Goal: Submit feedback/report problem: Leave review/rating

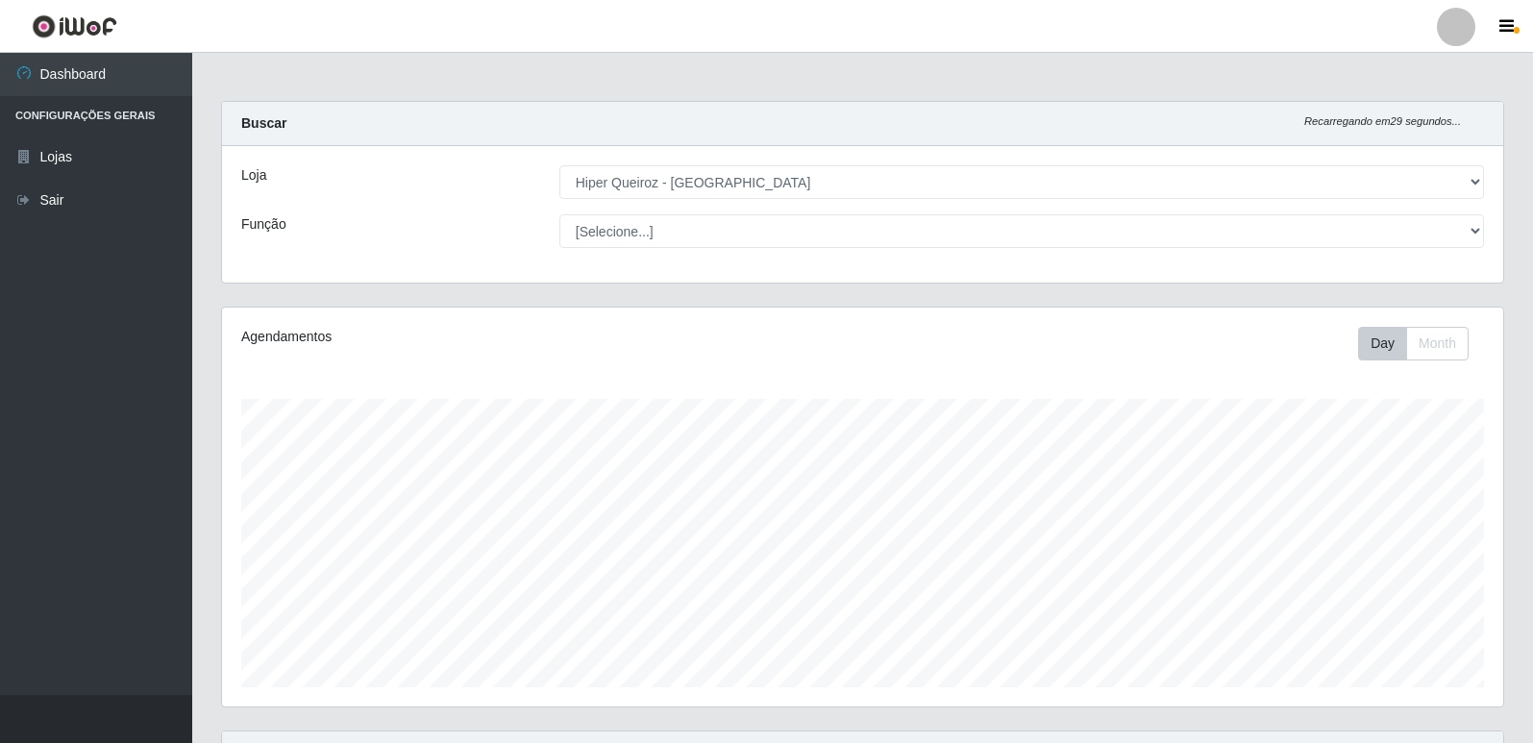
select select "516"
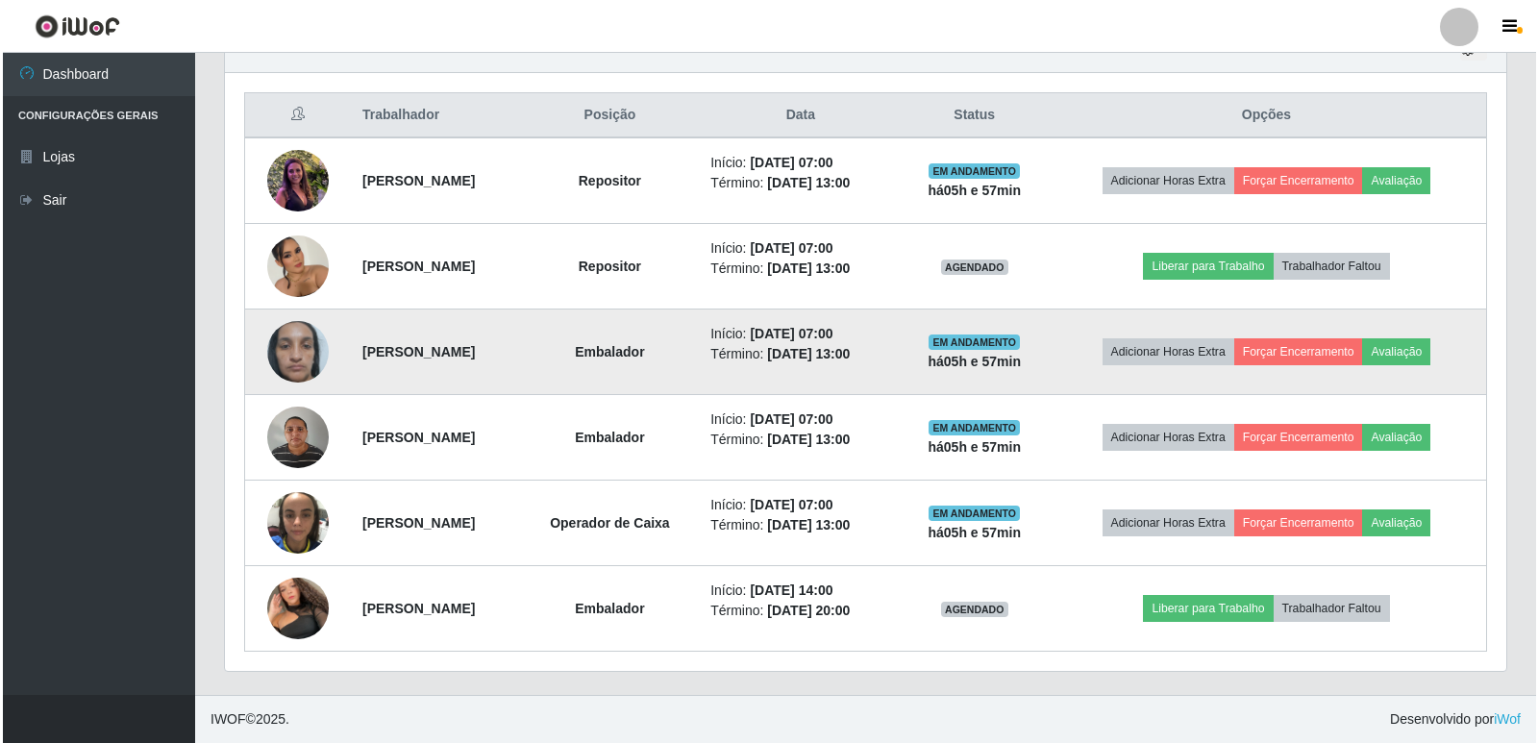
scroll to position [399, 1281]
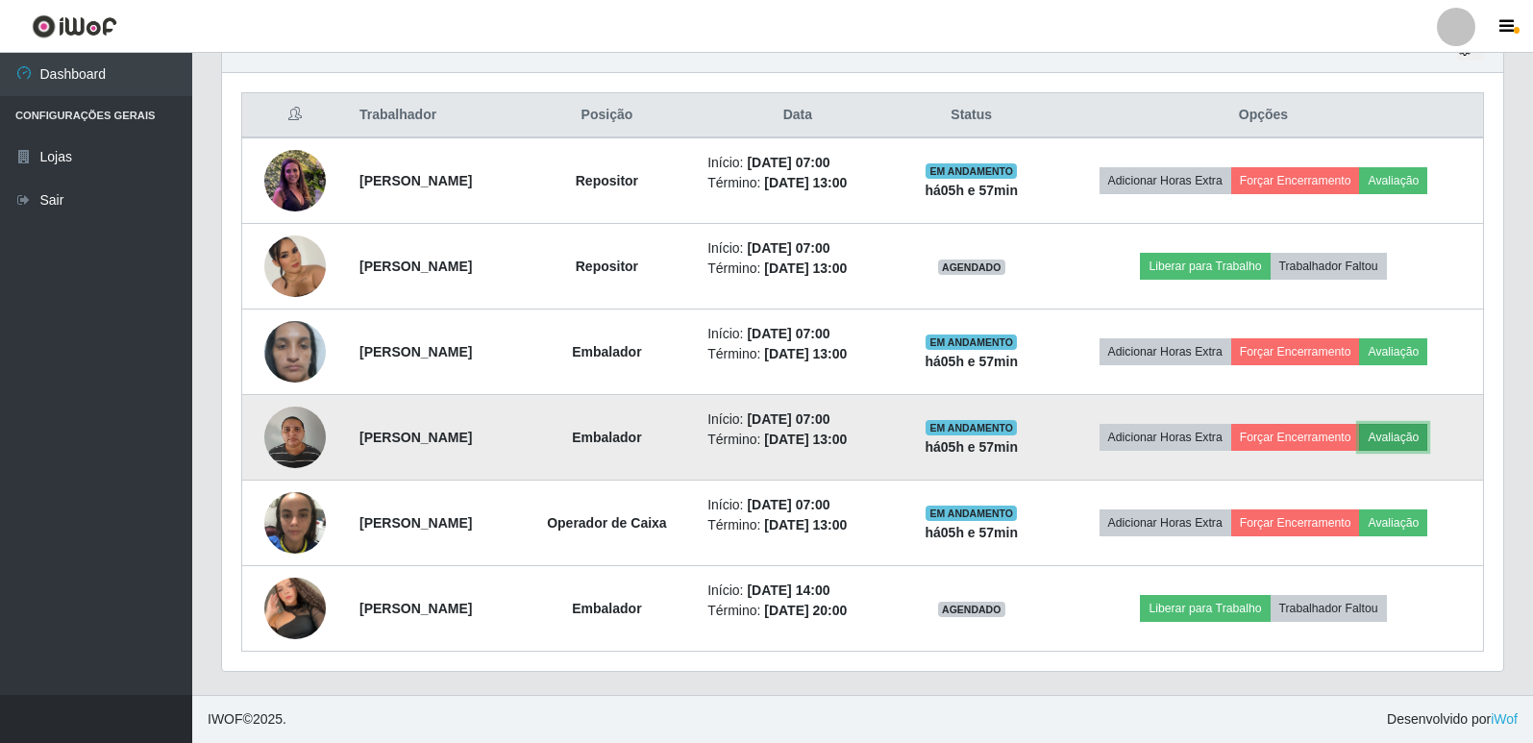
click at [1423, 436] on button "Avaliação" at bounding box center [1393, 437] width 68 height 27
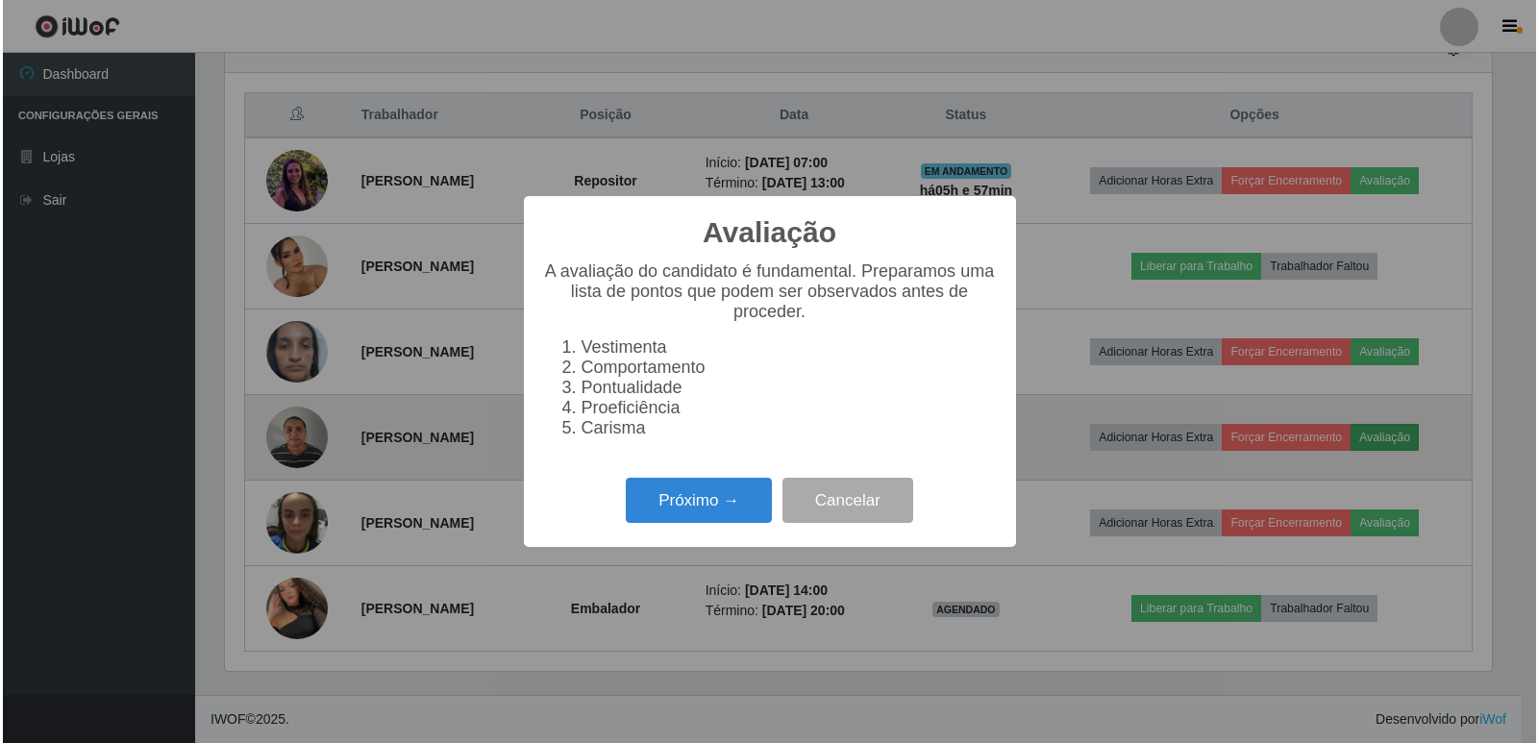
scroll to position [399, 1272]
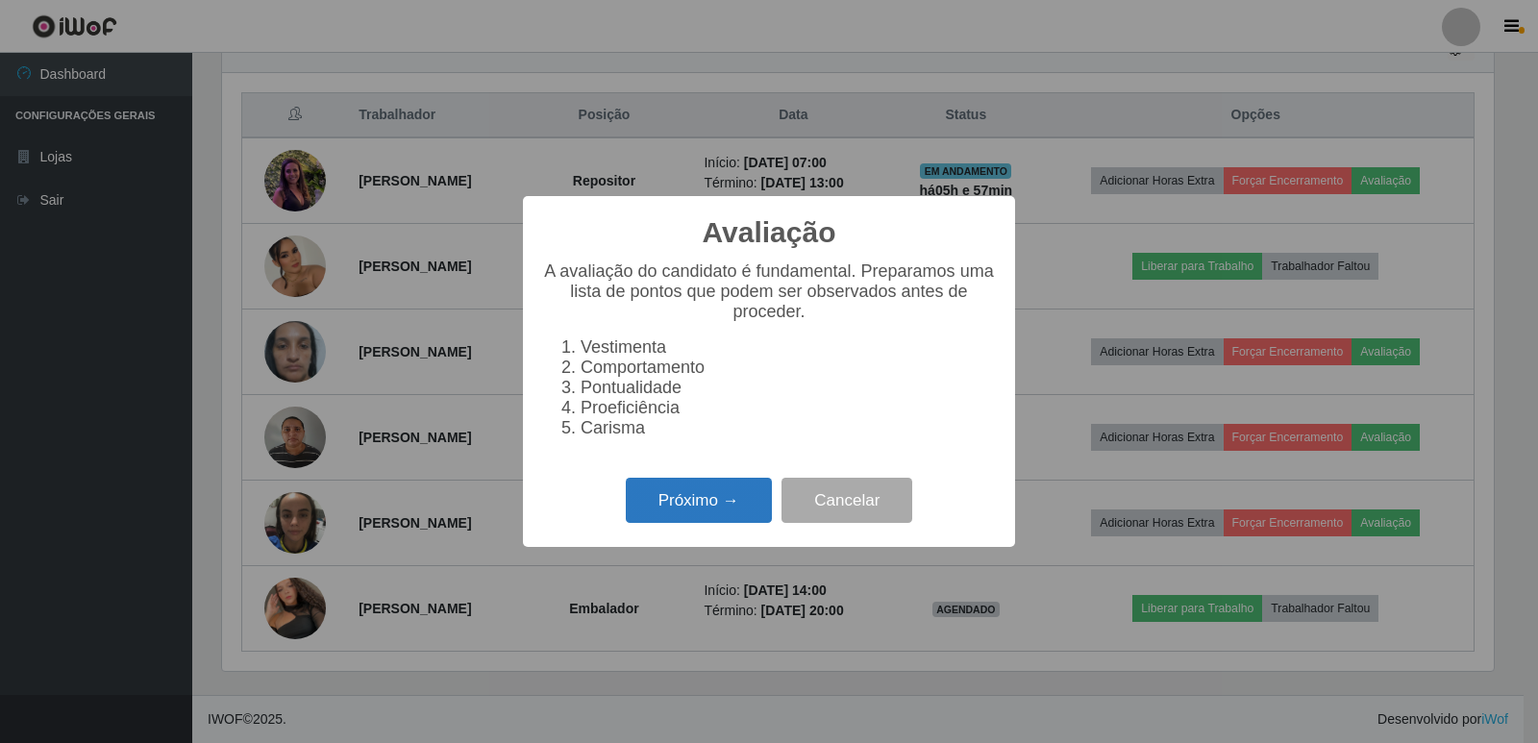
click at [697, 499] on button "Próximo →" at bounding box center [699, 500] width 146 height 45
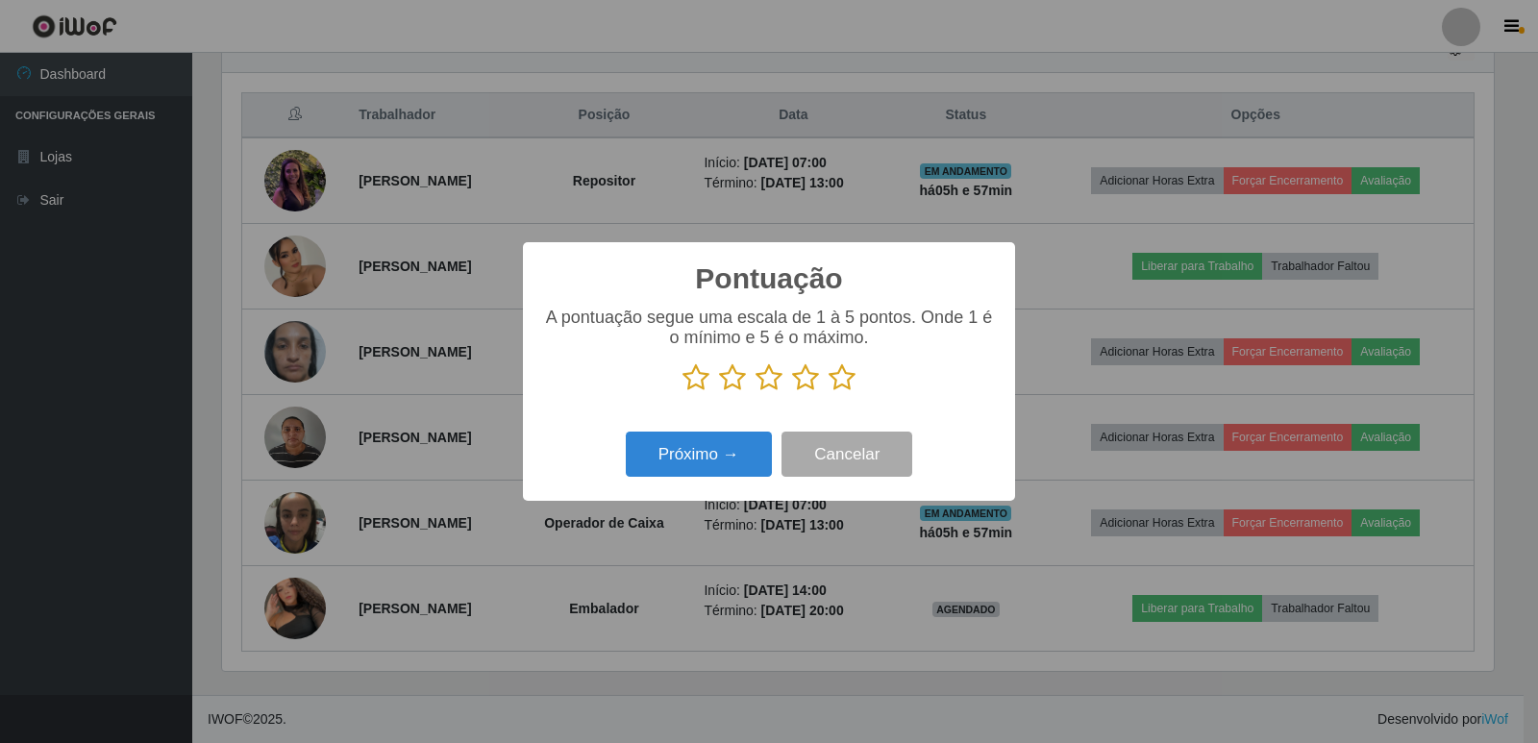
scroll to position [960926, 960054]
click at [851, 381] on icon at bounding box center [842, 377] width 27 height 29
click at [829, 392] on input "radio" at bounding box center [829, 392] width 0 height 0
click at [722, 471] on button "Próximo →" at bounding box center [699, 454] width 146 height 45
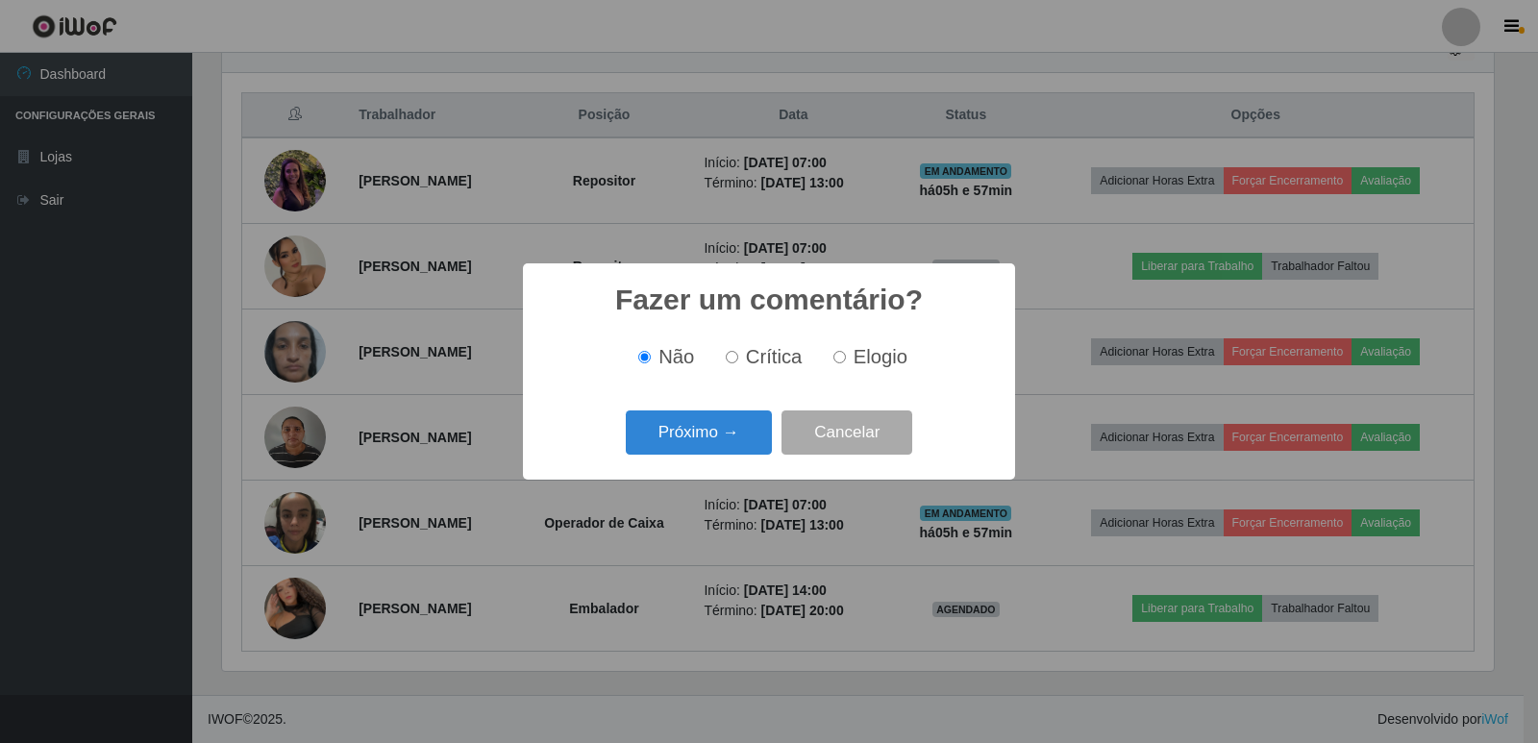
click at [852, 376] on div "Não Crítica Elogio" at bounding box center [769, 357] width 454 height 57
click at [863, 360] on span "Elogio" at bounding box center [881, 356] width 54 height 21
click at [846, 360] on input "Elogio" at bounding box center [839, 357] width 12 height 12
radio input "true"
click at [729, 432] on button "Próximo →" at bounding box center [699, 432] width 146 height 45
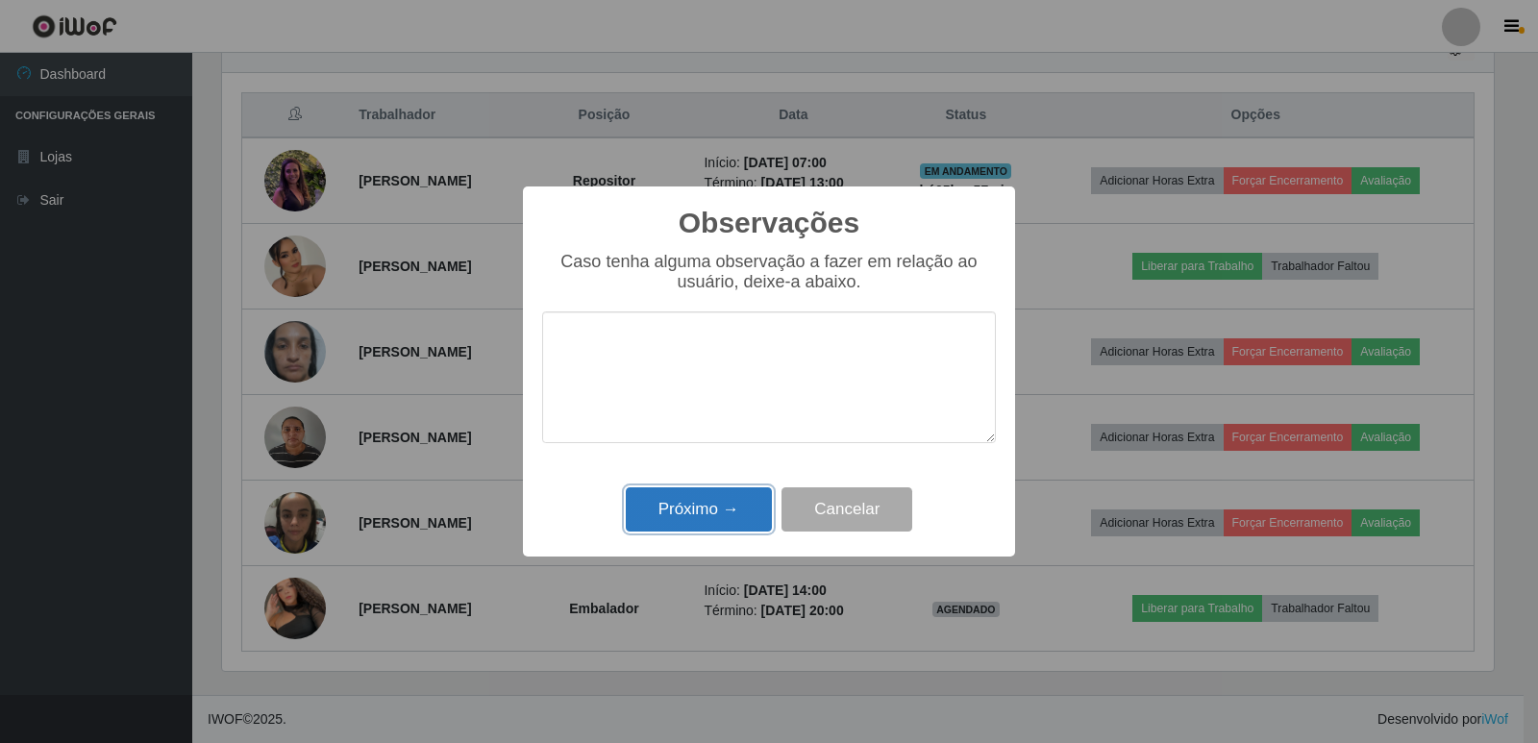
drag, startPoint x: 719, startPoint y: 490, endPoint x: 718, endPoint y: 503, distance: 12.5
click at [718, 496] on button "Próximo →" at bounding box center [699, 509] width 146 height 45
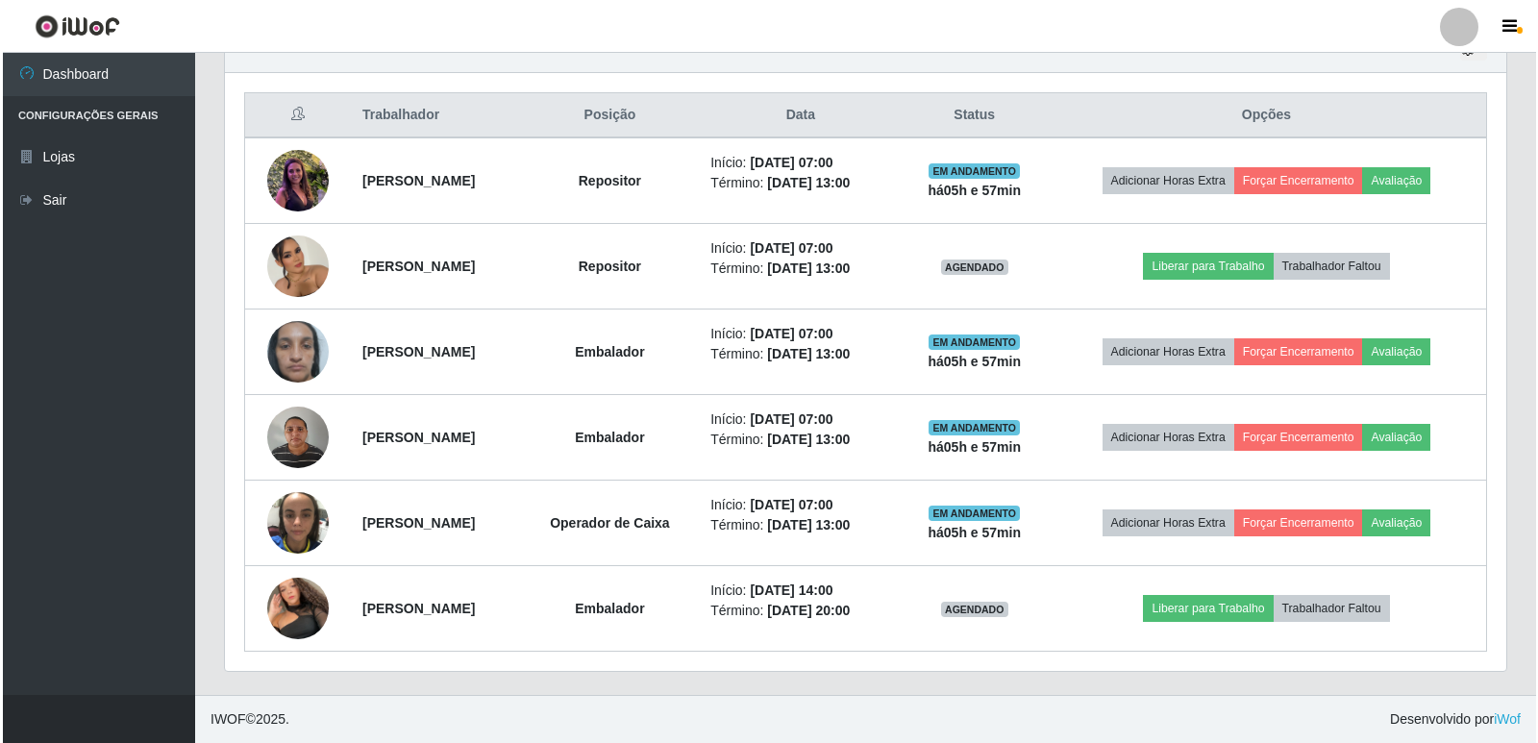
scroll to position [399, 1281]
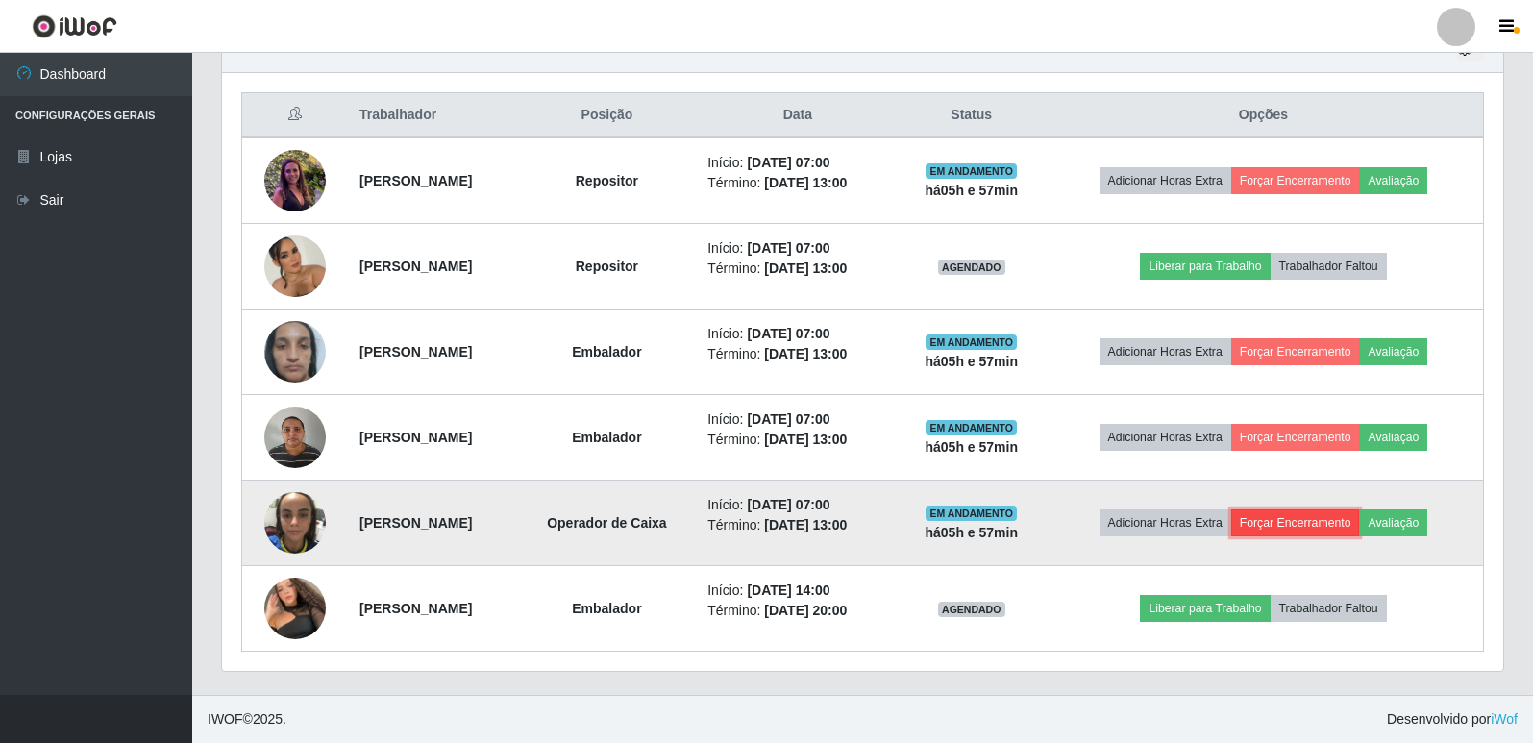
click at [1313, 526] on button "Forçar Encerramento" at bounding box center [1295, 523] width 129 height 27
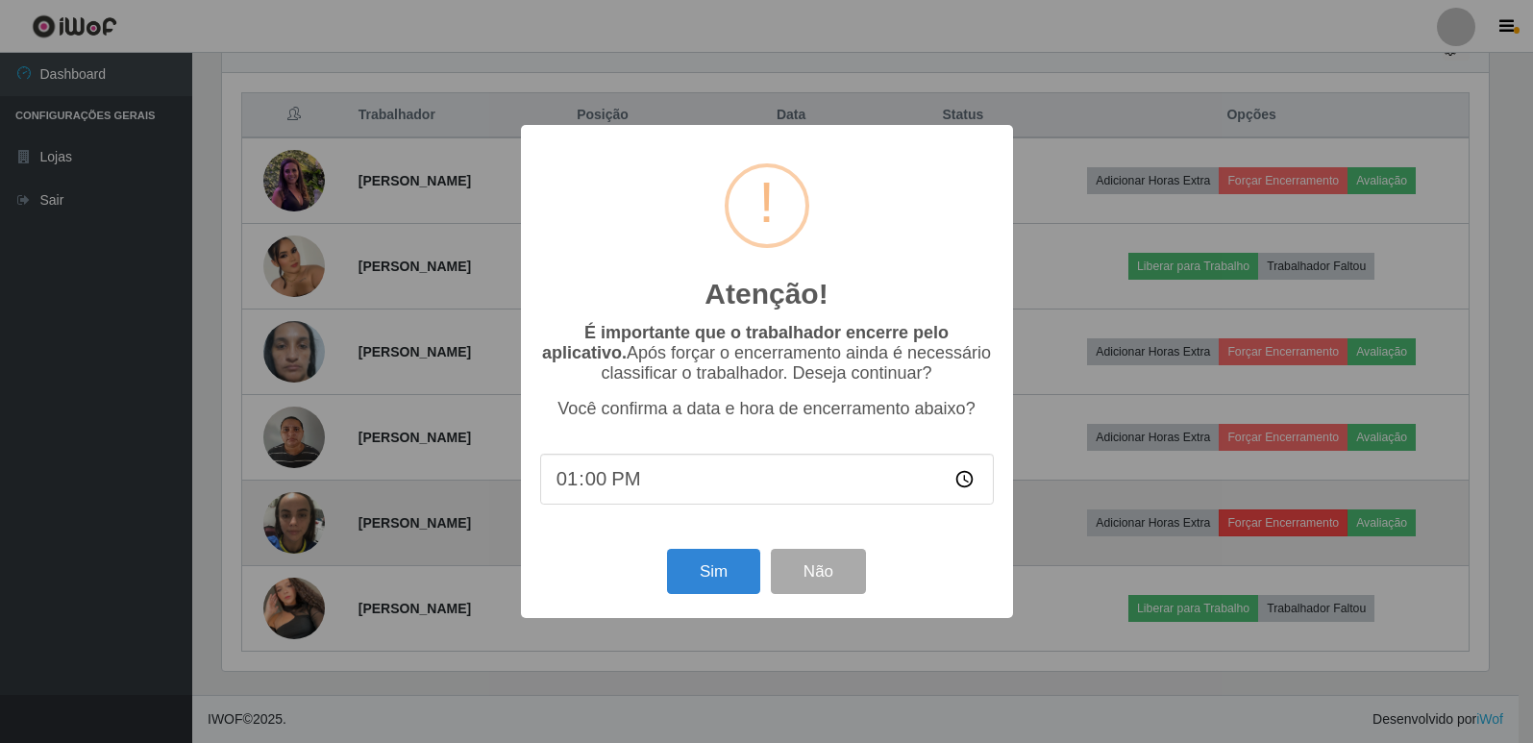
scroll to position [399, 1272]
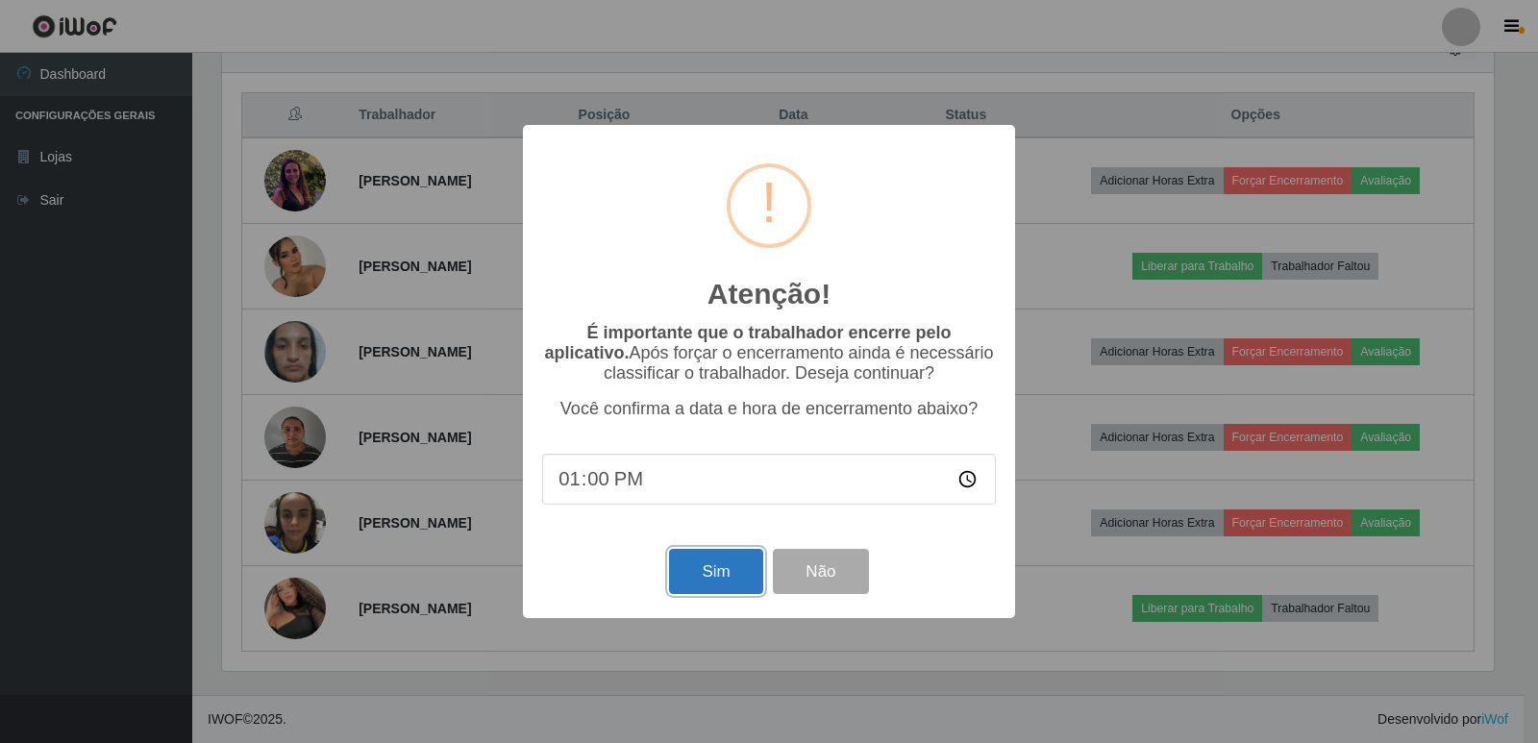
click at [735, 577] on button "Sim" at bounding box center [715, 571] width 93 height 45
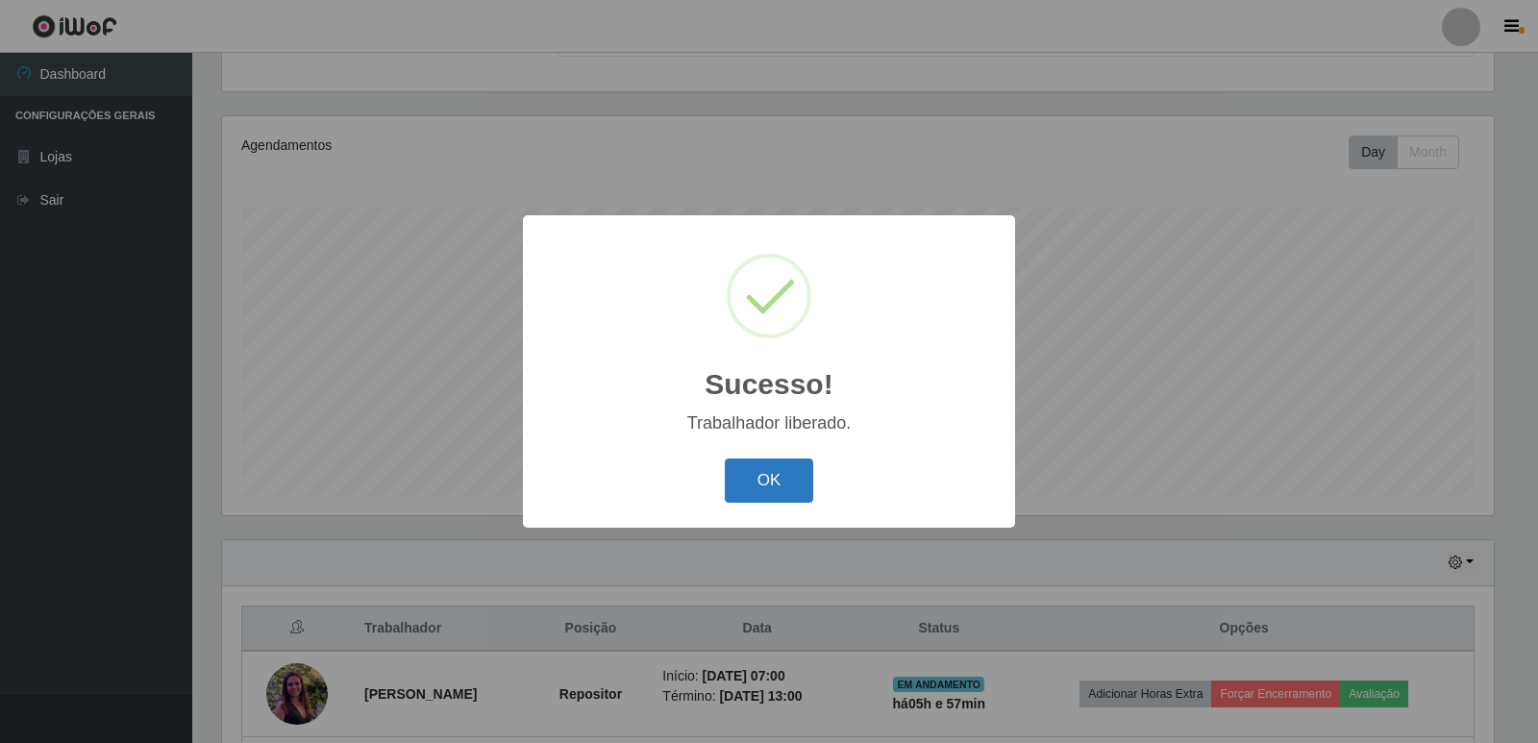
click at [756, 491] on button "OK" at bounding box center [769, 481] width 89 height 45
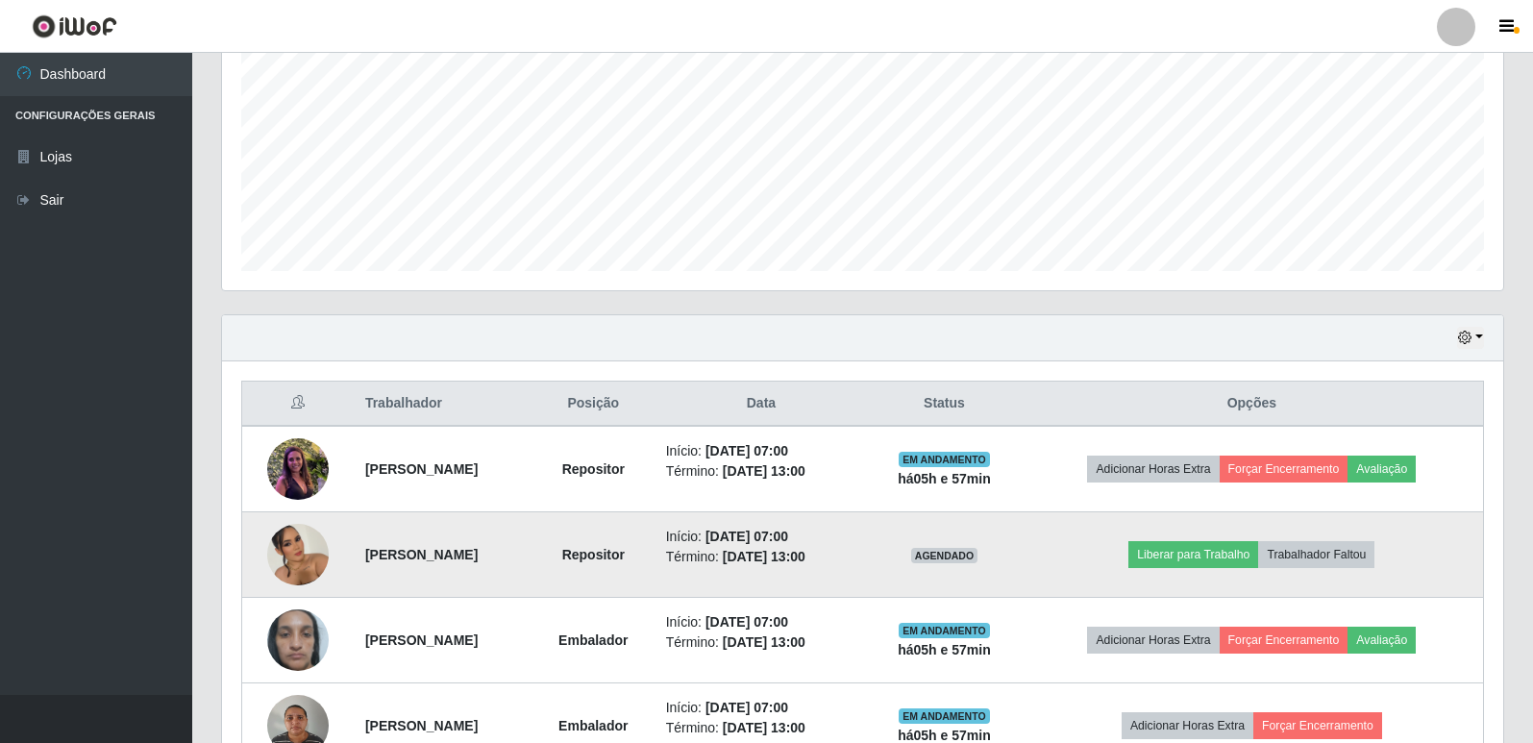
scroll to position [619, 0]
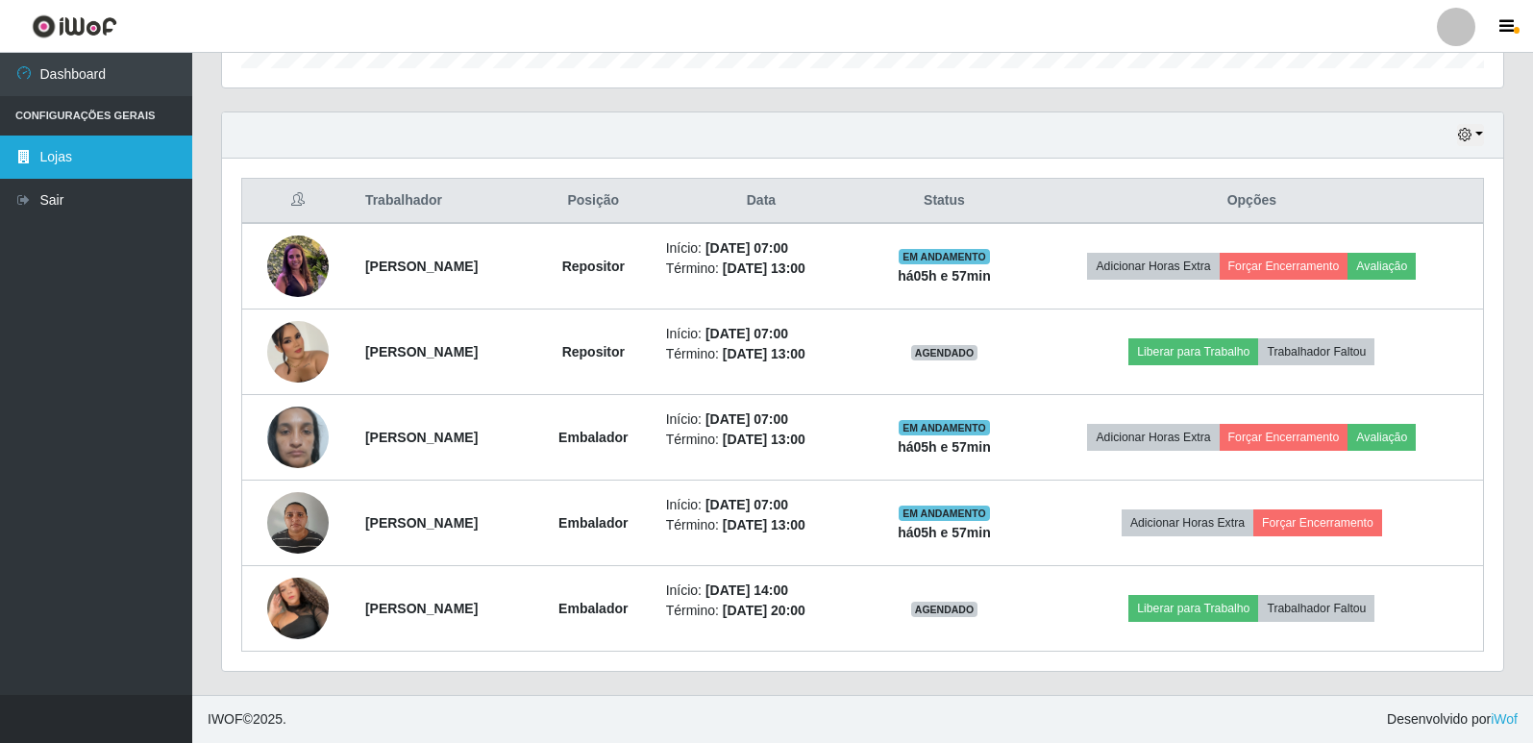
click at [112, 158] on link "Lojas" at bounding box center [96, 157] width 192 height 43
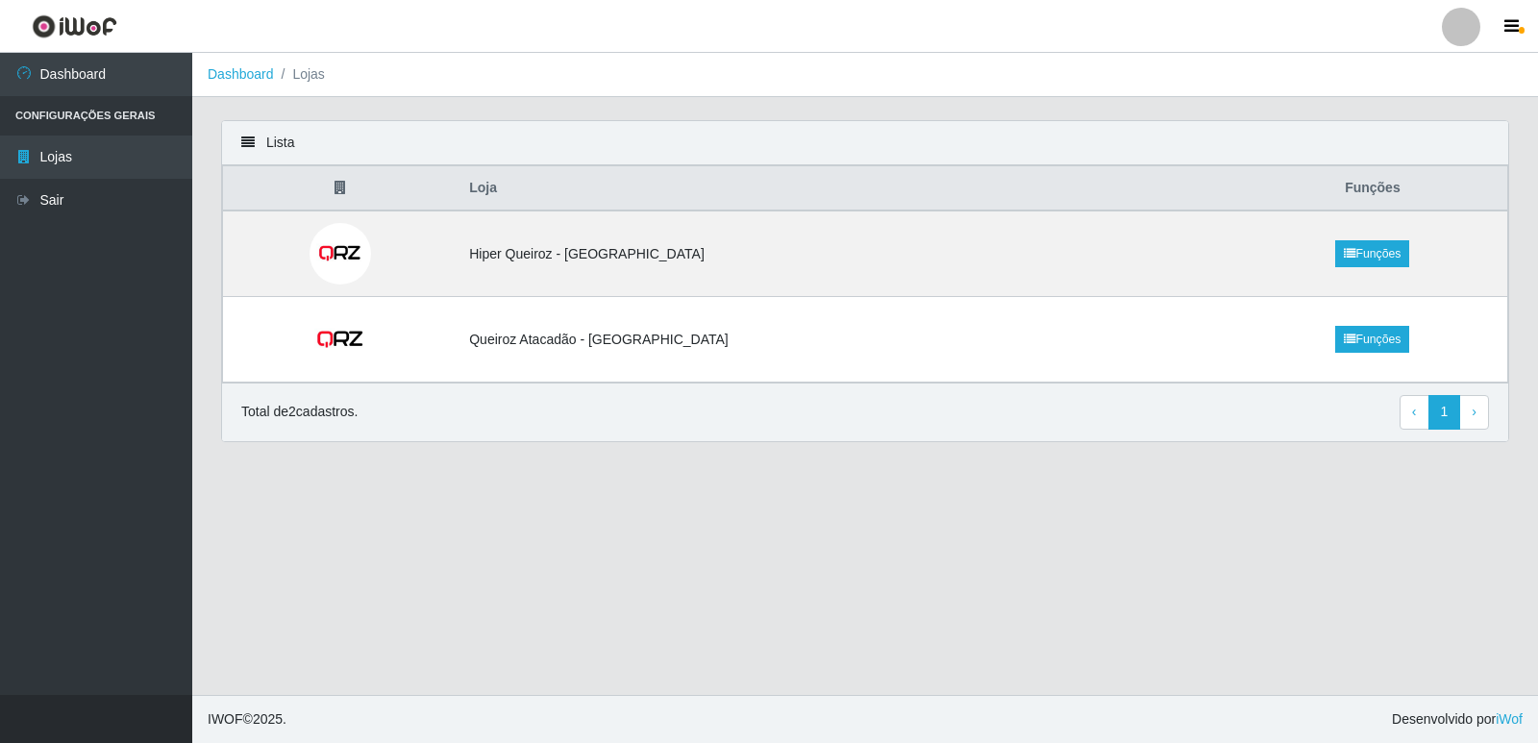
click at [1250, 434] on div "Total de 2 cadastros. ‹ Previous 1 › Next" at bounding box center [865, 412] width 1286 height 59
click at [736, 267] on td "Hiper Queiroz - [GEOGRAPHIC_DATA]" at bounding box center [848, 254] width 781 height 87
click at [1335, 261] on link "Funções" at bounding box center [1372, 253] width 74 height 27
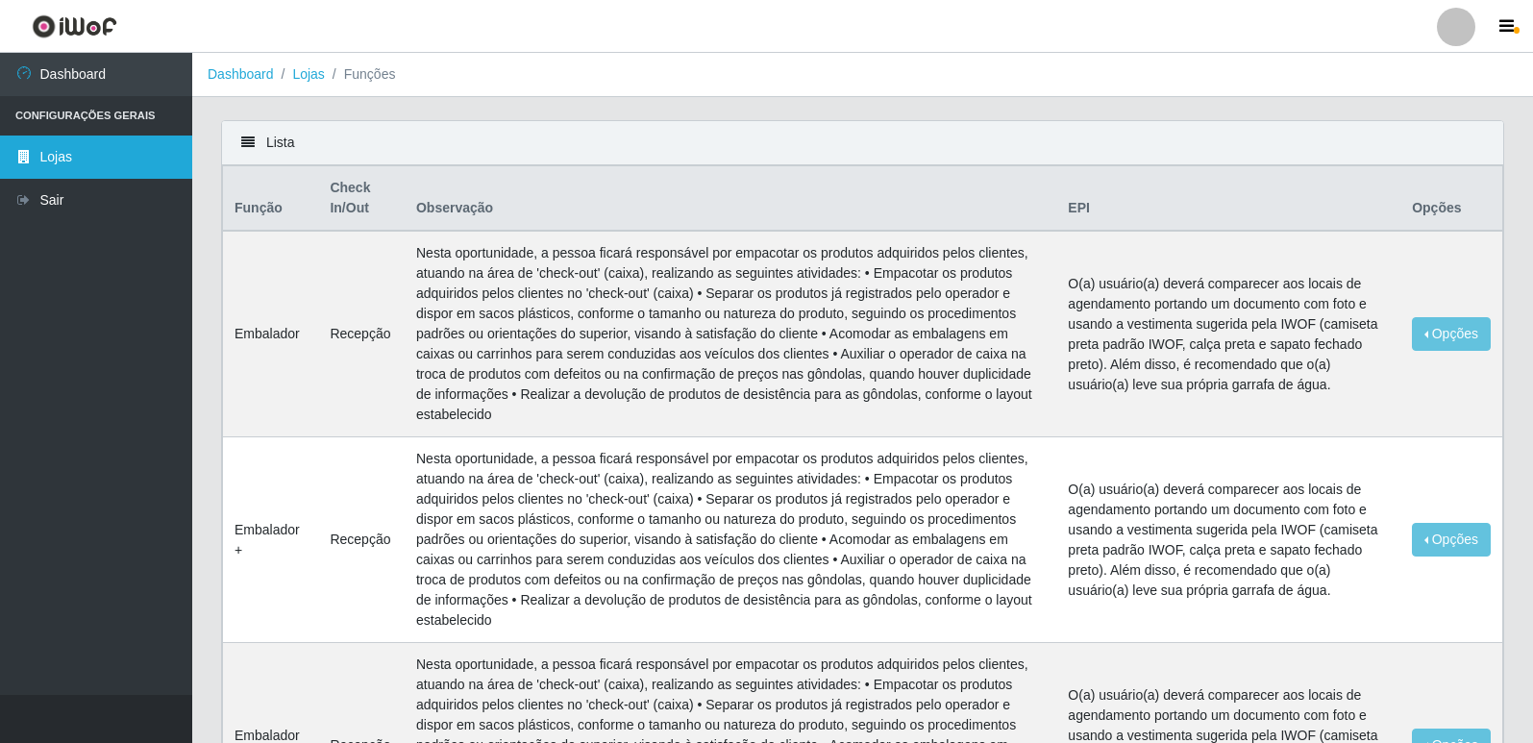
click at [84, 154] on link "Lojas" at bounding box center [96, 157] width 192 height 43
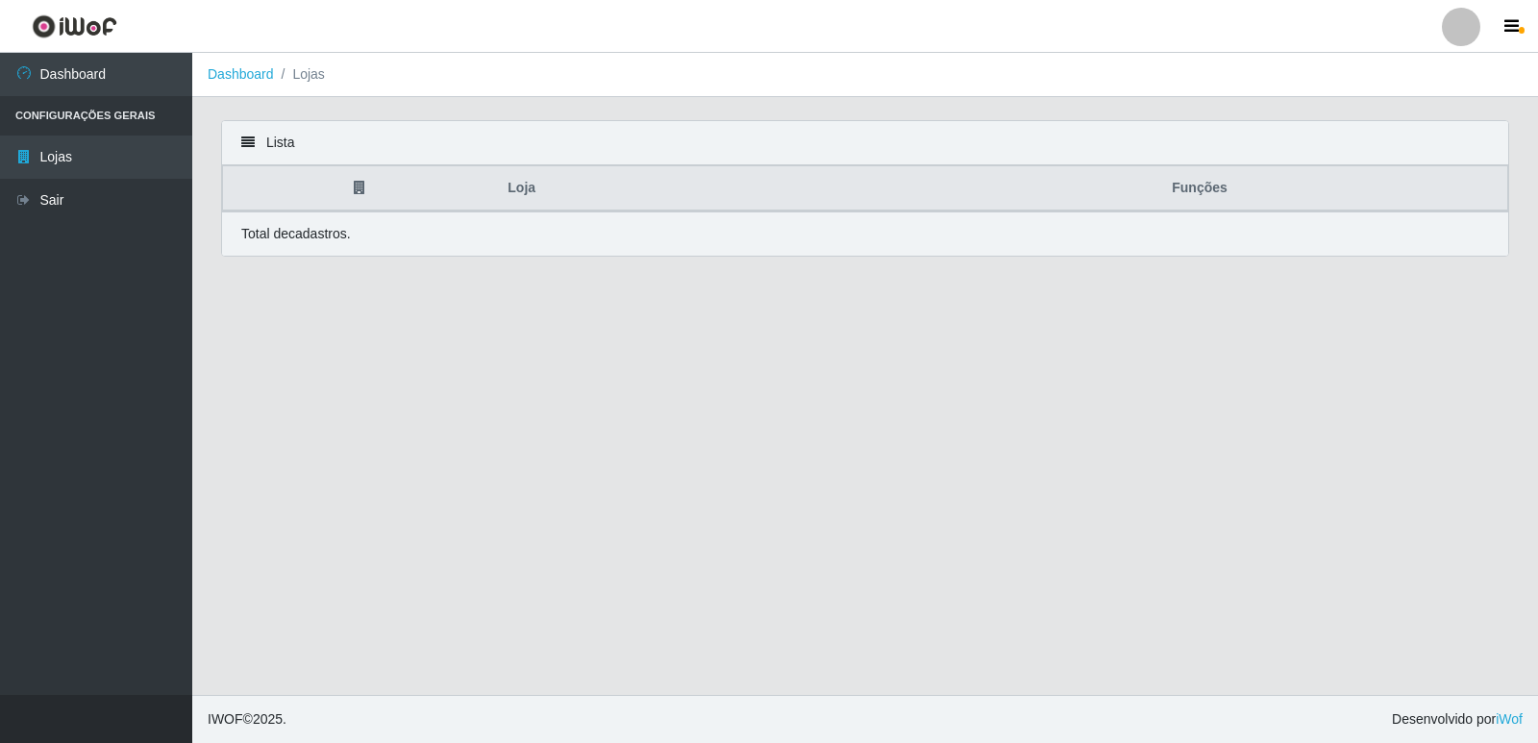
click at [99, 121] on li "Configurações Gerais" at bounding box center [96, 115] width 192 height 39
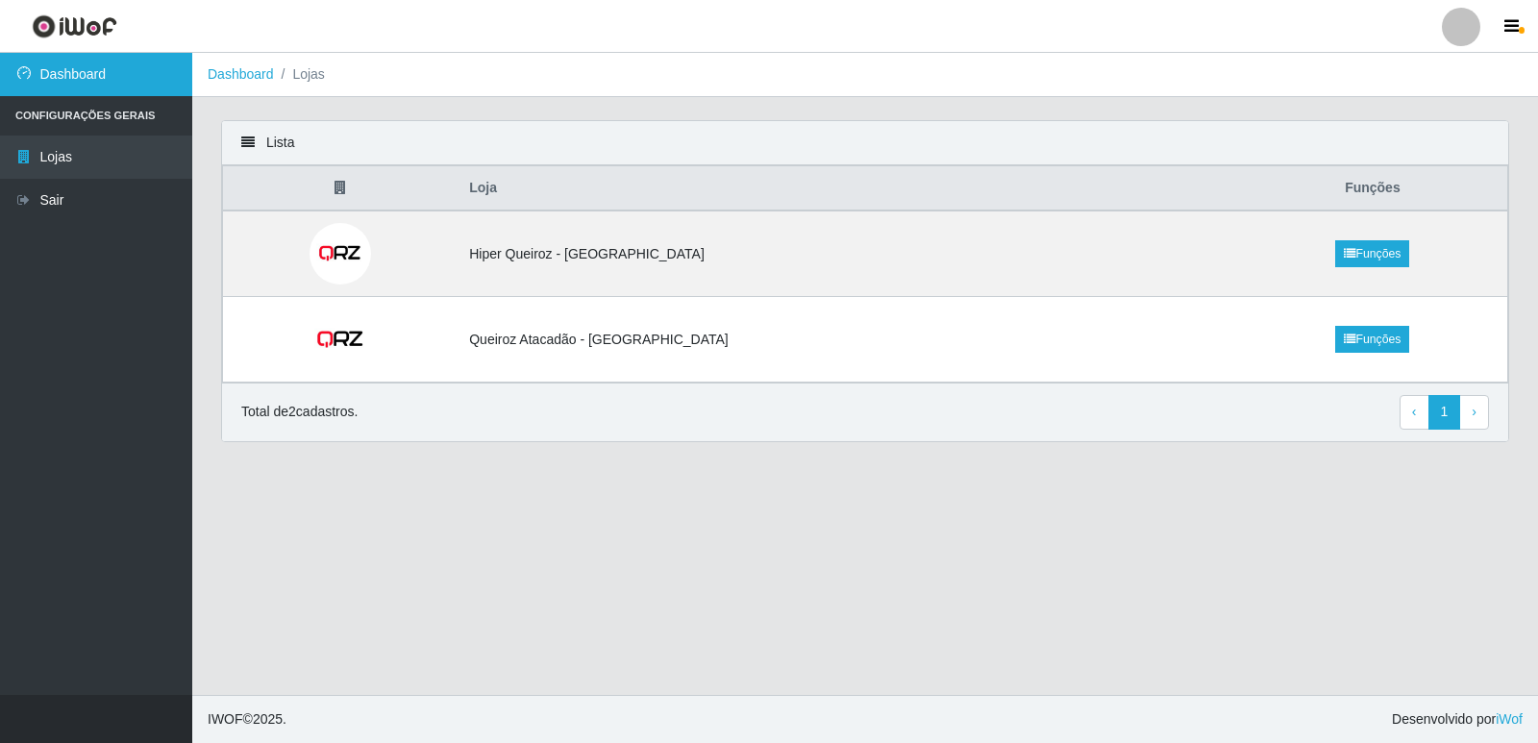
click at [106, 85] on link "Dashboard" at bounding box center [96, 74] width 192 height 43
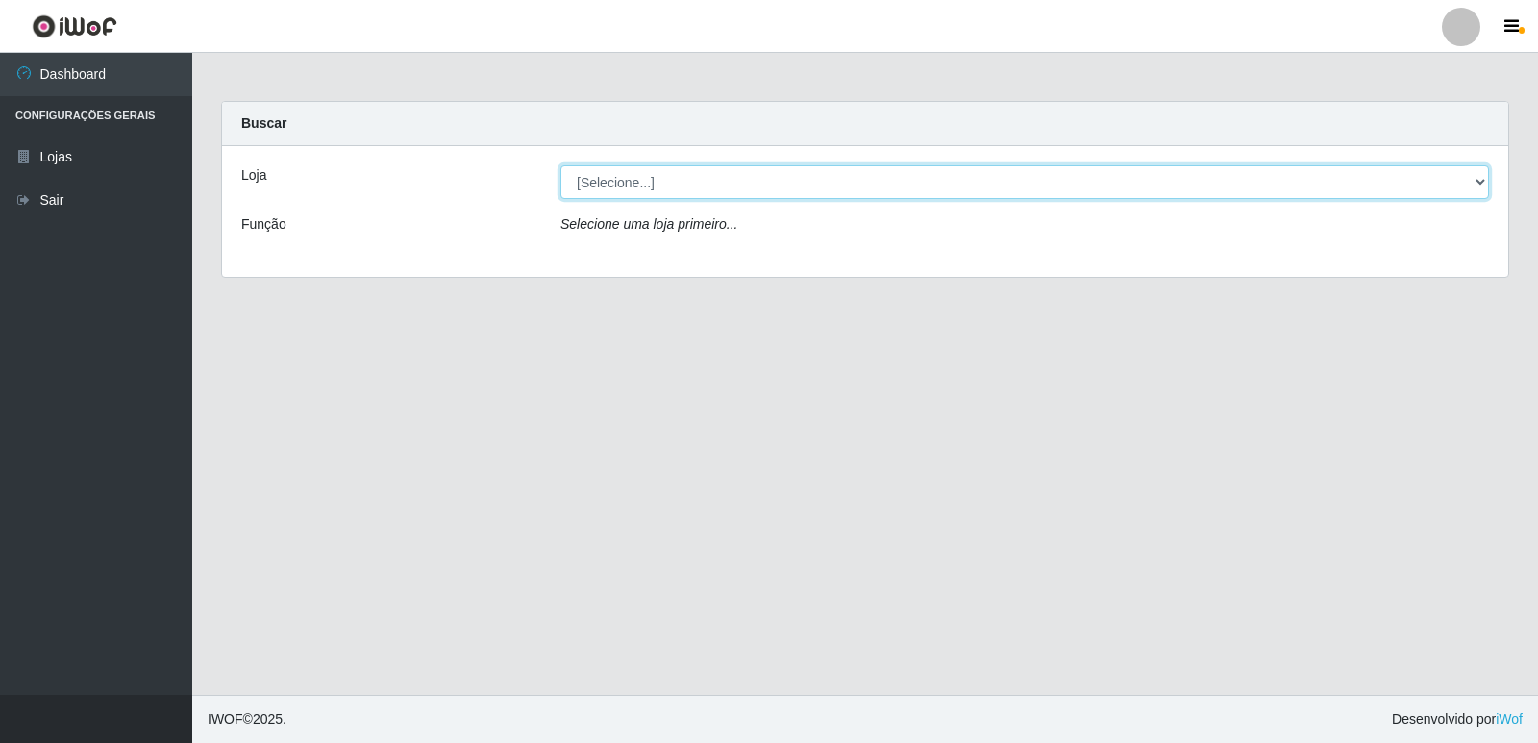
click at [677, 169] on select "[Selecione...] Hiper Queiroz - [GEOGRAPHIC_DATA] [GEOGRAPHIC_DATA] [GEOGRAPHIC_…" at bounding box center [1024, 182] width 929 height 34
select select "516"
click at [560, 165] on select "[Selecione...] Hiper Queiroz - [GEOGRAPHIC_DATA] [GEOGRAPHIC_DATA] [GEOGRAPHIC_…" at bounding box center [1024, 182] width 929 height 34
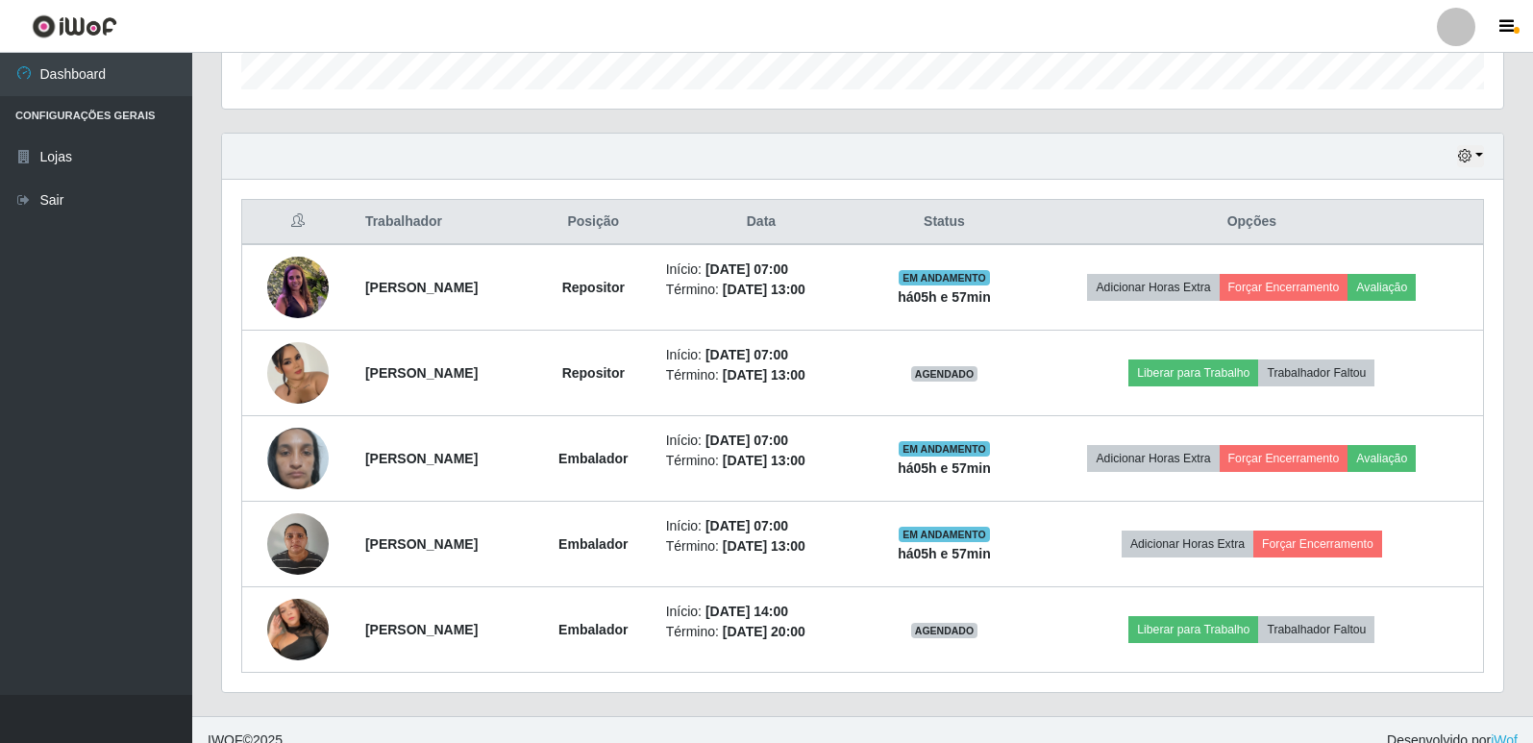
scroll to position [619, 0]
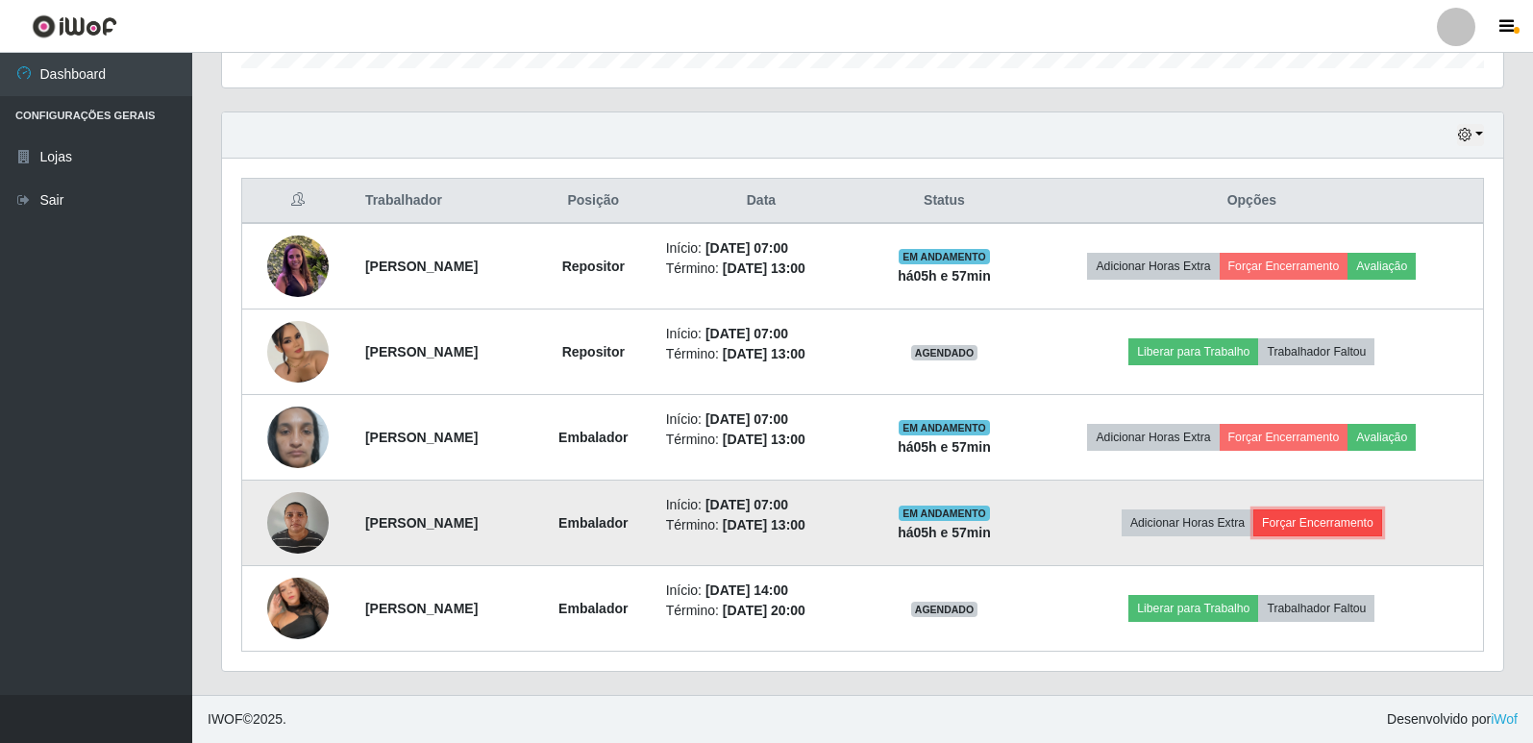
click at [1351, 527] on button "Forçar Encerramento" at bounding box center [1318, 523] width 129 height 27
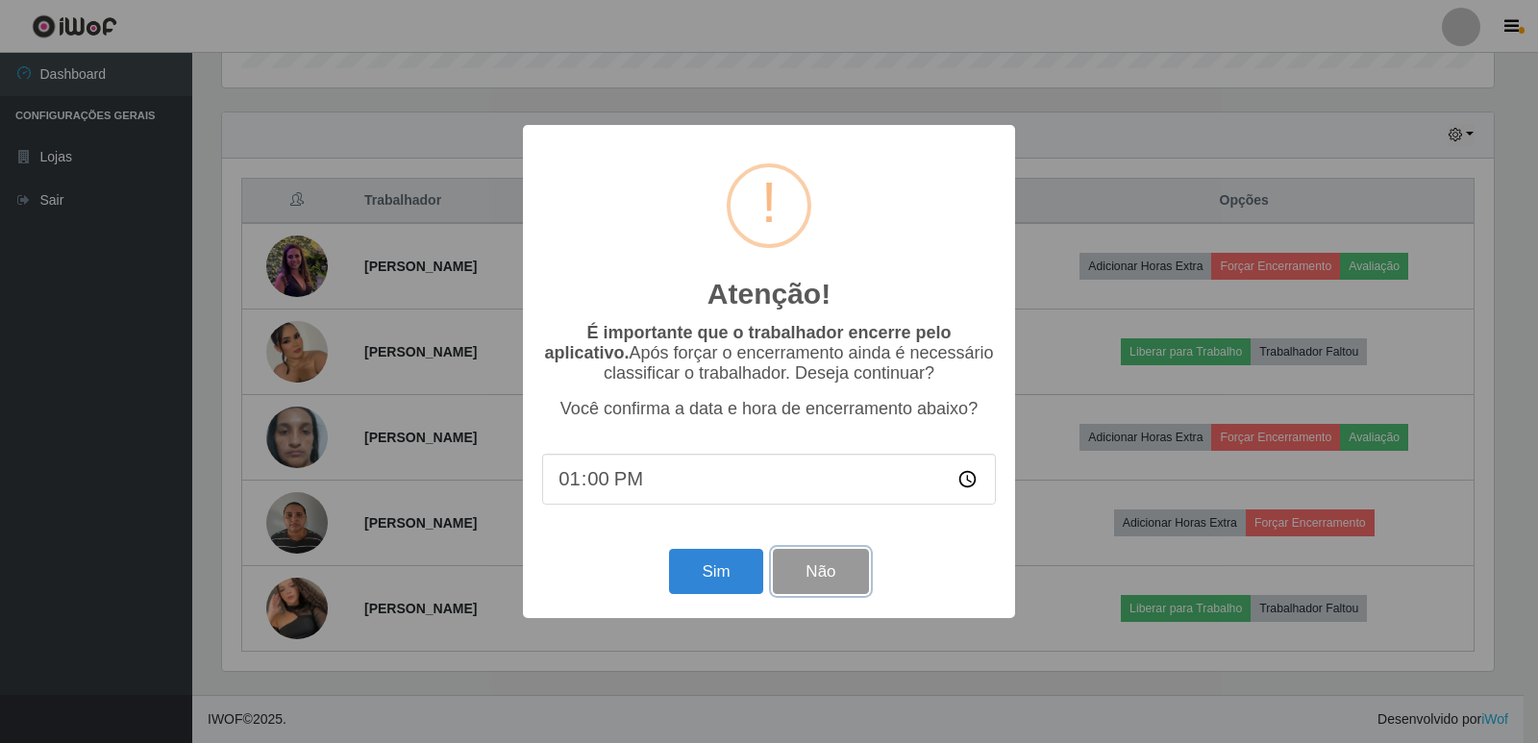
click at [813, 582] on button "Não" at bounding box center [820, 571] width 95 height 45
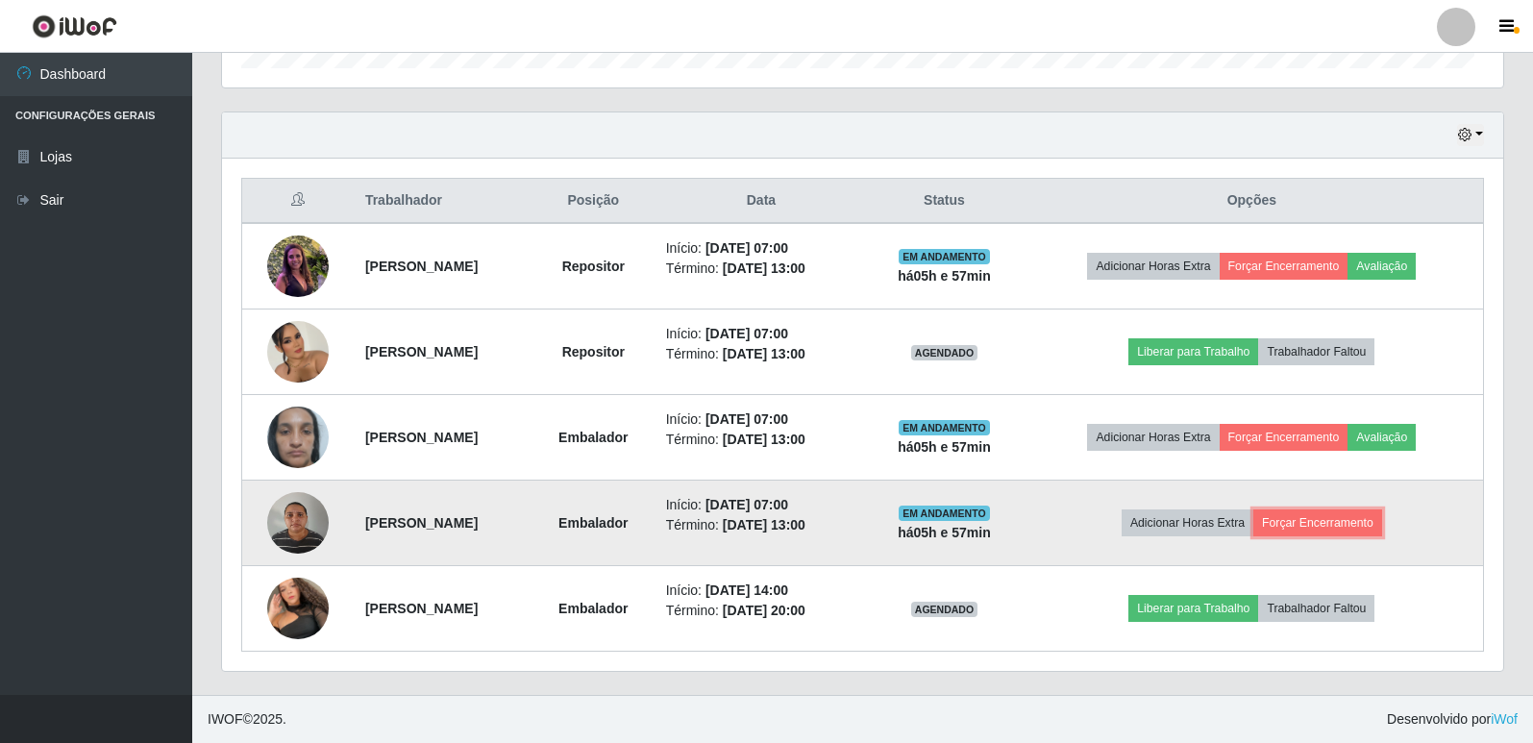
scroll to position [399, 1281]
click at [1336, 533] on button "Forçar Encerramento" at bounding box center [1318, 523] width 129 height 27
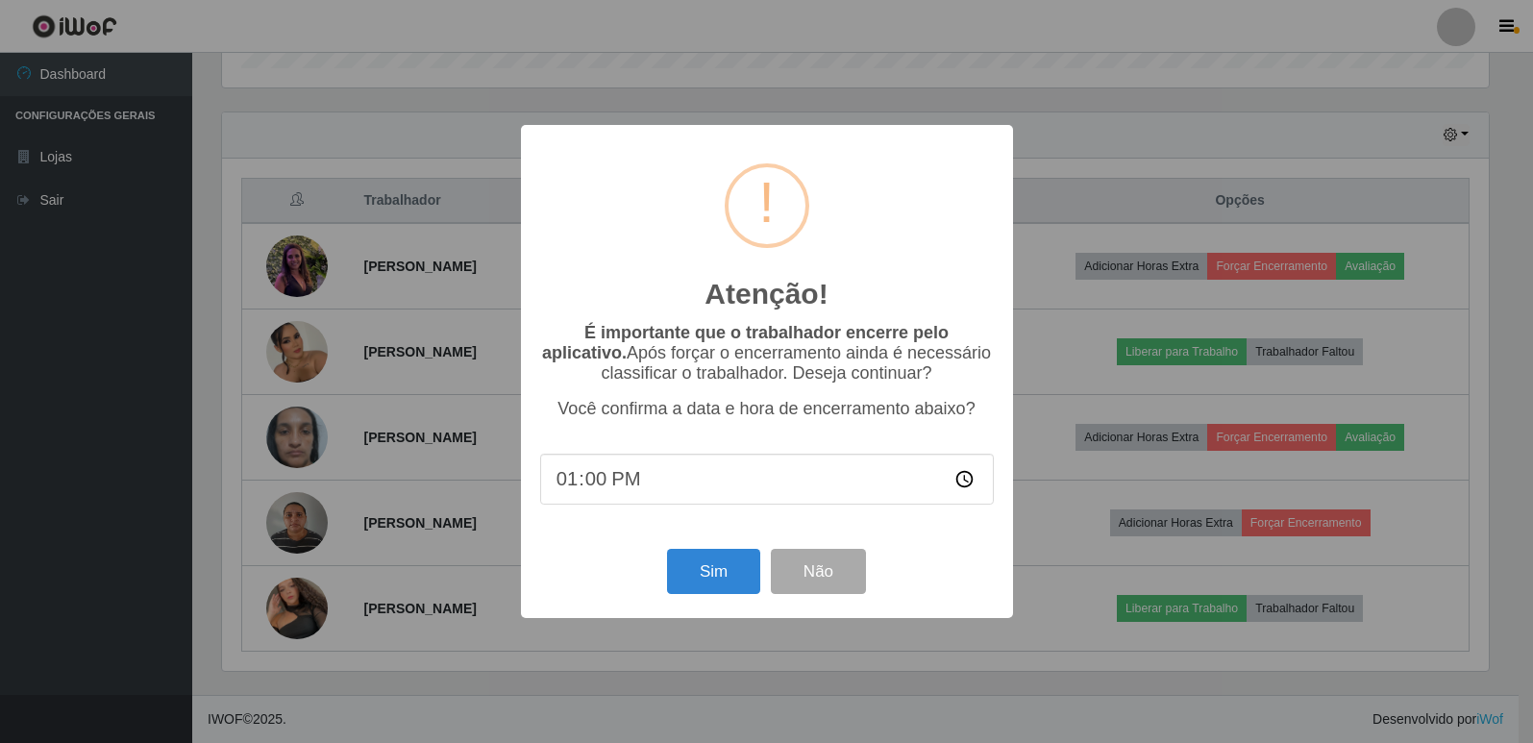
scroll to position [0, 0]
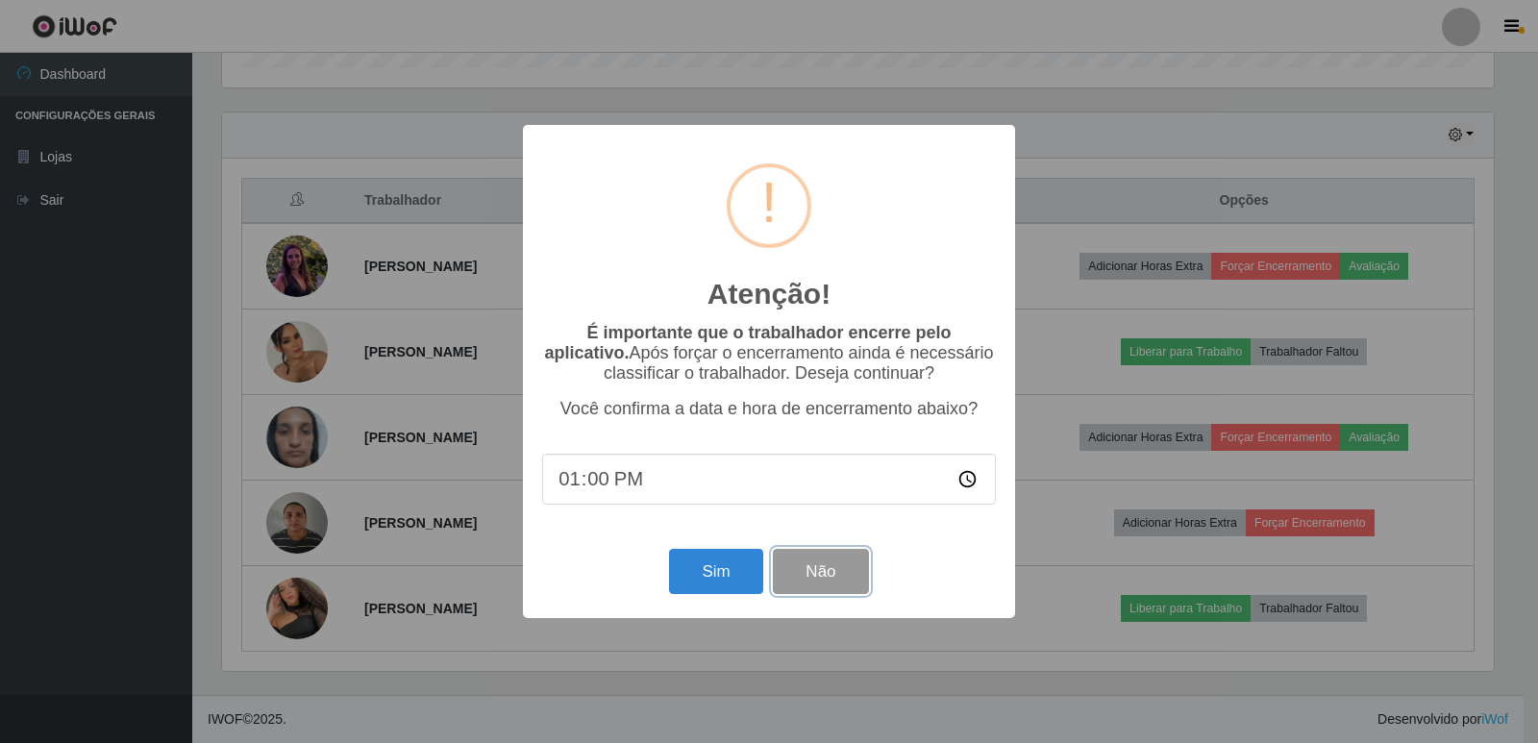
click at [834, 569] on button "Não" at bounding box center [820, 571] width 95 height 45
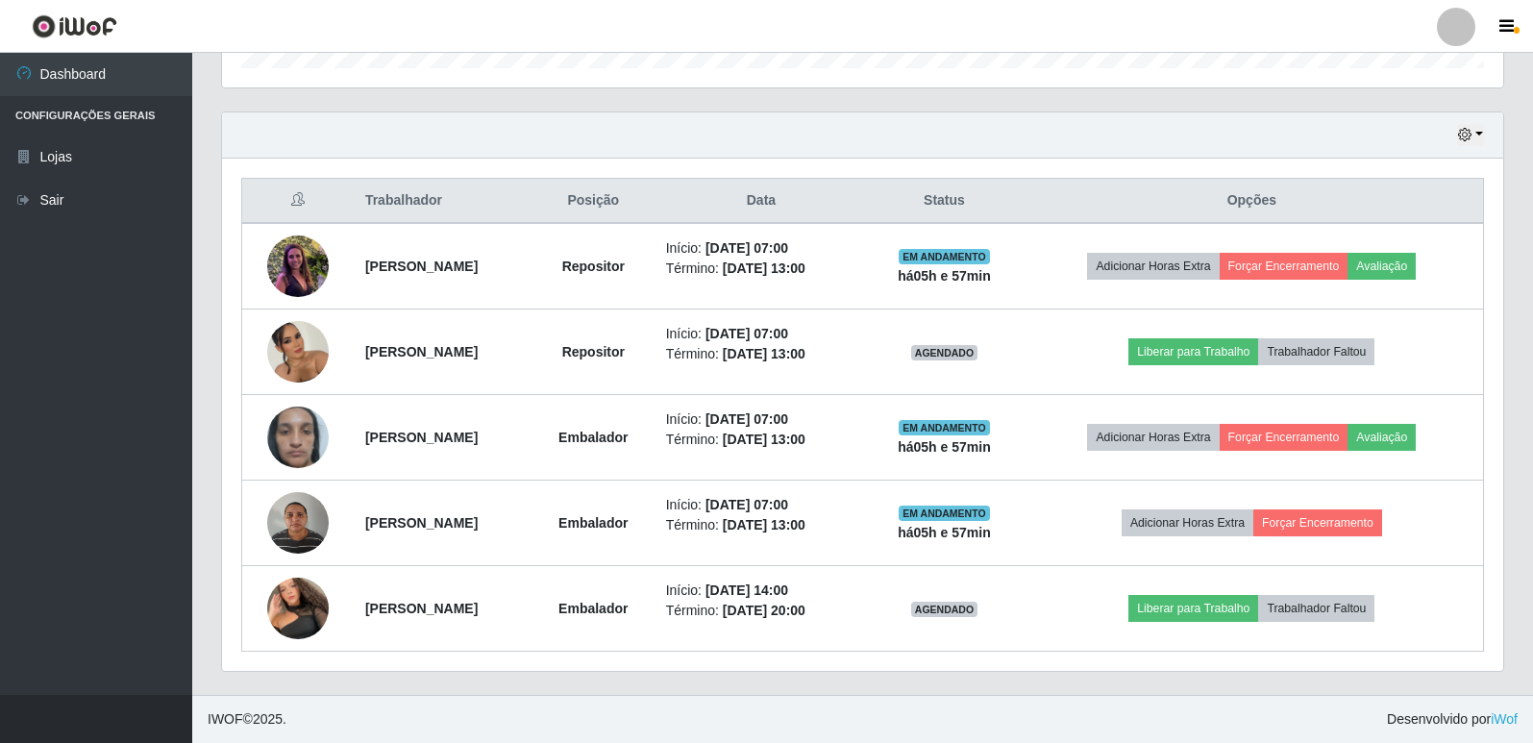
click at [1262, 205] on th "Opções" at bounding box center [1252, 201] width 463 height 45
click at [1460, 118] on div "Hoje 1 dia 3 dias 1 Semana Não encerrados" at bounding box center [862, 135] width 1281 height 46
click at [1465, 129] on icon "button" at bounding box center [1464, 134] width 13 height 13
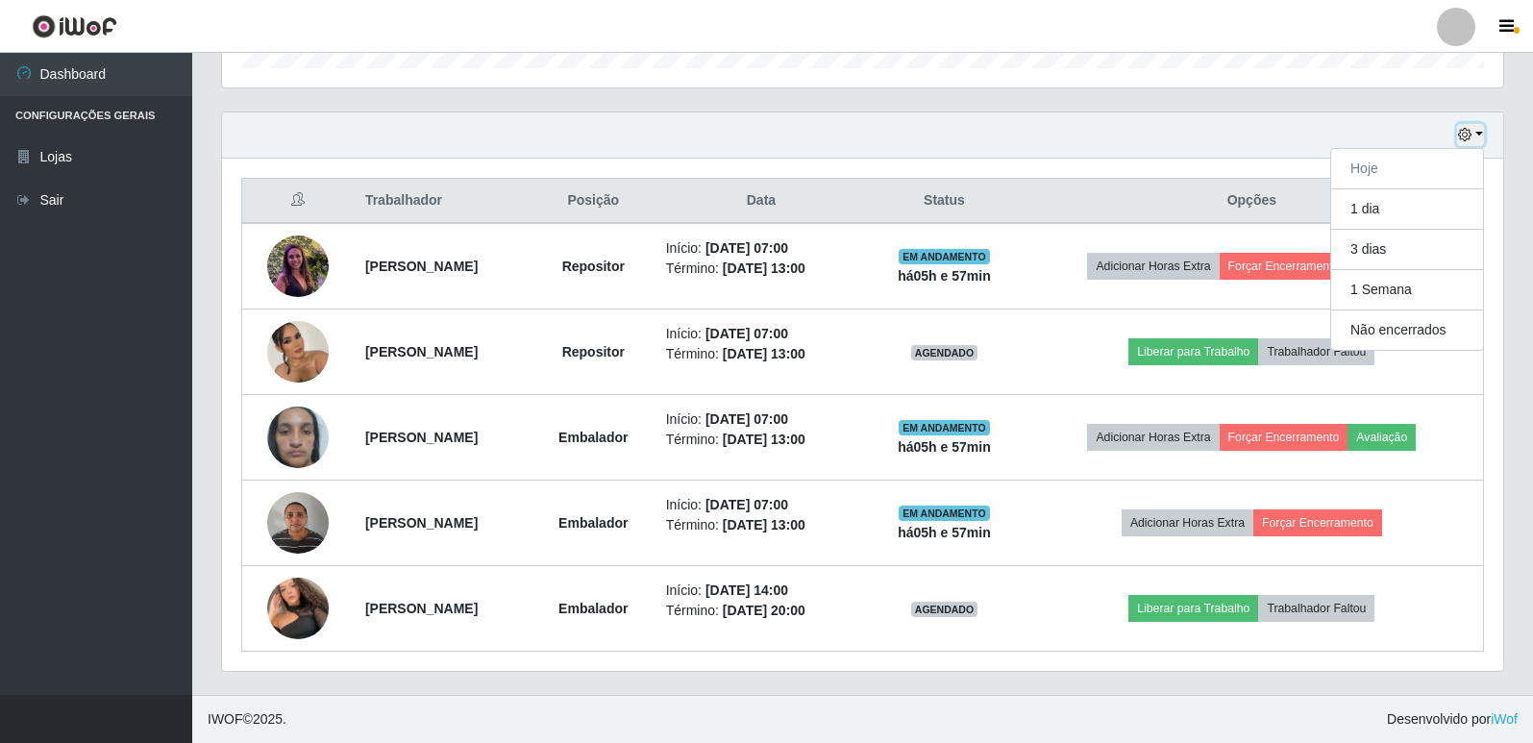
click at [1465, 129] on icon "button" at bounding box center [1464, 134] width 13 height 13
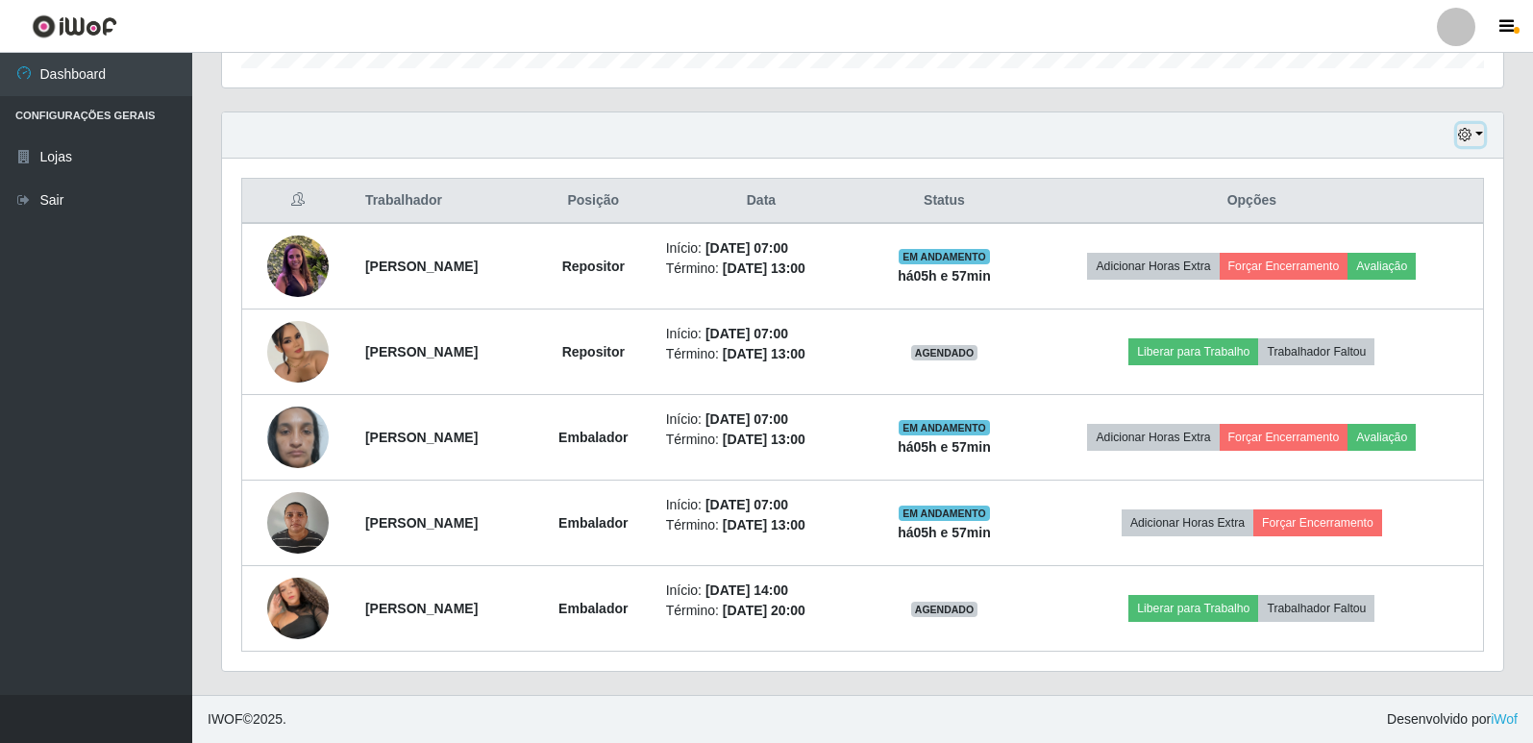
click at [1466, 141] on icon "button" at bounding box center [1464, 134] width 13 height 13
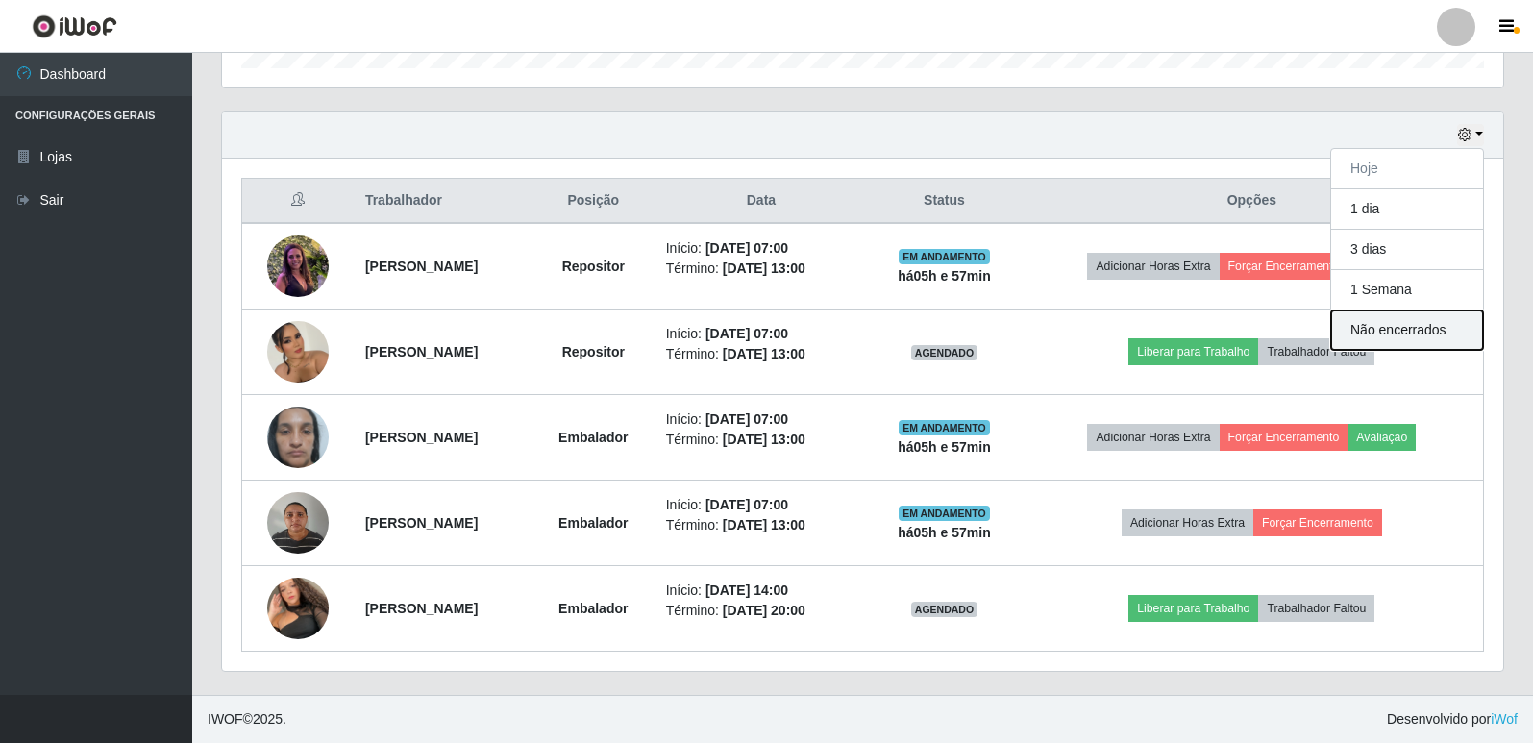
click at [1404, 335] on button "Não encerrados" at bounding box center [1407, 330] width 152 height 39
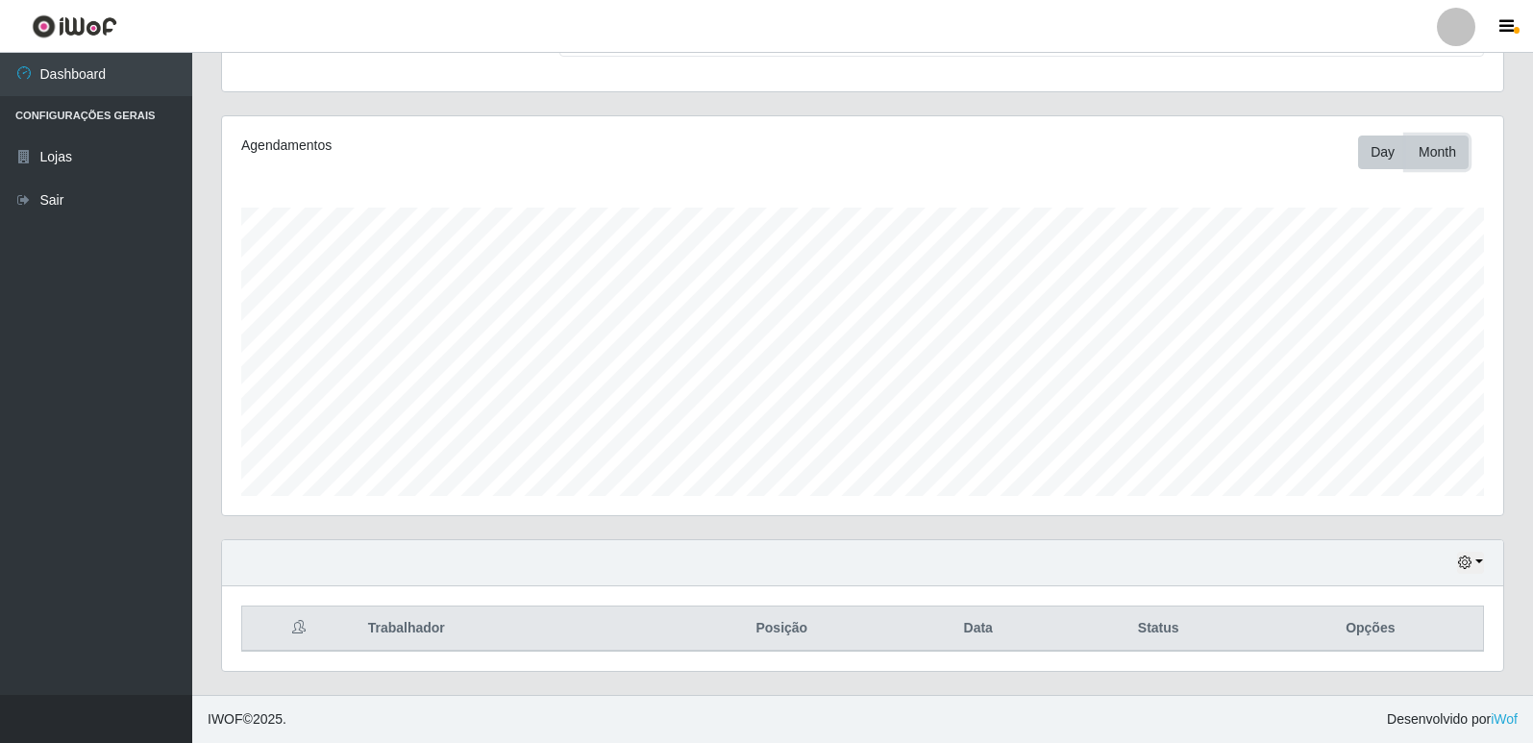
click at [1453, 148] on button "Month" at bounding box center [1437, 153] width 62 height 34
click at [1372, 152] on button "Day" at bounding box center [1382, 153] width 49 height 34
click at [1468, 556] on button "button" at bounding box center [1470, 563] width 27 height 22
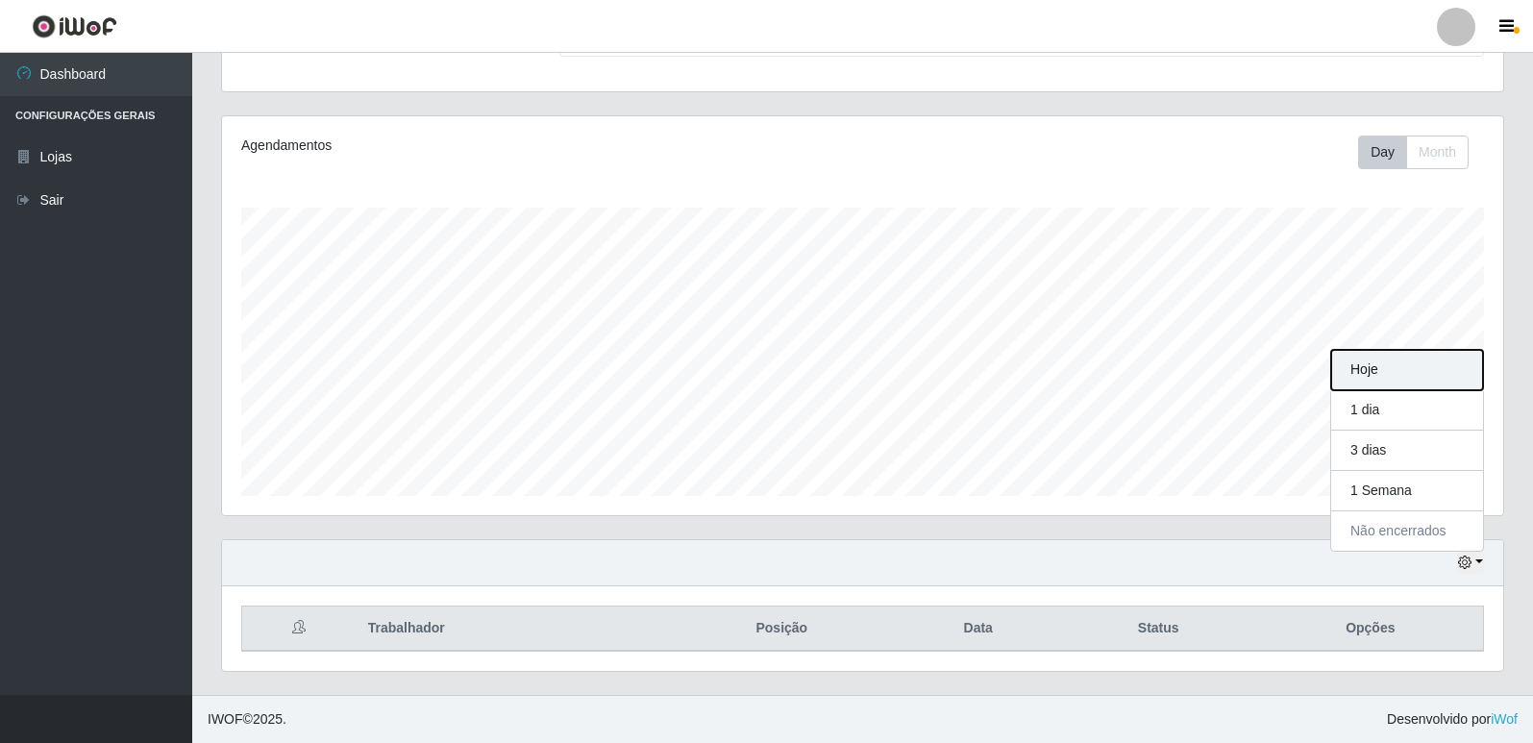
click at [1387, 380] on button "Hoje" at bounding box center [1407, 370] width 152 height 40
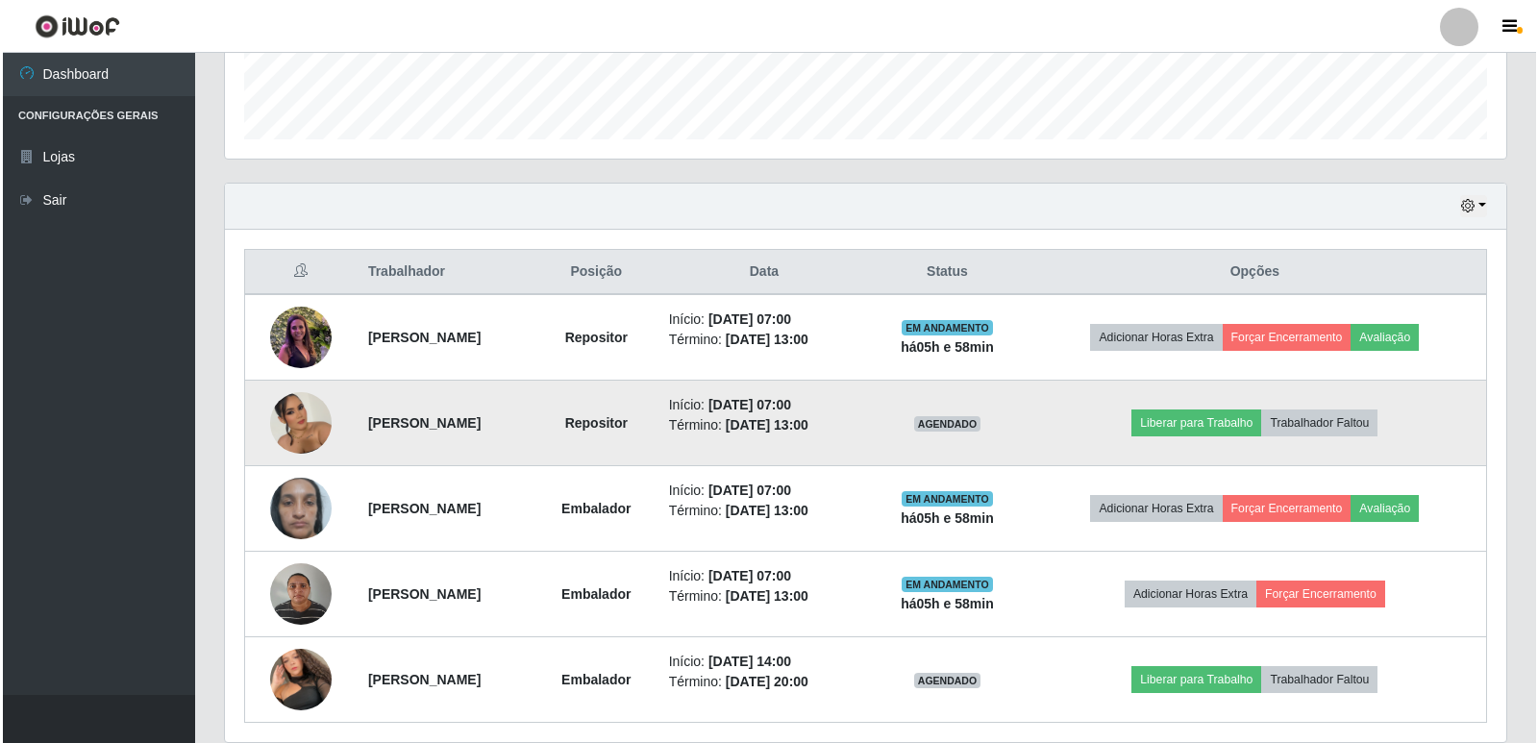
scroll to position [619, 0]
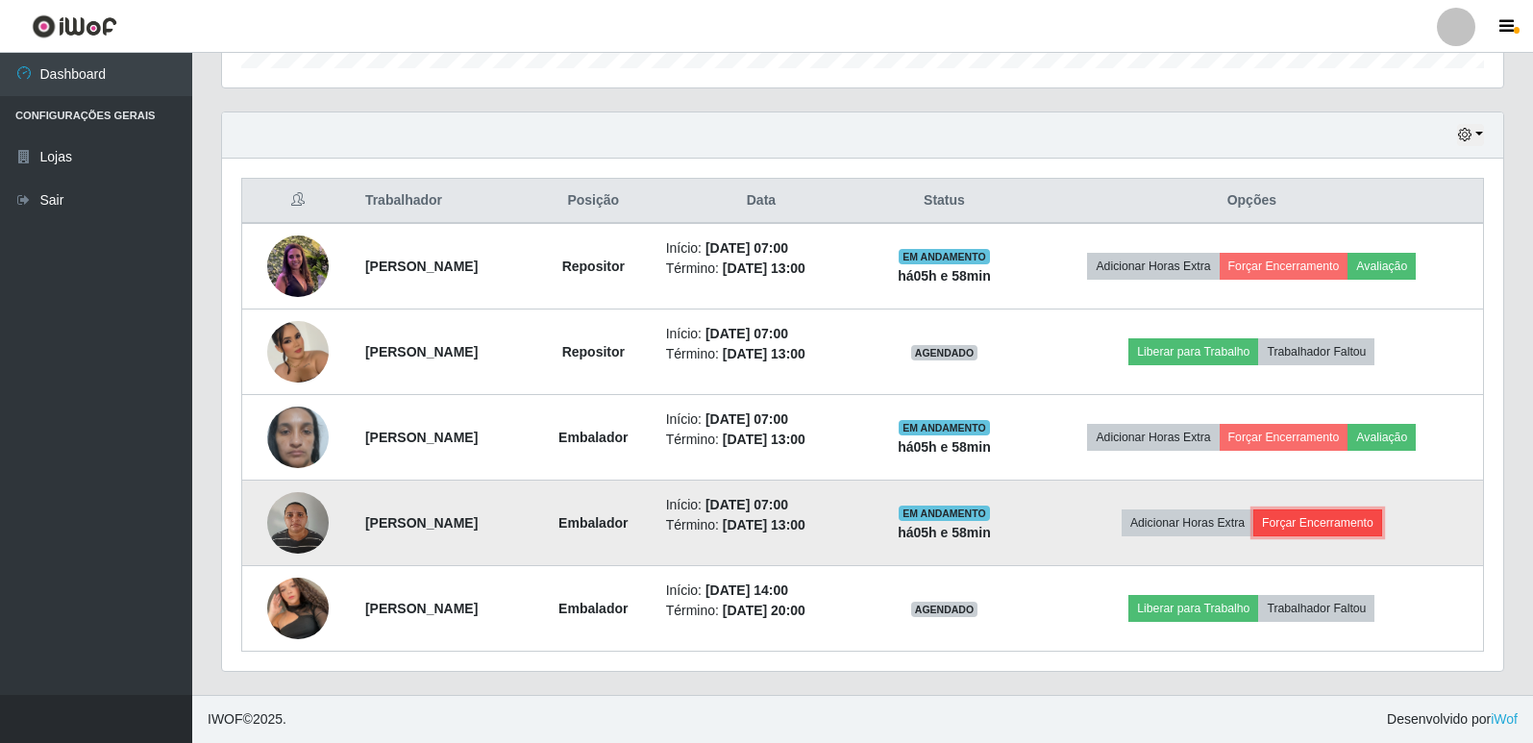
click at [1346, 528] on button "Forçar Encerramento" at bounding box center [1318, 523] width 129 height 27
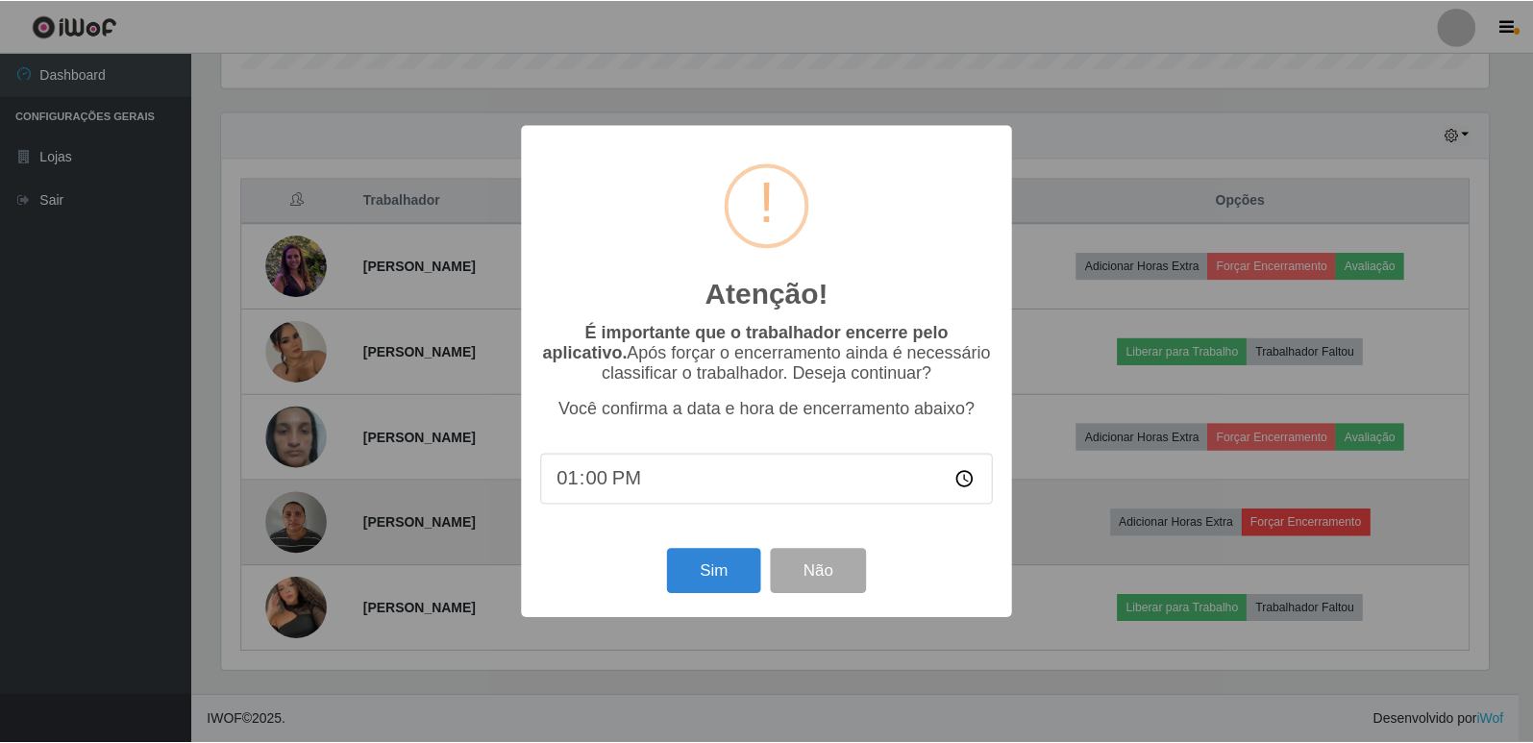
scroll to position [399, 1272]
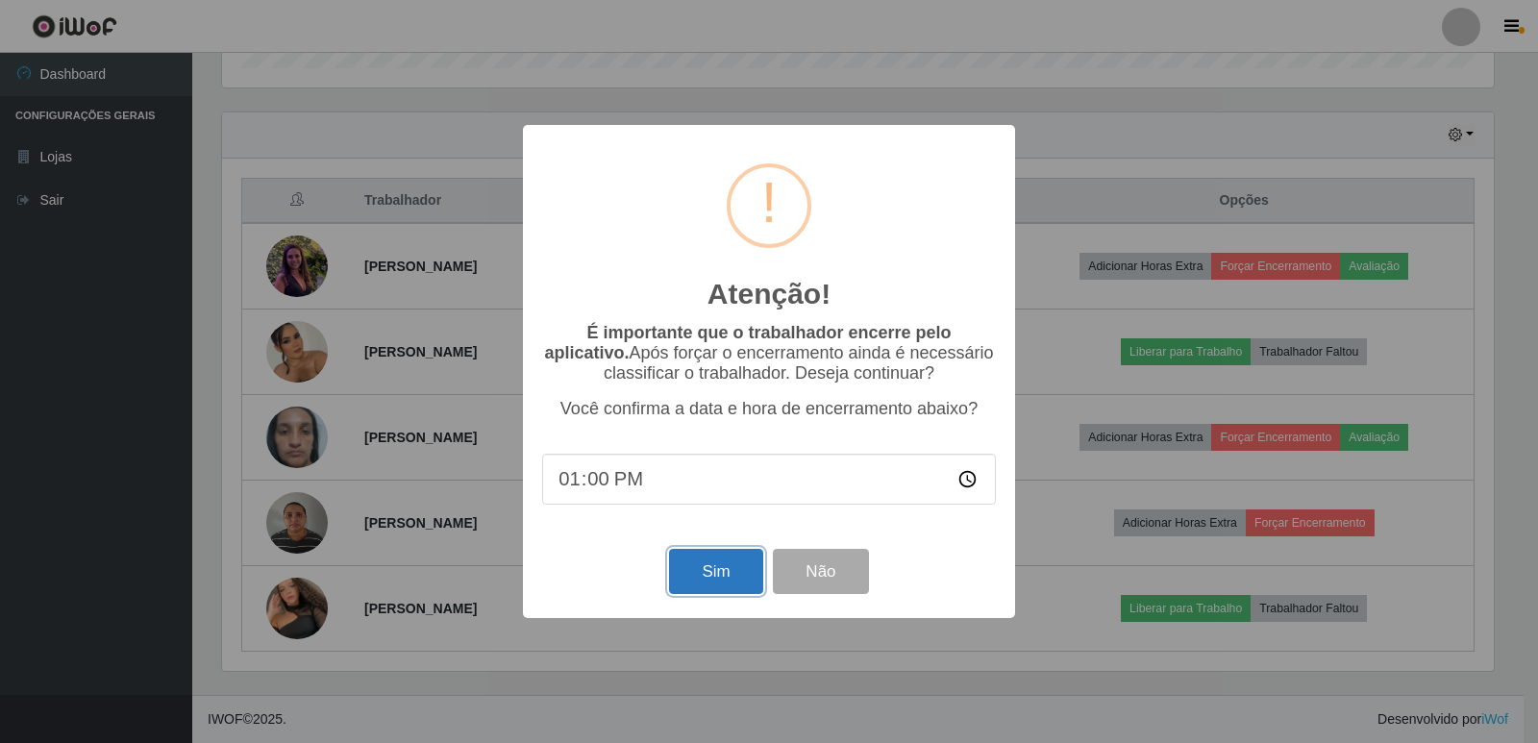
click at [732, 560] on button "Sim" at bounding box center [715, 571] width 93 height 45
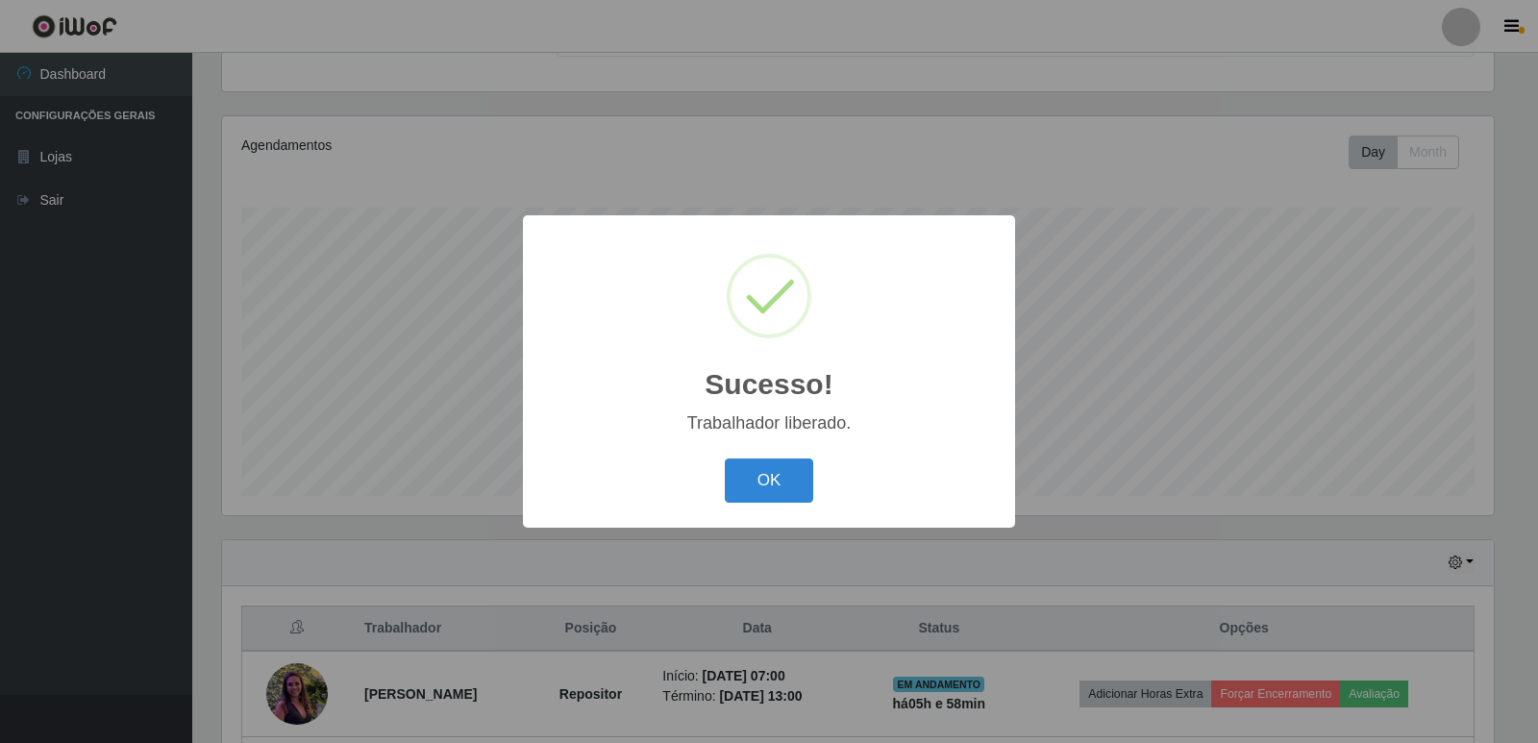
click at [771, 508] on div "OK Cancel" at bounding box center [769, 480] width 454 height 55
click at [776, 493] on button "OK" at bounding box center [769, 481] width 89 height 45
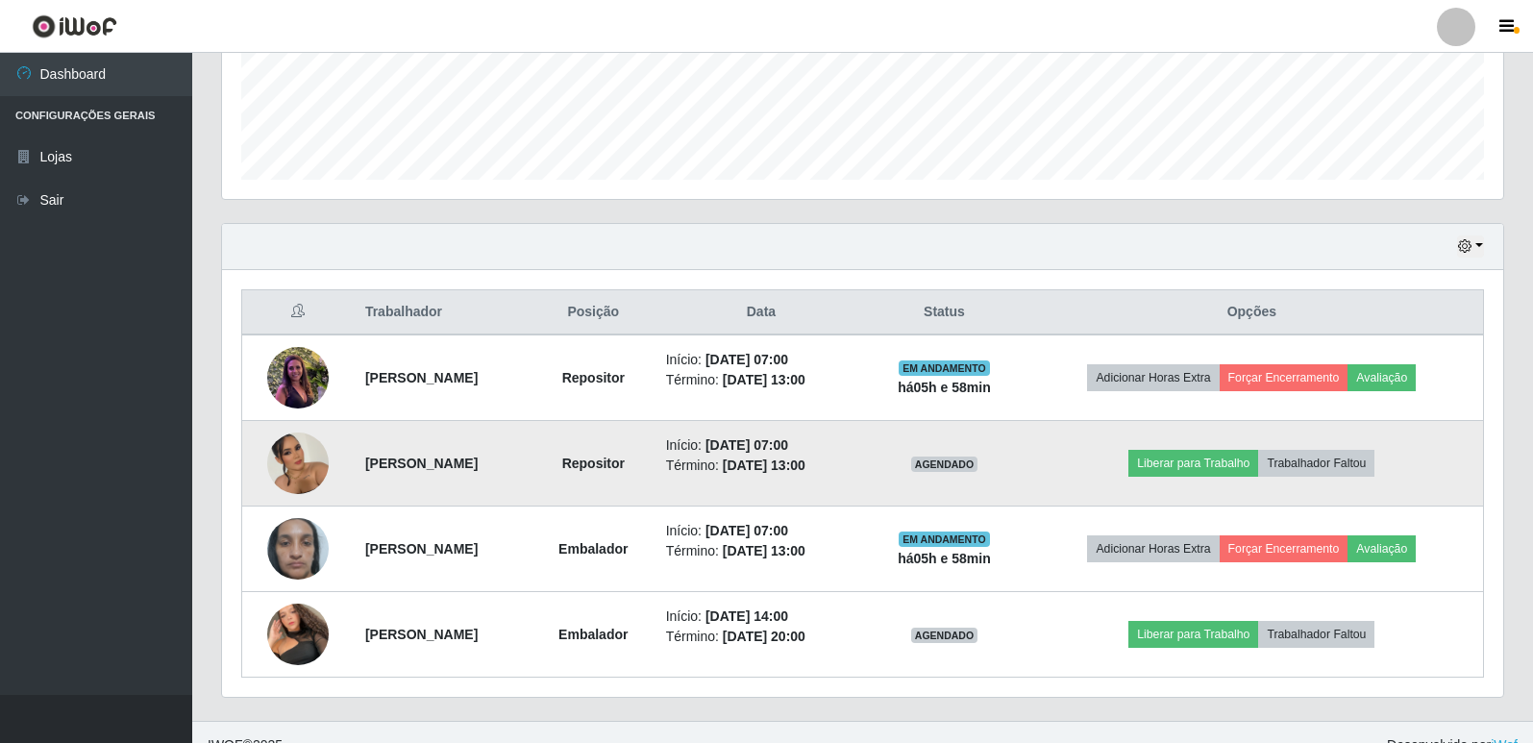
scroll to position [534, 0]
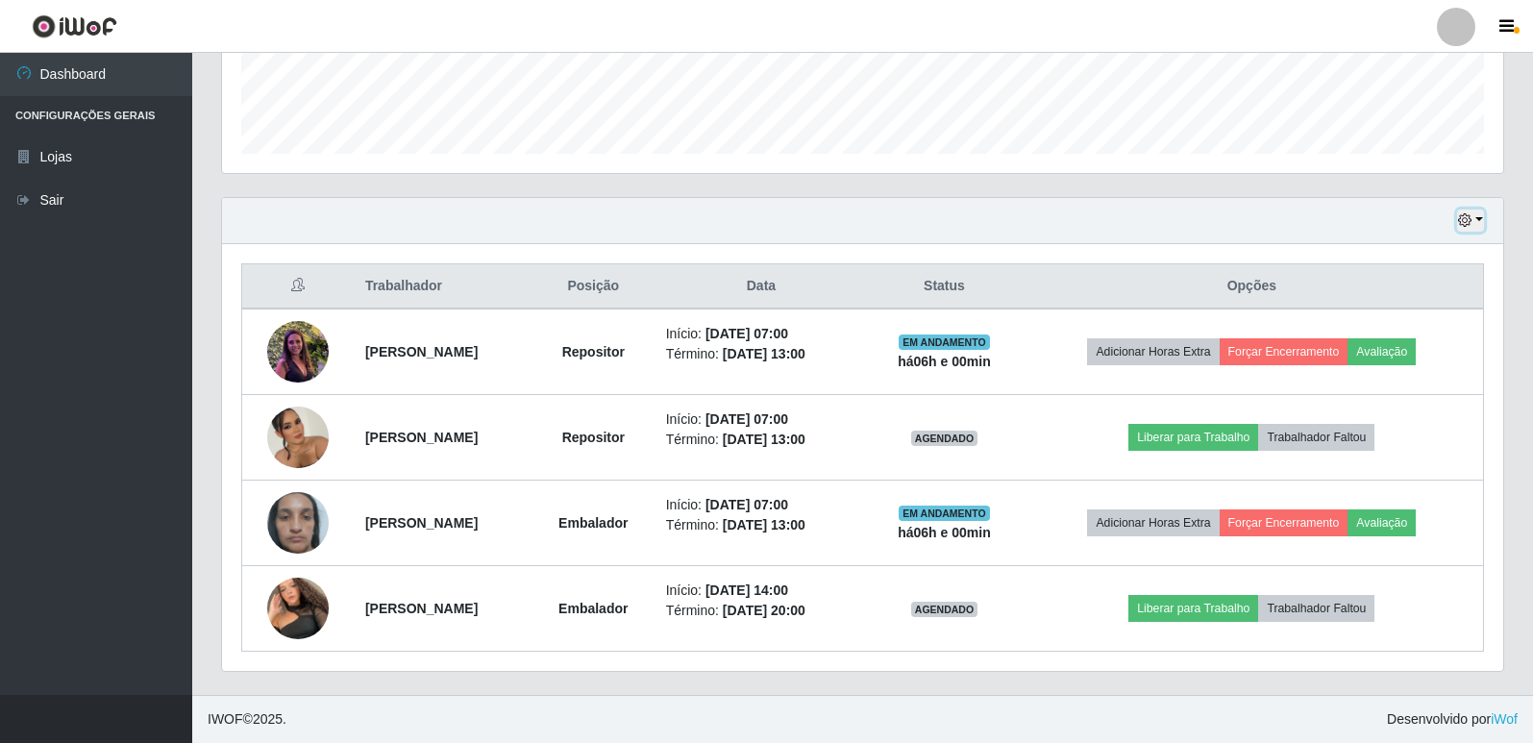
click at [1462, 223] on icon "button" at bounding box center [1464, 219] width 13 height 13
click at [89, 92] on link "Dashboard" at bounding box center [96, 74] width 192 height 43
click at [144, 79] on link "Dashboard" at bounding box center [96, 74] width 192 height 43
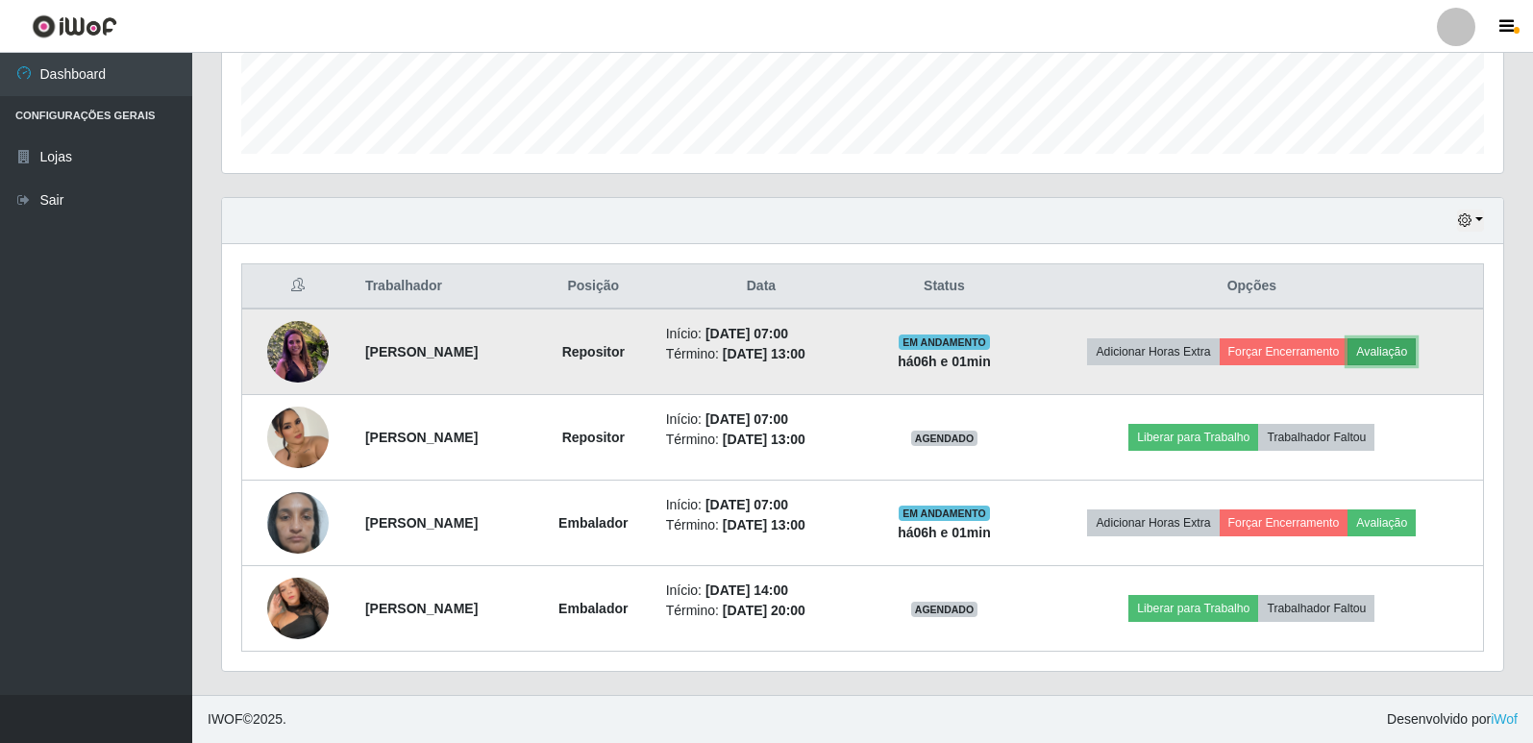
click at [1414, 360] on button "Avaliação" at bounding box center [1382, 351] width 68 height 27
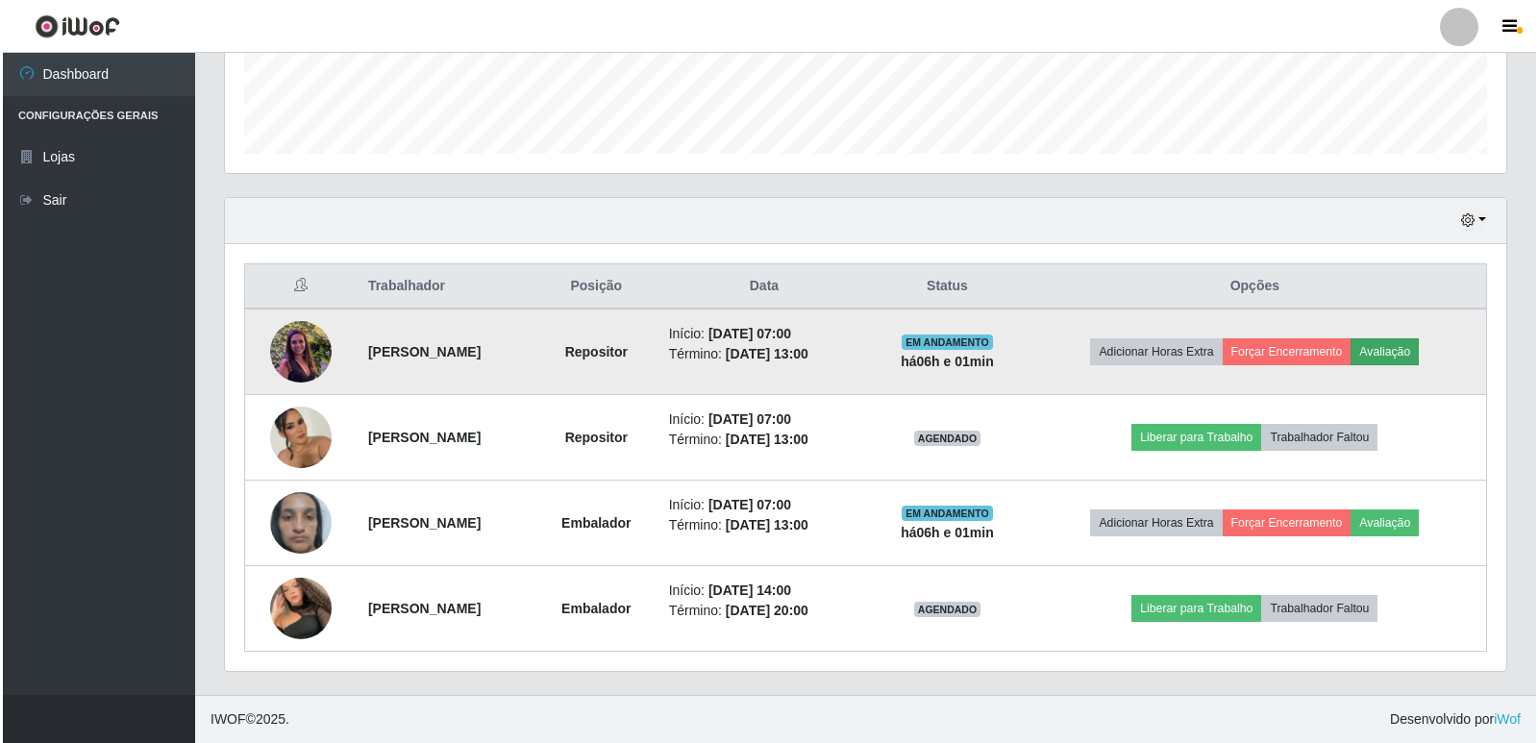
scroll to position [399, 1272]
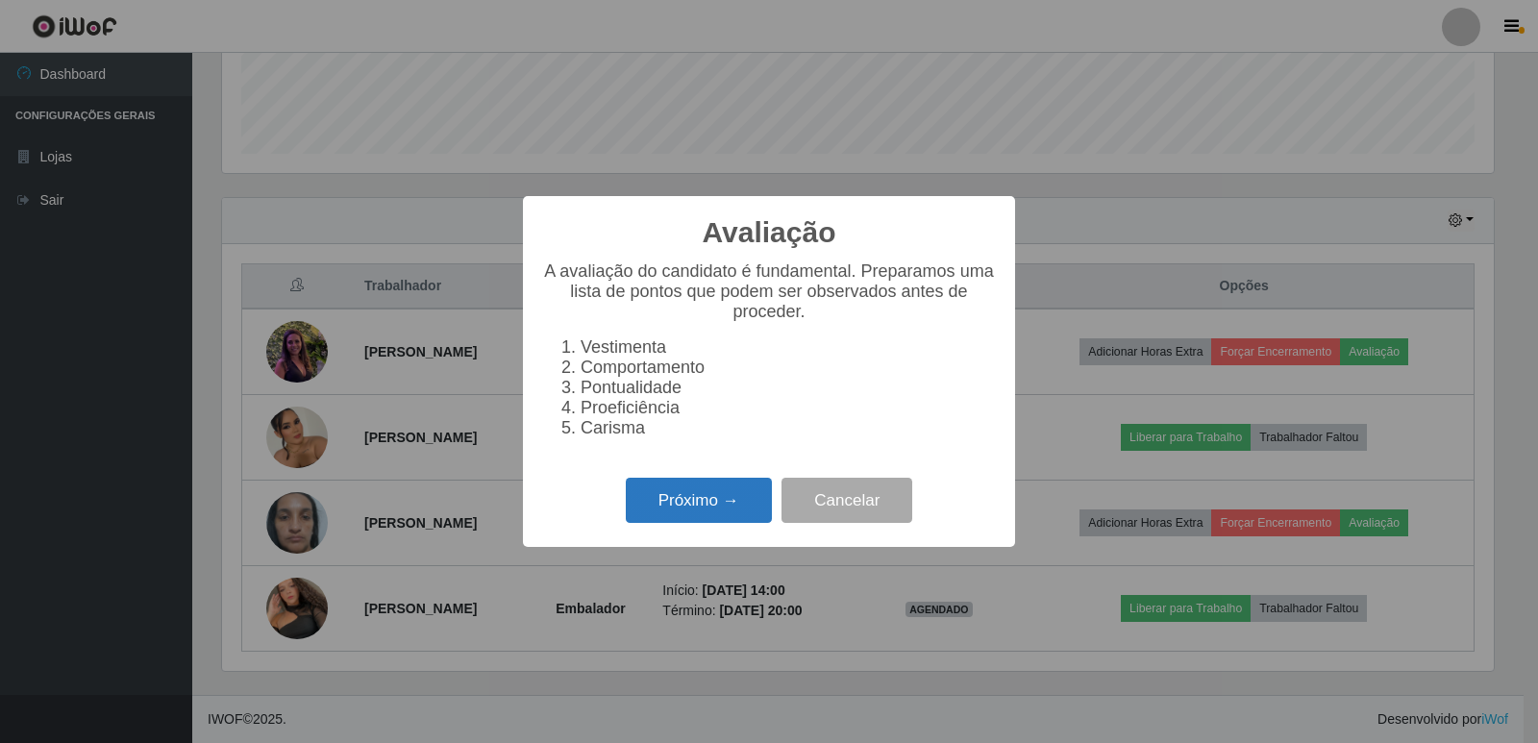
click at [706, 517] on button "Próximo →" at bounding box center [699, 500] width 146 height 45
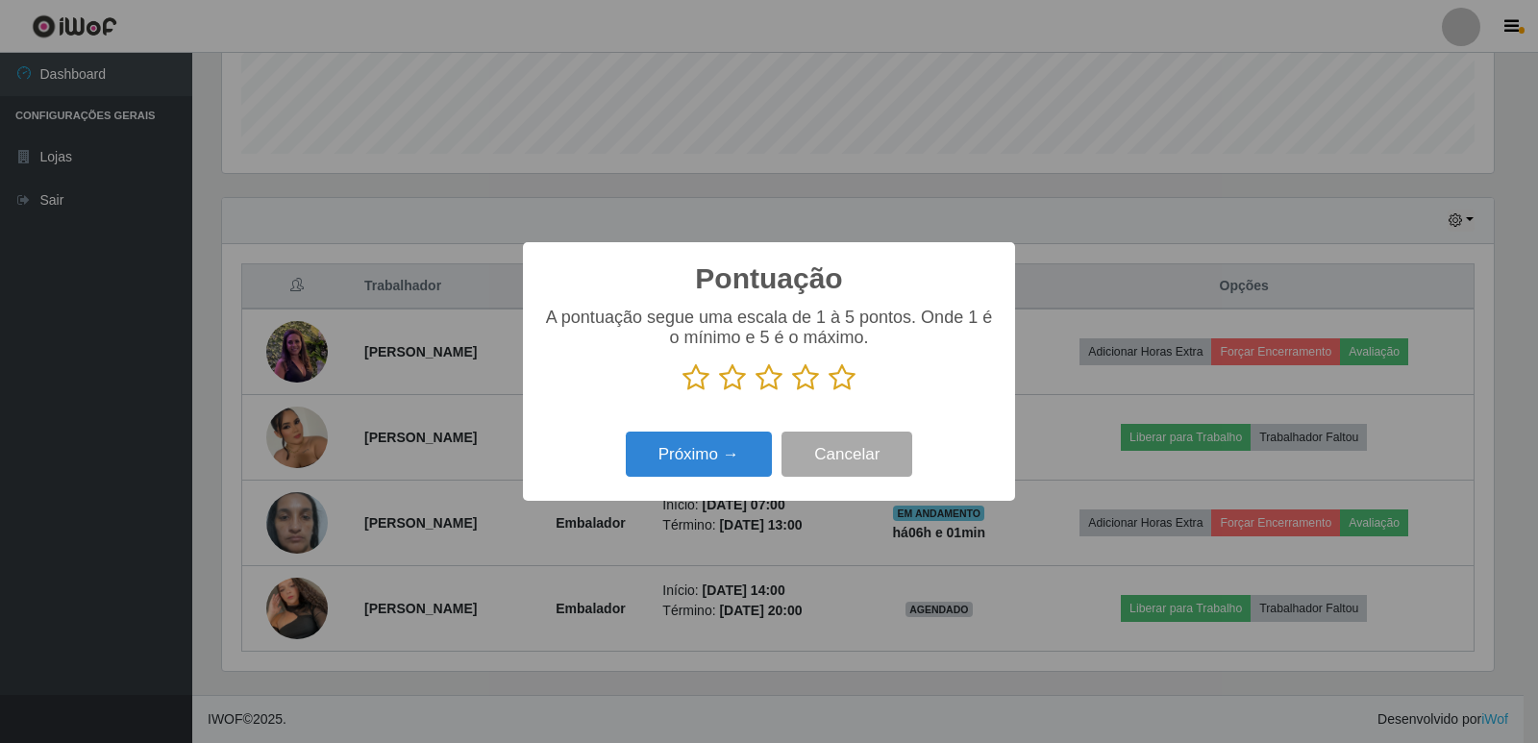
click at [849, 382] on icon at bounding box center [842, 377] width 27 height 29
click at [829, 392] on input "radio" at bounding box center [829, 392] width 0 height 0
click at [706, 465] on button "Próximo →" at bounding box center [699, 454] width 146 height 45
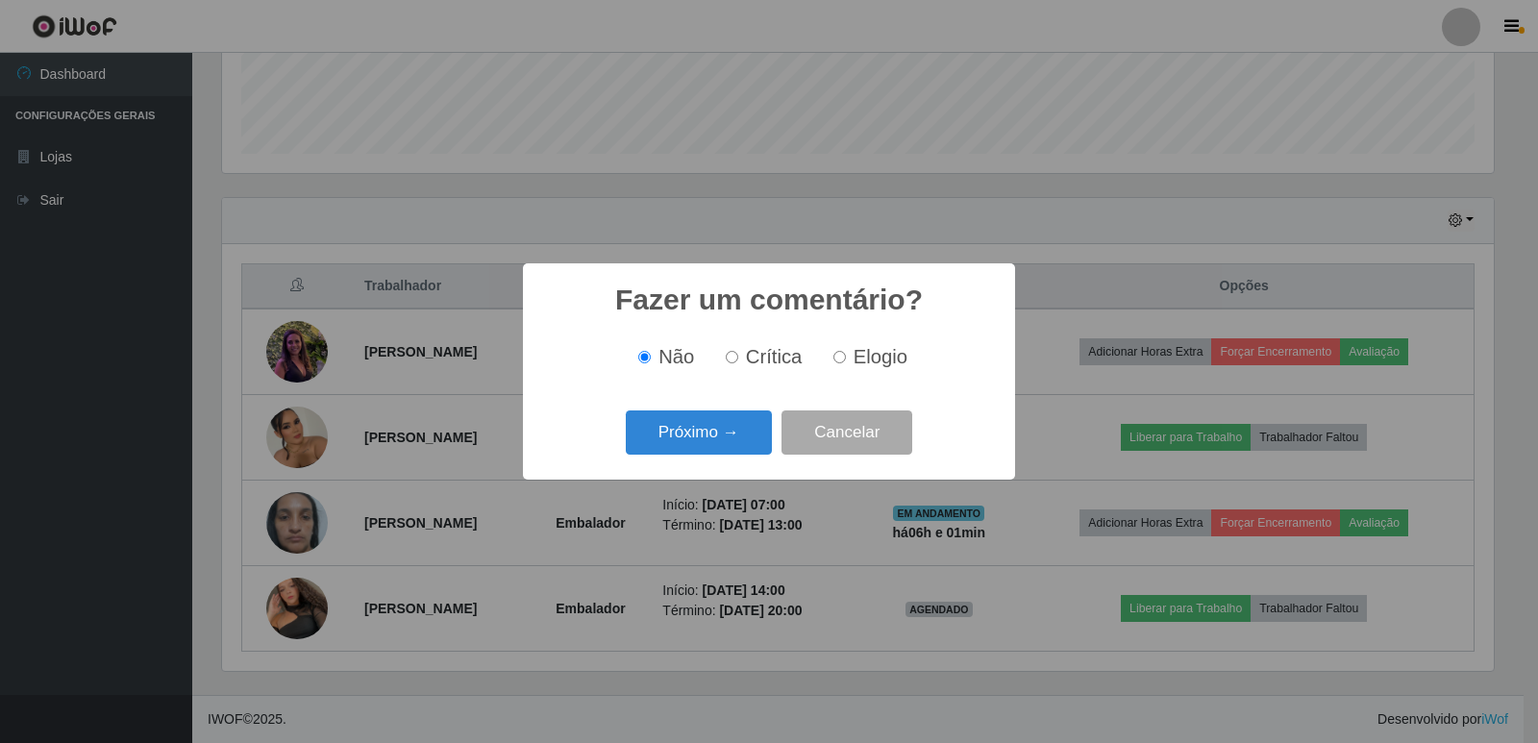
click at [861, 367] on span "Elogio" at bounding box center [881, 356] width 54 height 21
click at [846, 363] on input "Elogio" at bounding box center [839, 357] width 12 height 12
radio input "true"
click at [741, 418] on button "Próximo →" at bounding box center [699, 432] width 146 height 45
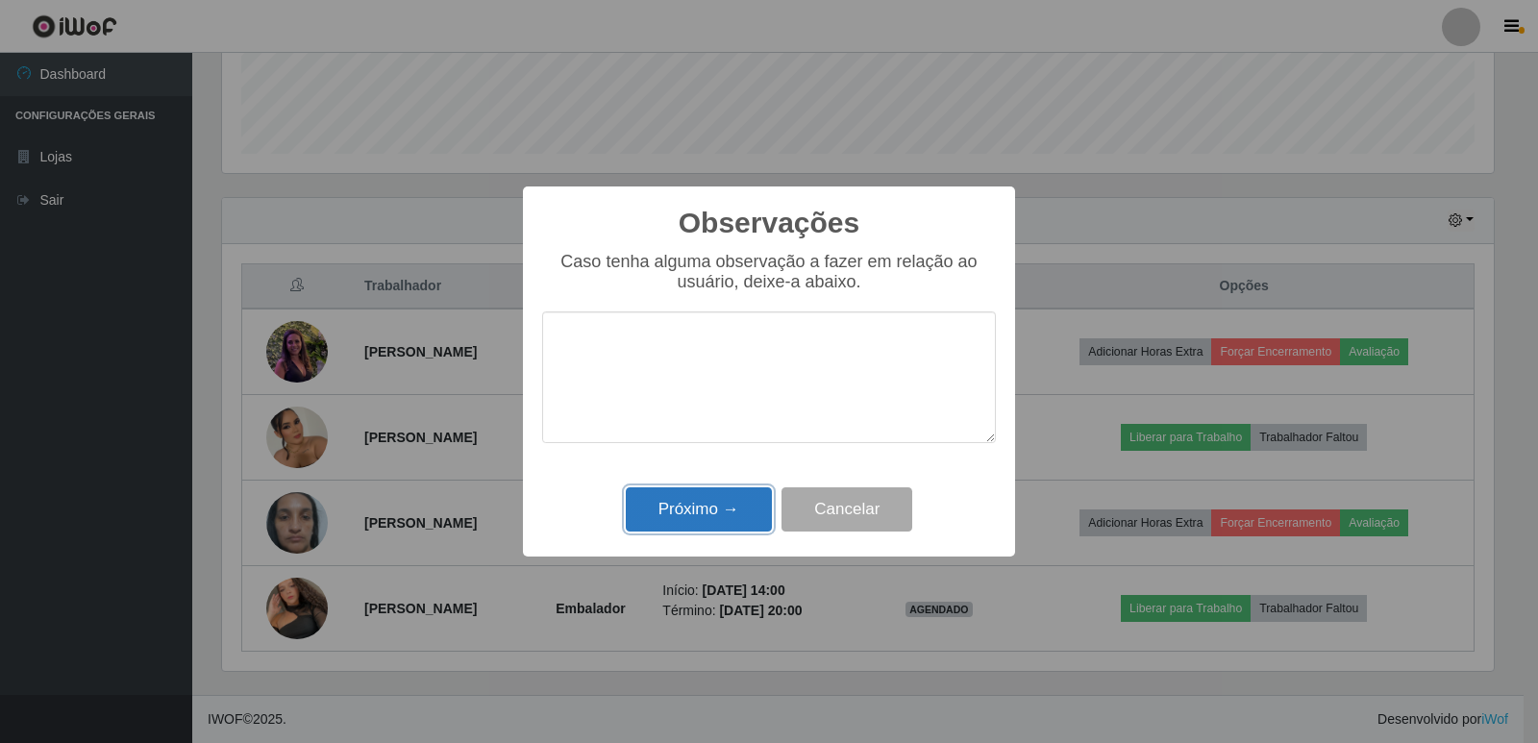
click at [722, 495] on button "Próximo →" at bounding box center [699, 509] width 146 height 45
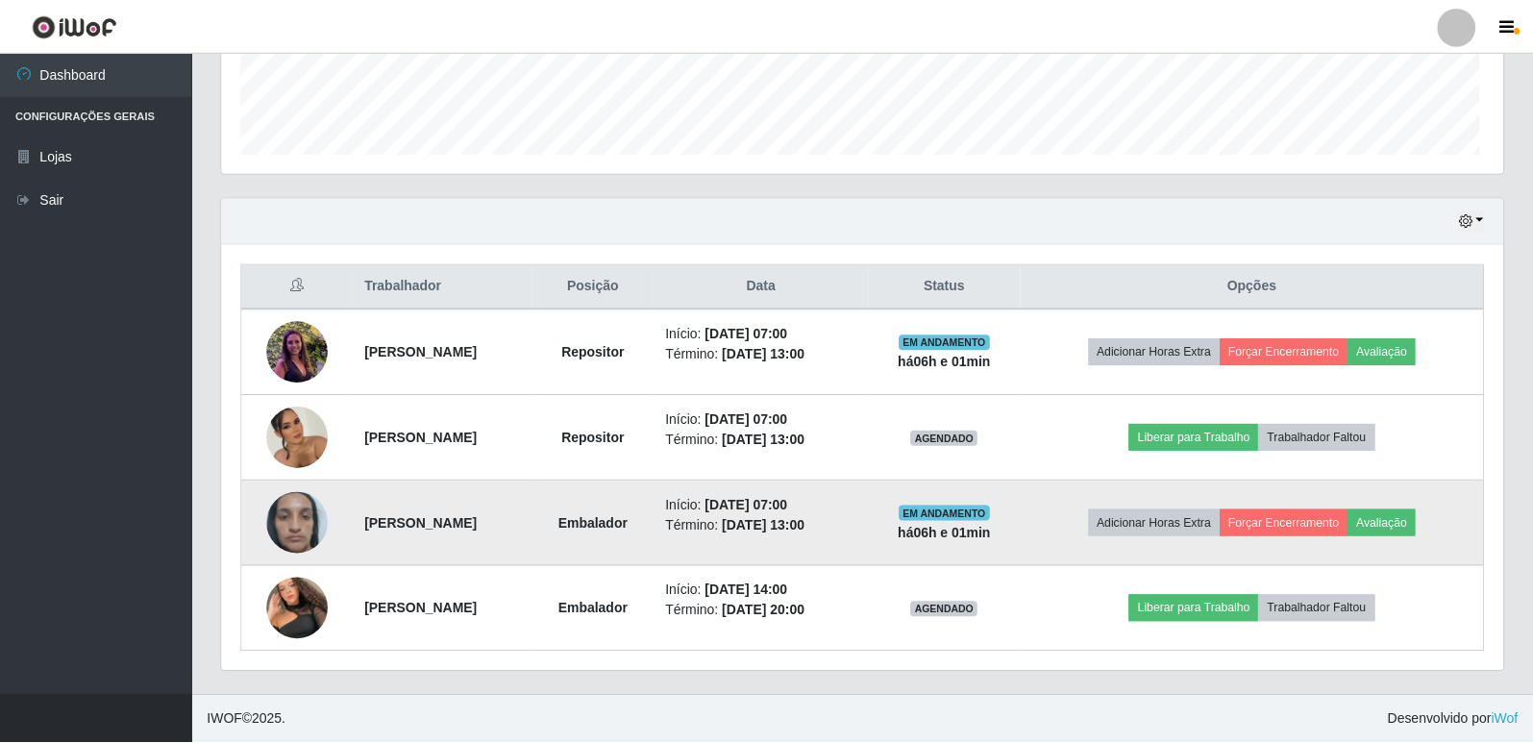
scroll to position [399, 1281]
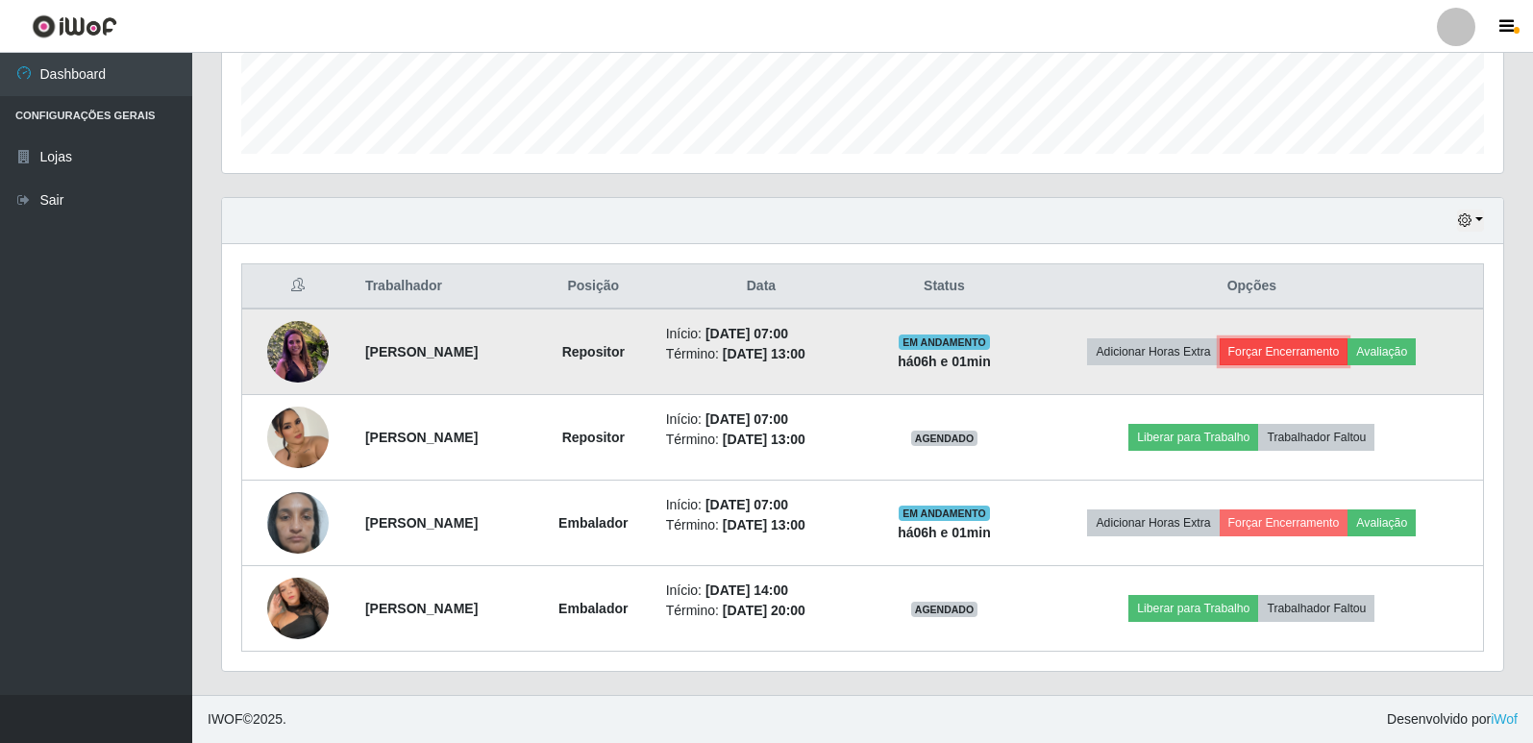
click at [1308, 350] on button "Forçar Encerramento" at bounding box center [1284, 351] width 129 height 27
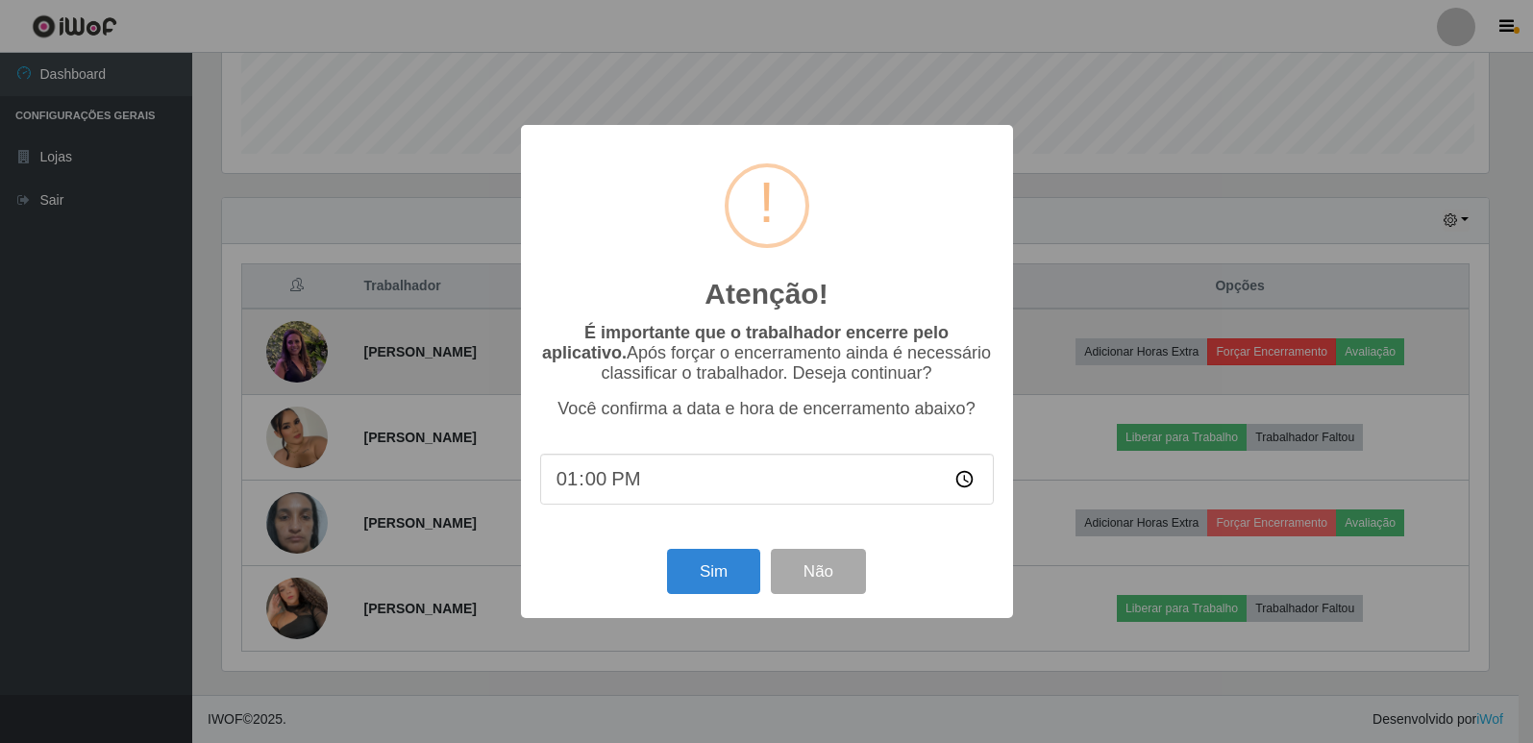
scroll to position [399, 1272]
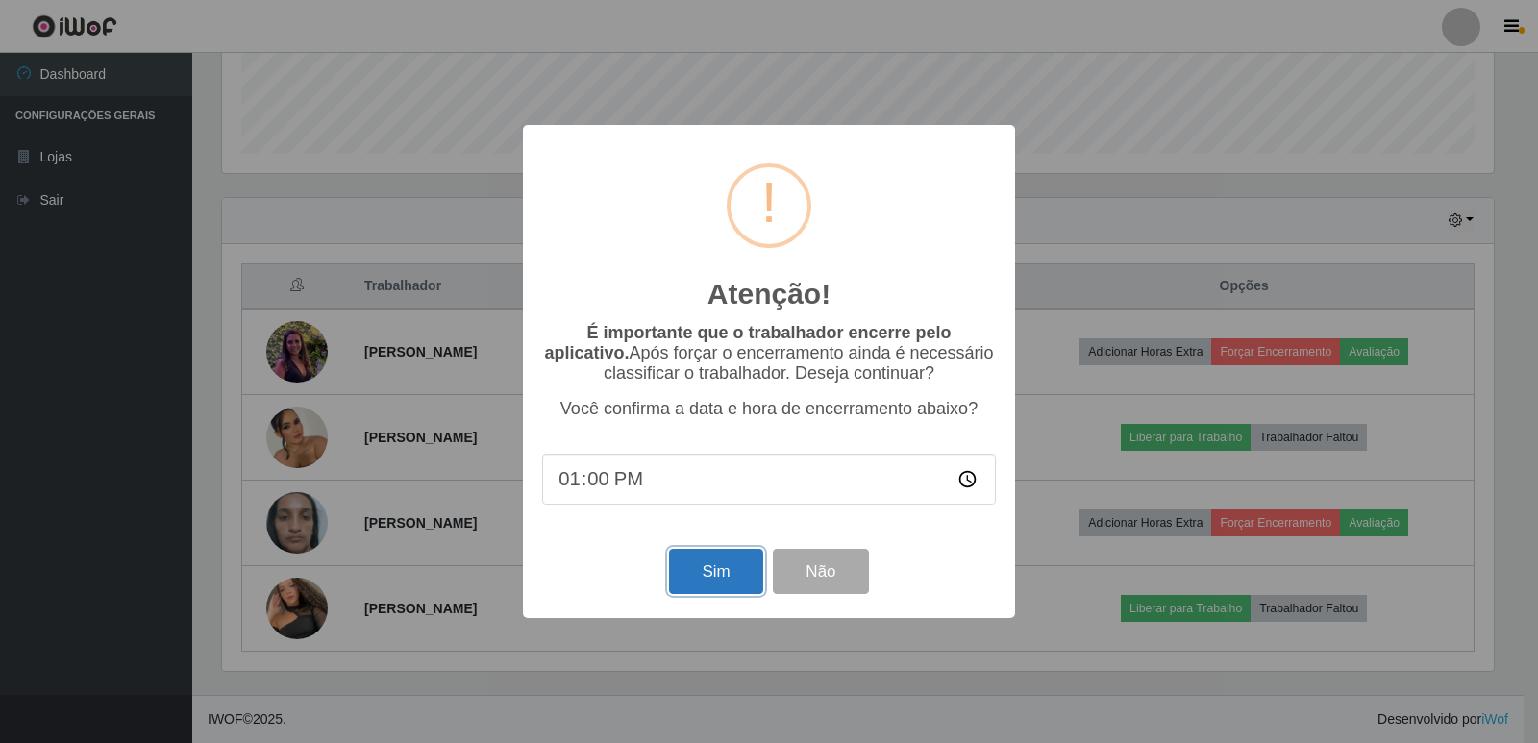
click at [695, 567] on button "Sim" at bounding box center [715, 571] width 93 height 45
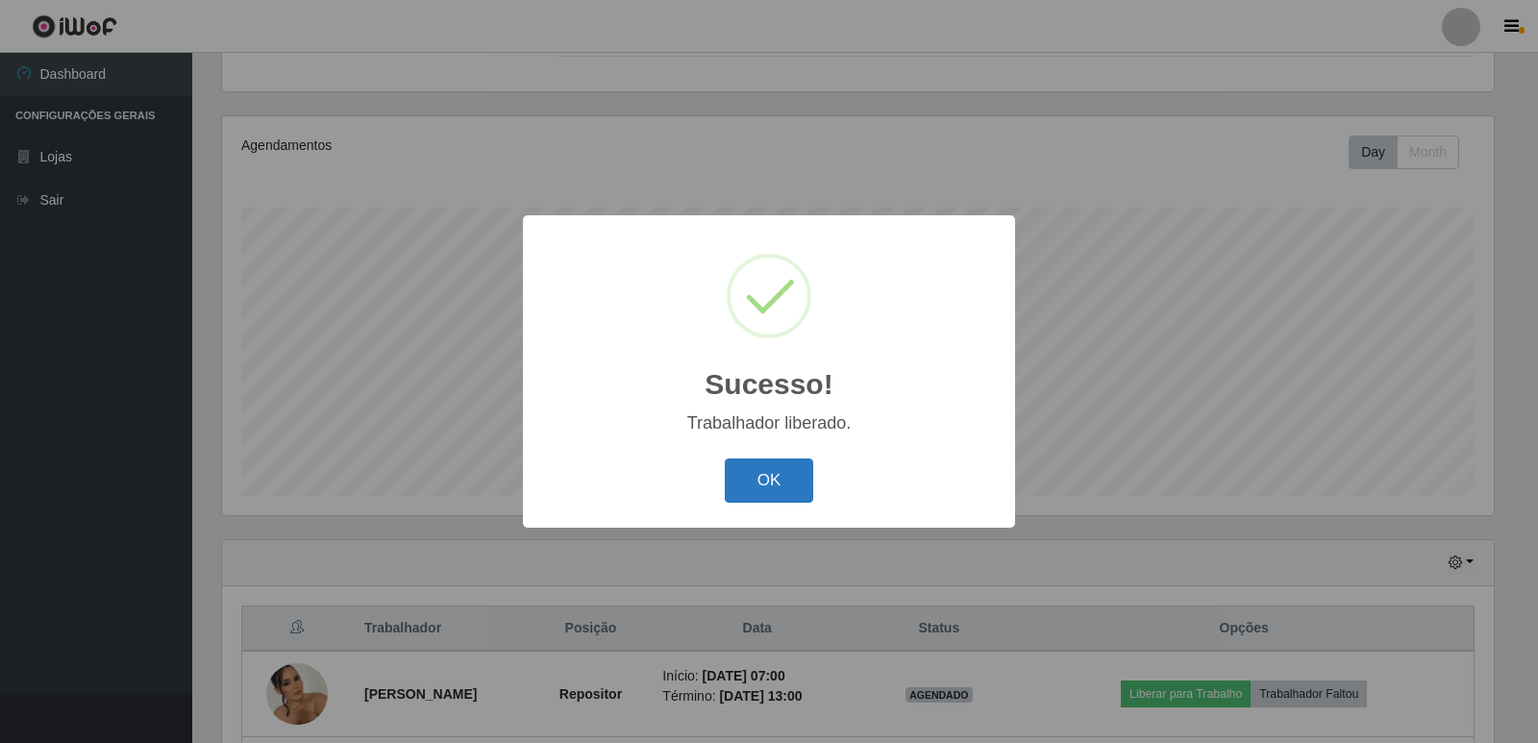
click at [747, 480] on button "OK" at bounding box center [769, 481] width 89 height 45
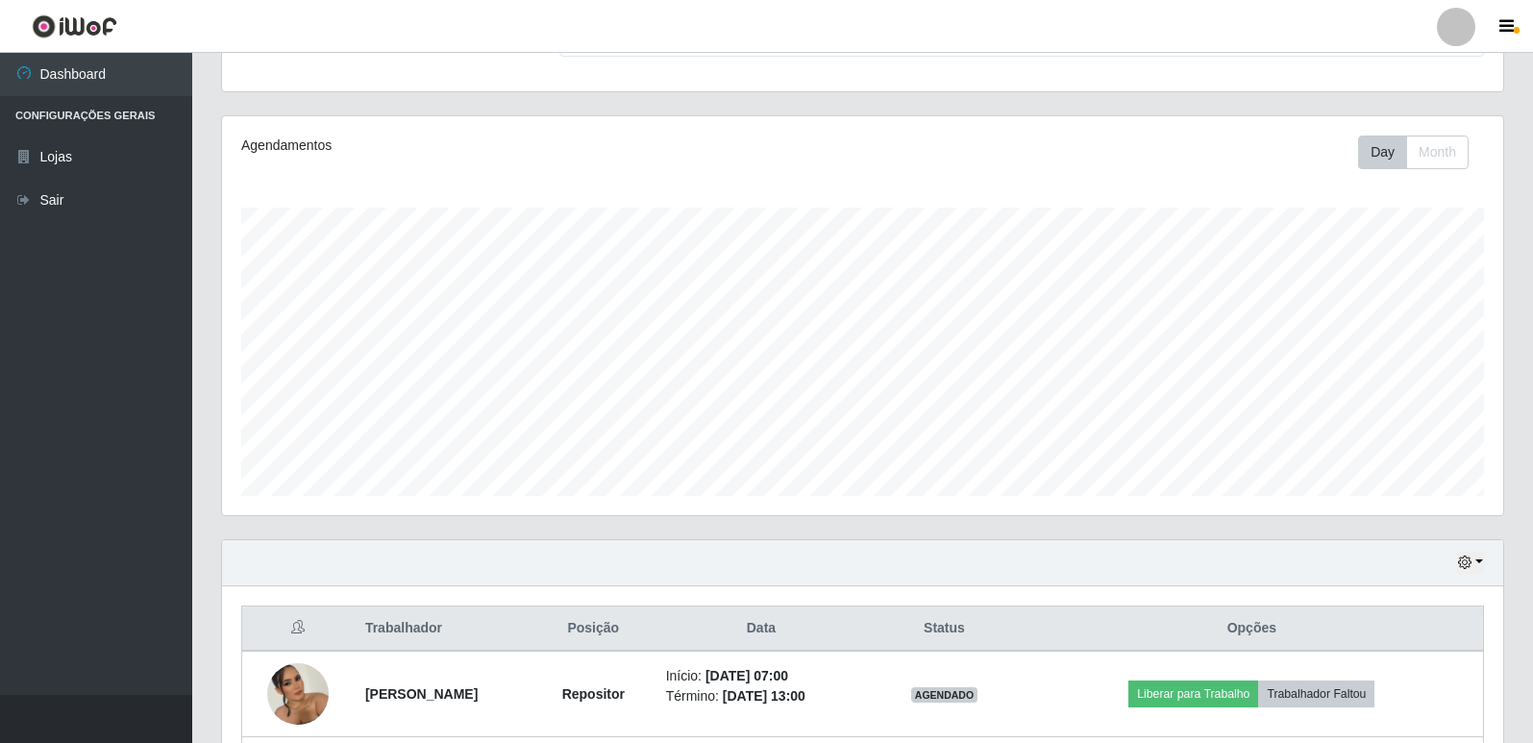
scroll to position [448, 0]
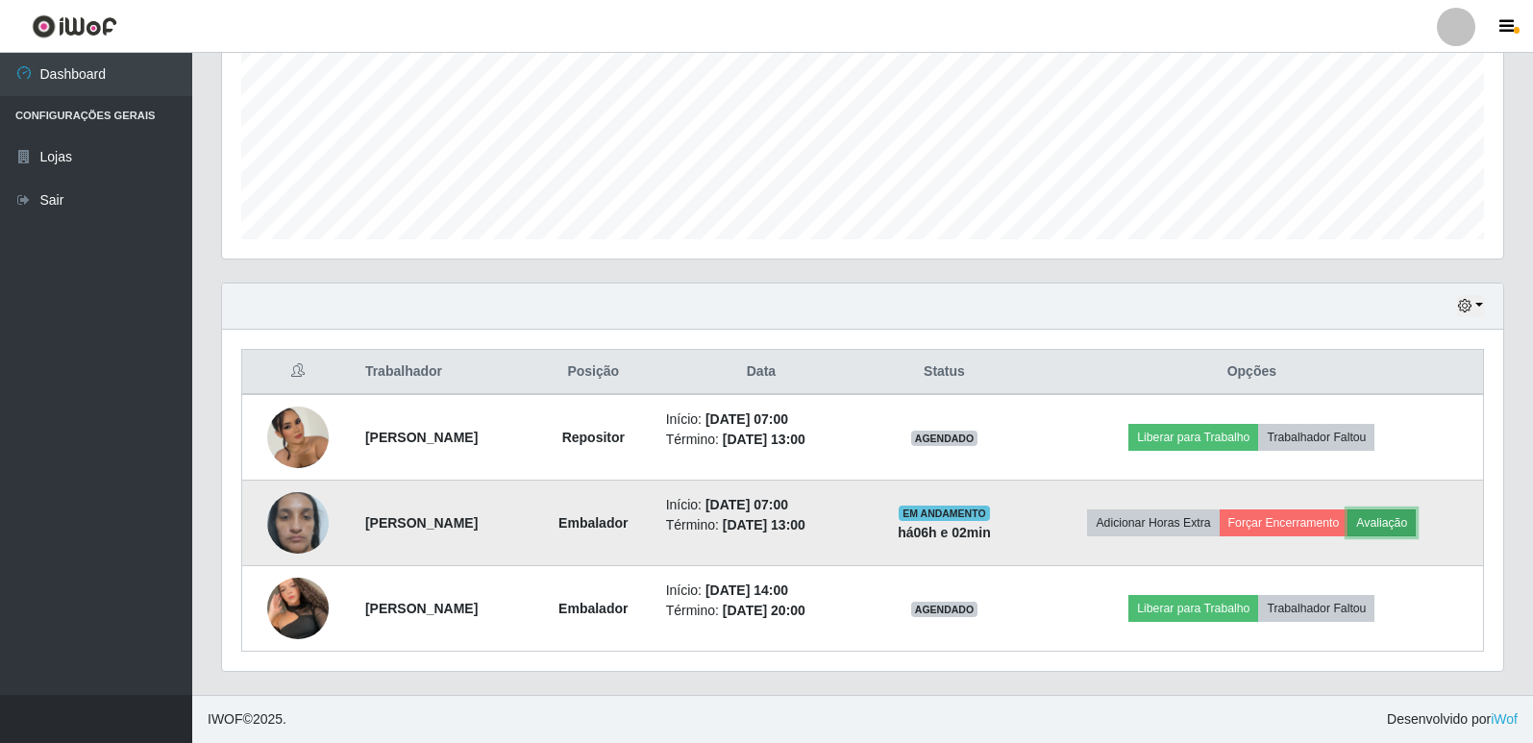
click at [1408, 527] on button "Avaliação" at bounding box center [1382, 523] width 68 height 27
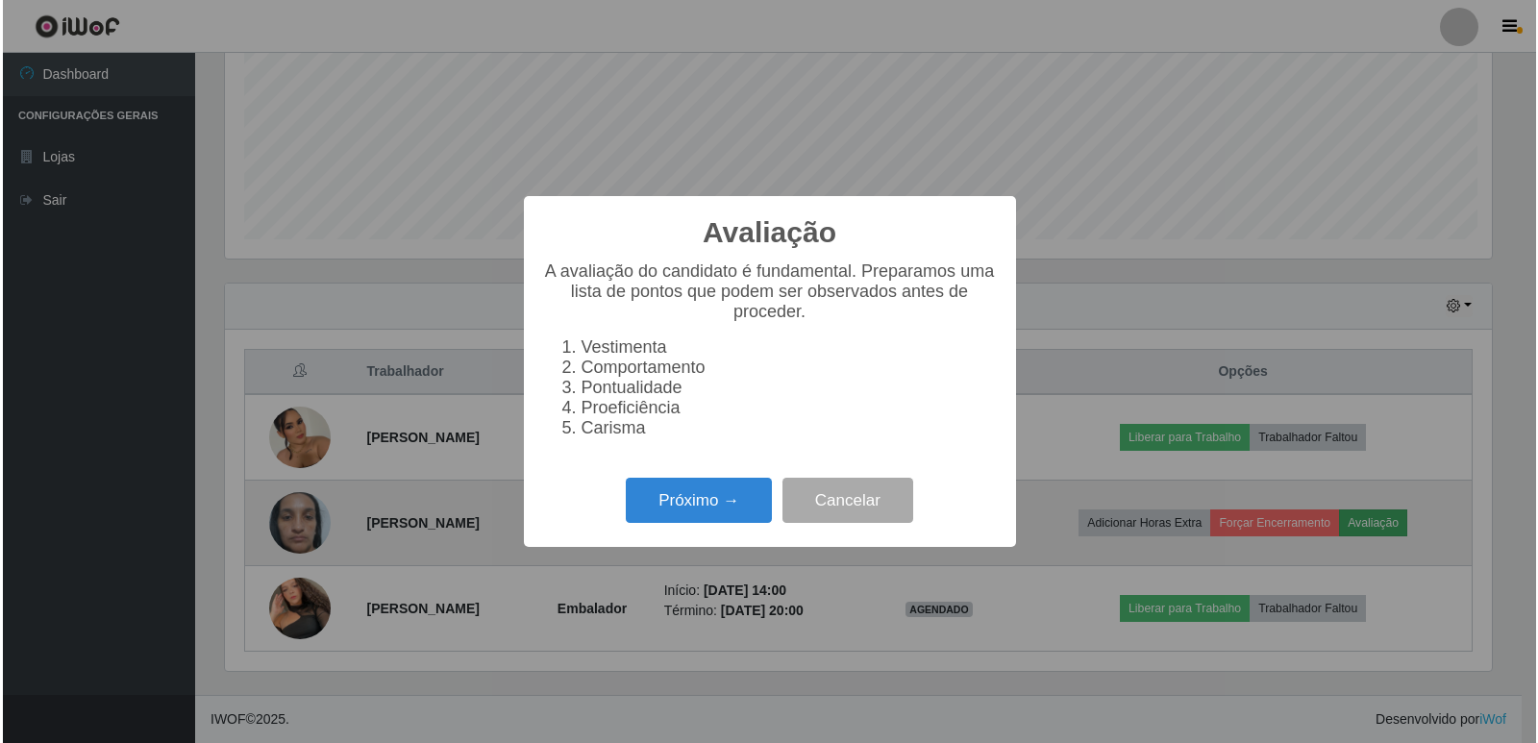
scroll to position [399, 1272]
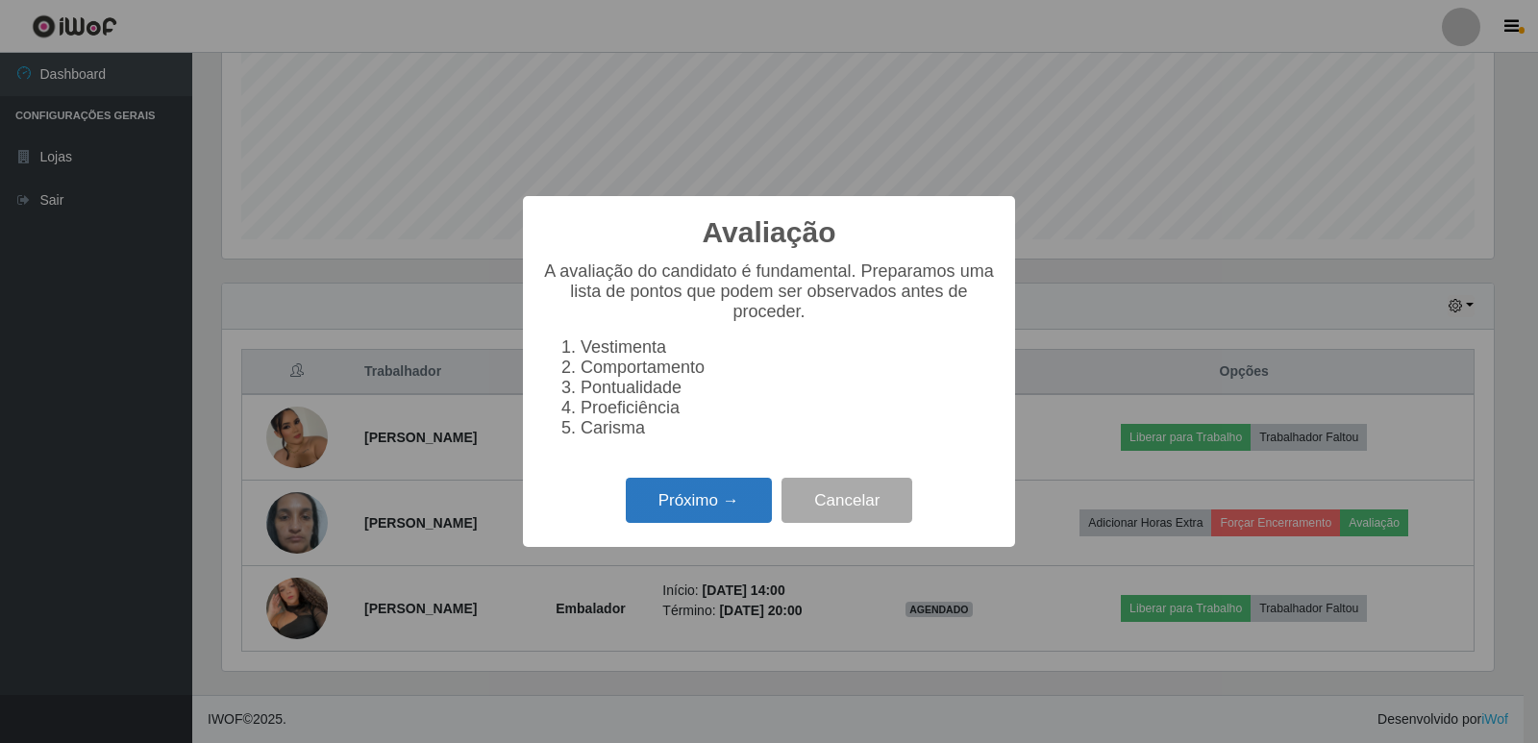
click at [698, 491] on button "Próximo →" at bounding box center [699, 500] width 146 height 45
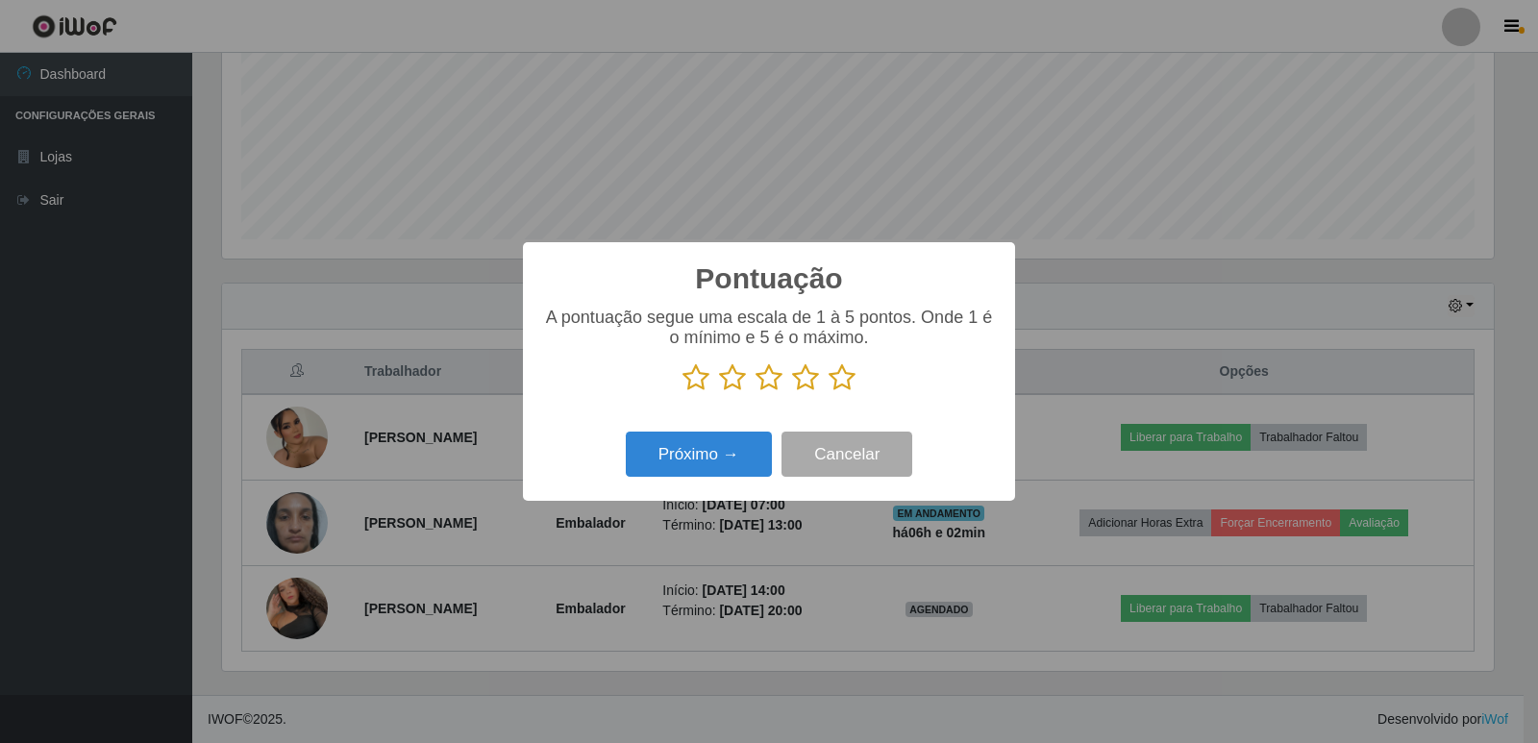
click at [835, 388] on icon at bounding box center [842, 377] width 27 height 29
click at [829, 392] on input "radio" at bounding box center [829, 392] width 0 height 0
click at [678, 477] on button "Próximo →" at bounding box center [699, 454] width 146 height 45
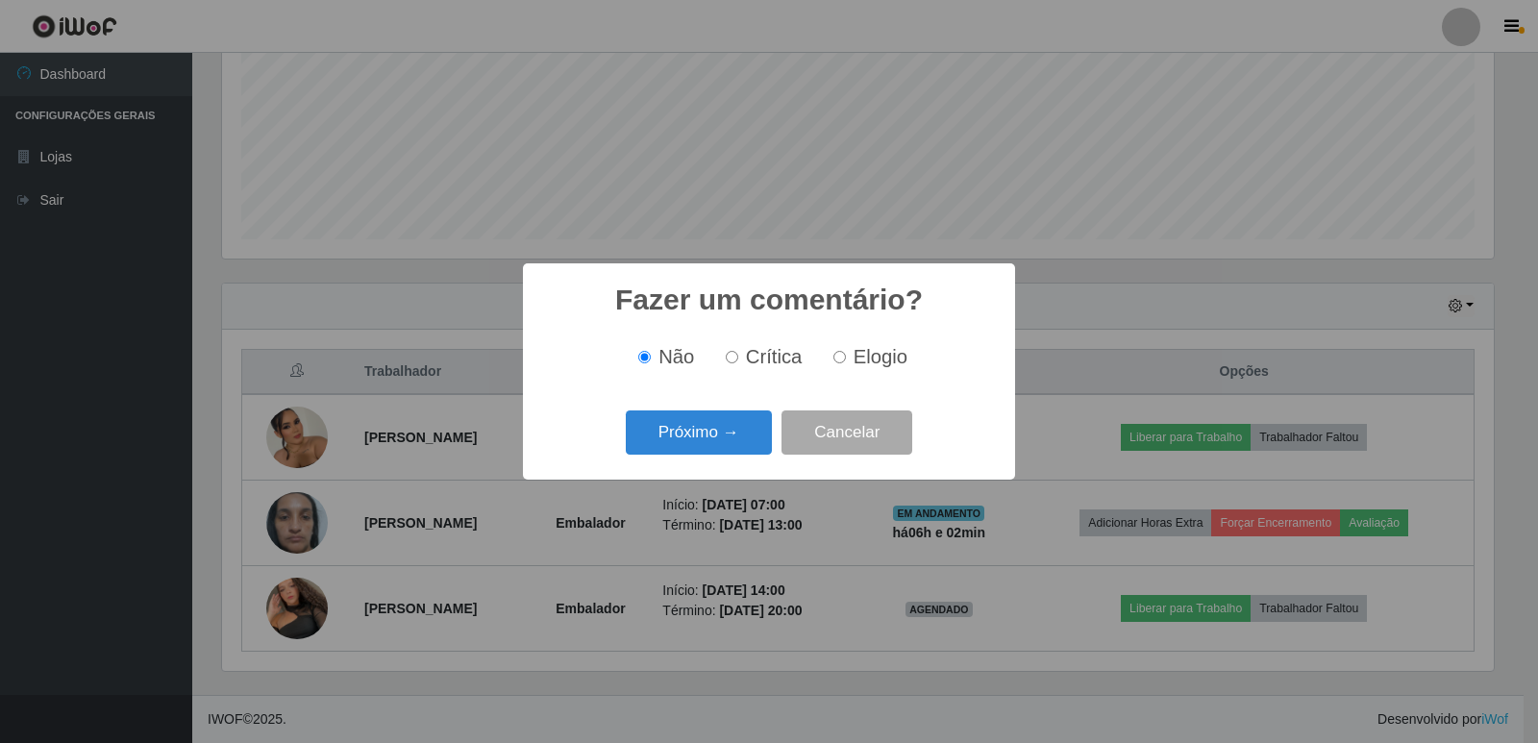
click at [857, 362] on span "Elogio" at bounding box center [881, 356] width 54 height 21
click at [846, 362] on input "Elogio" at bounding box center [839, 357] width 12 height 12
radio input "true"
click at [663, 431] on button "Próximo →" at bounding box center [699, 432] width 146 height 45
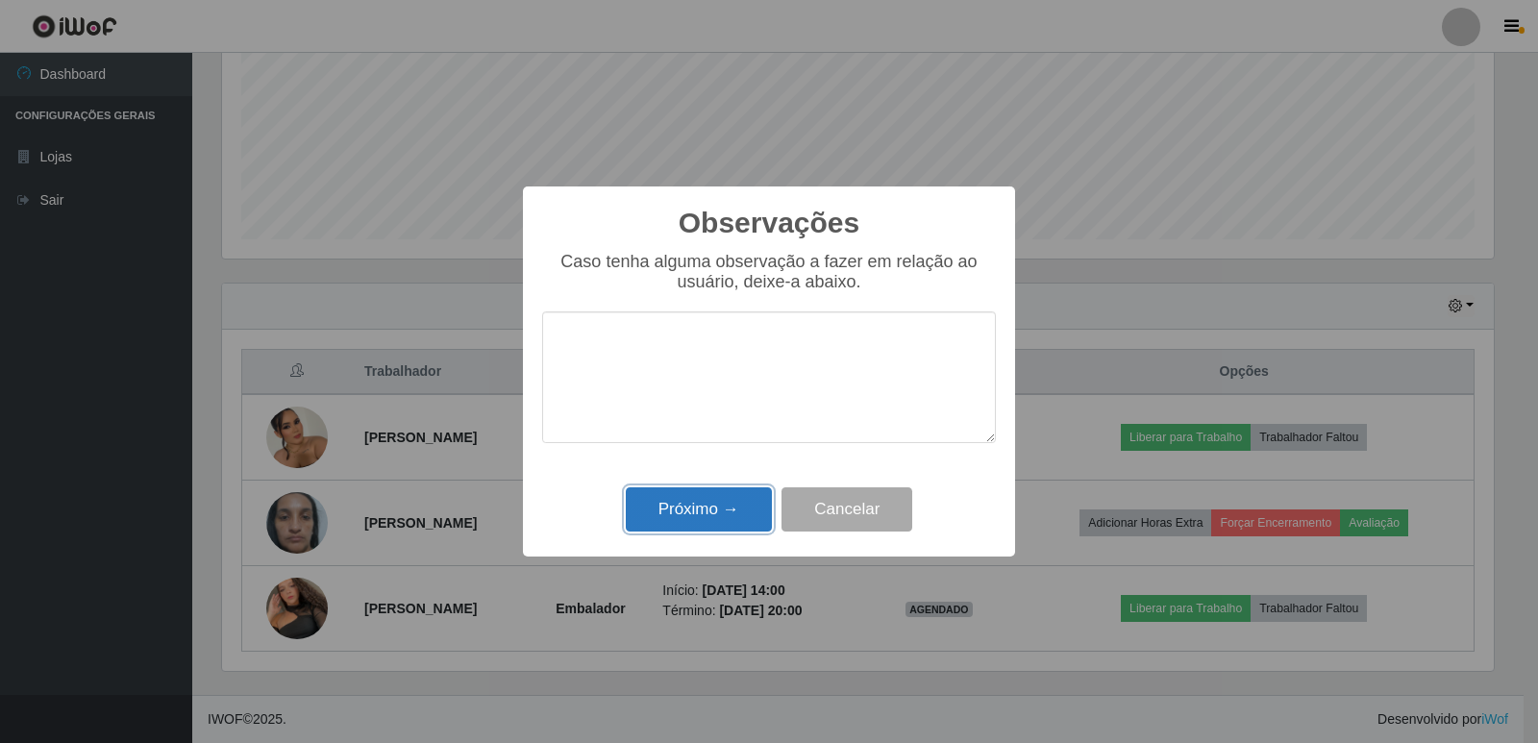
click at [723, 519] on button "Próximo →" at bounding box center [699, 509] width 146 height 45
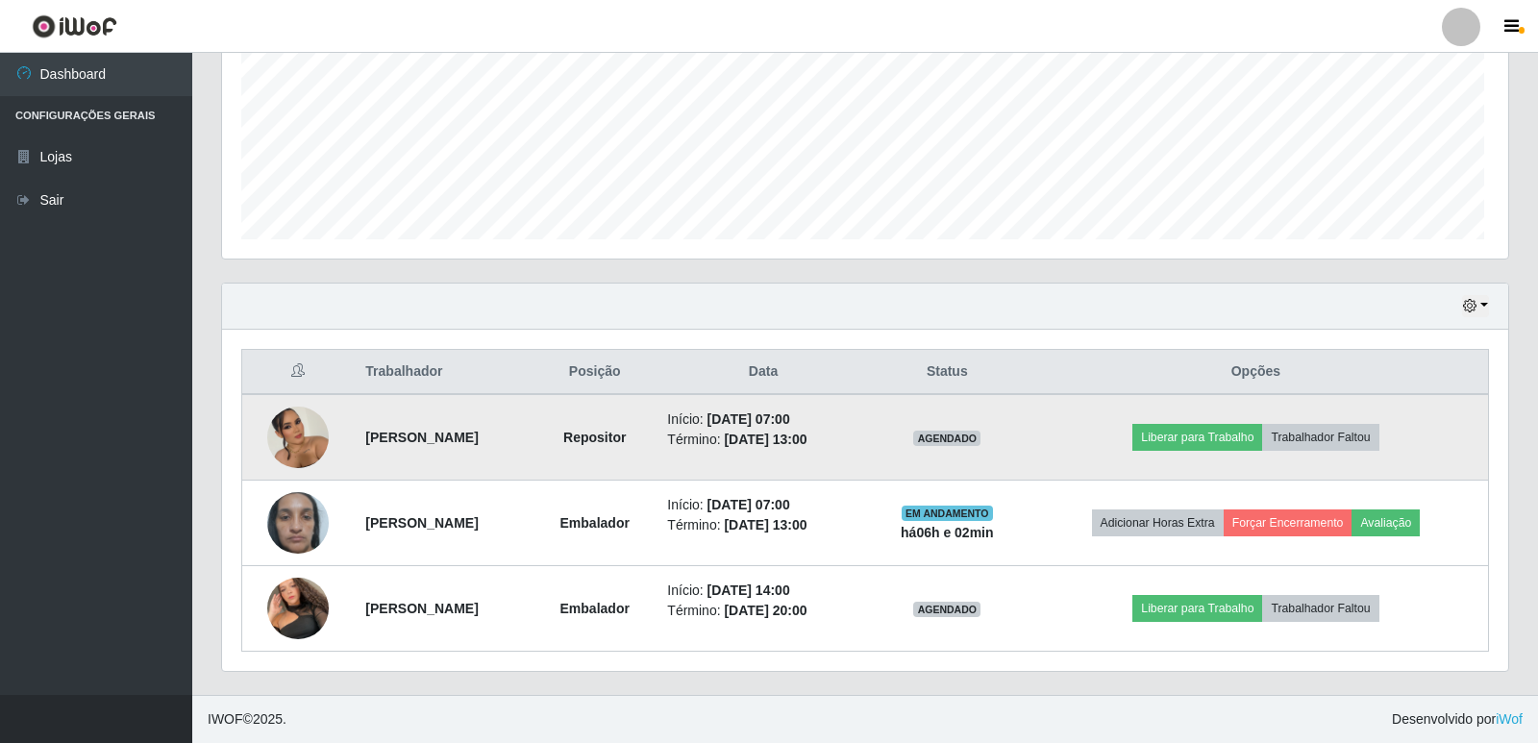
scroll to position [399, 1281]
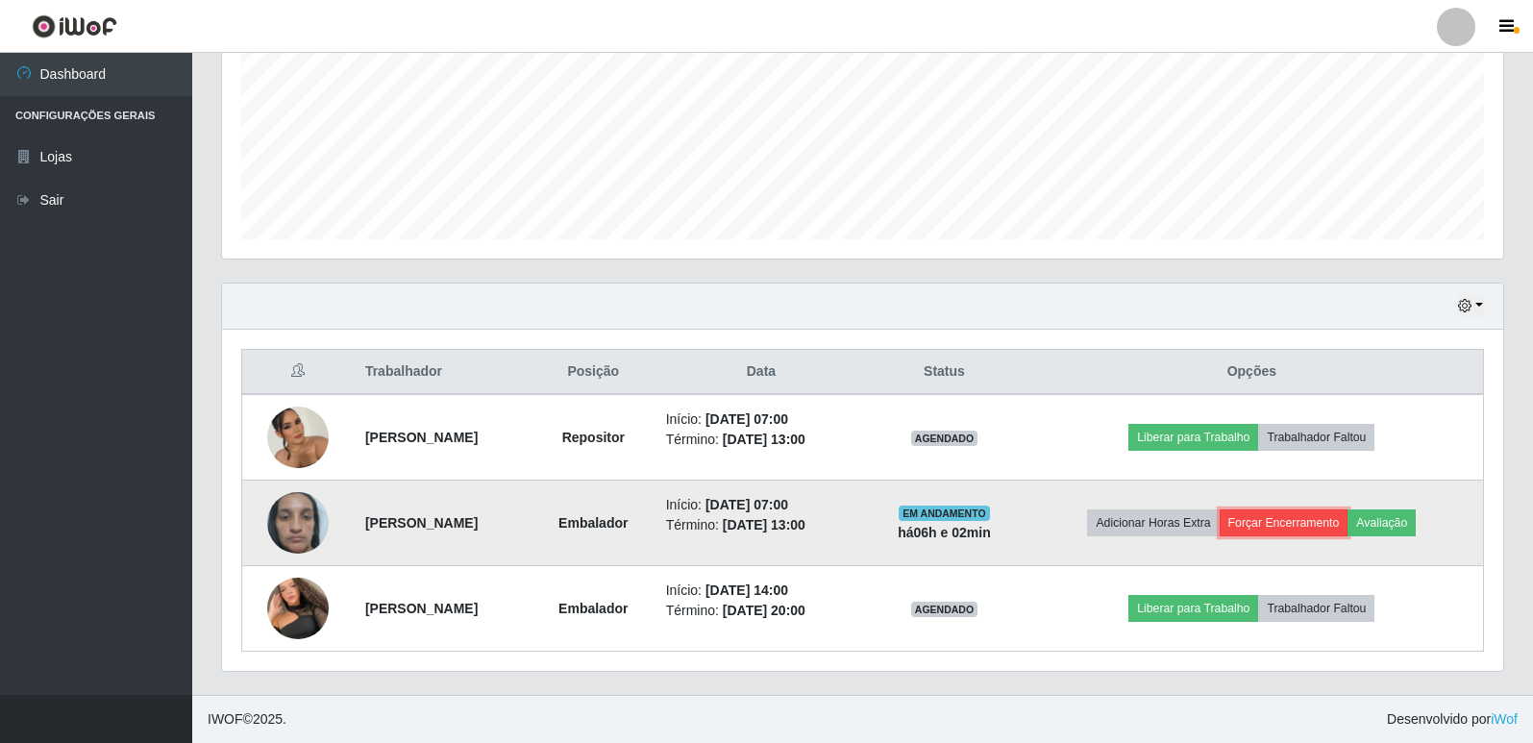
click at [1337, 528] on button "Forçar Encerramento" at bounding box center [1284, 523] width 129 height 27
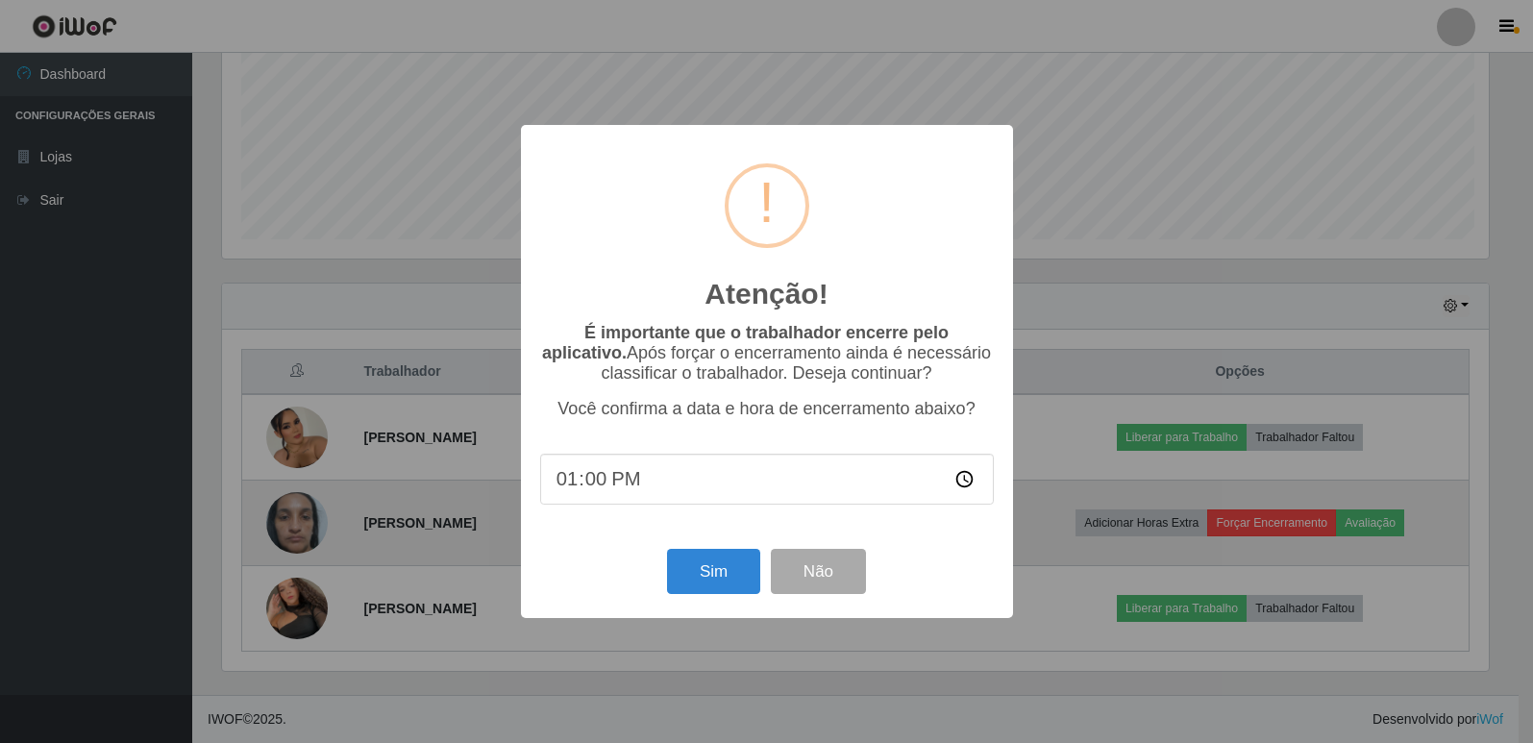
scroll to position [399, 1272]
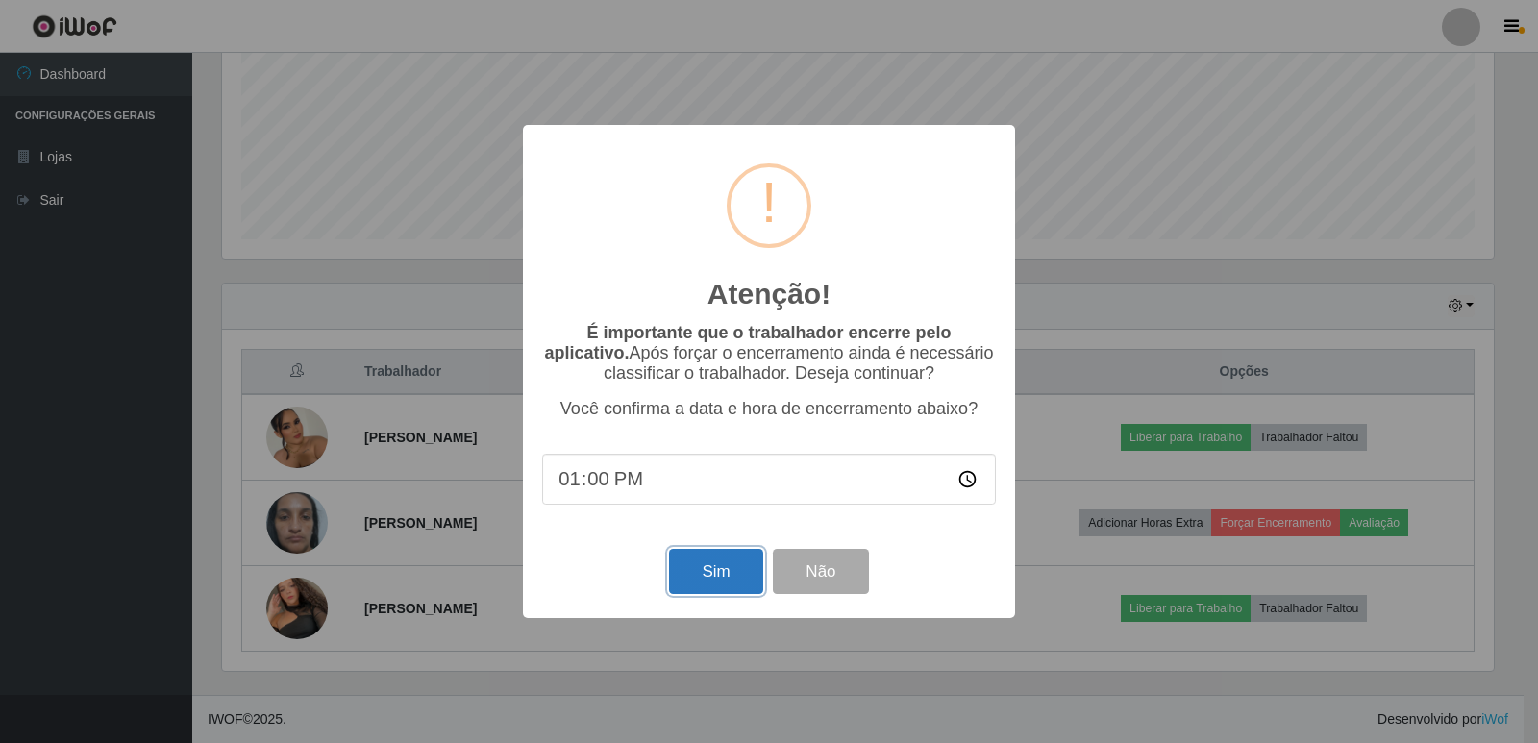
click at [729, 575] on button "Sim" at bounding box center [715, 571] width 93 height 45
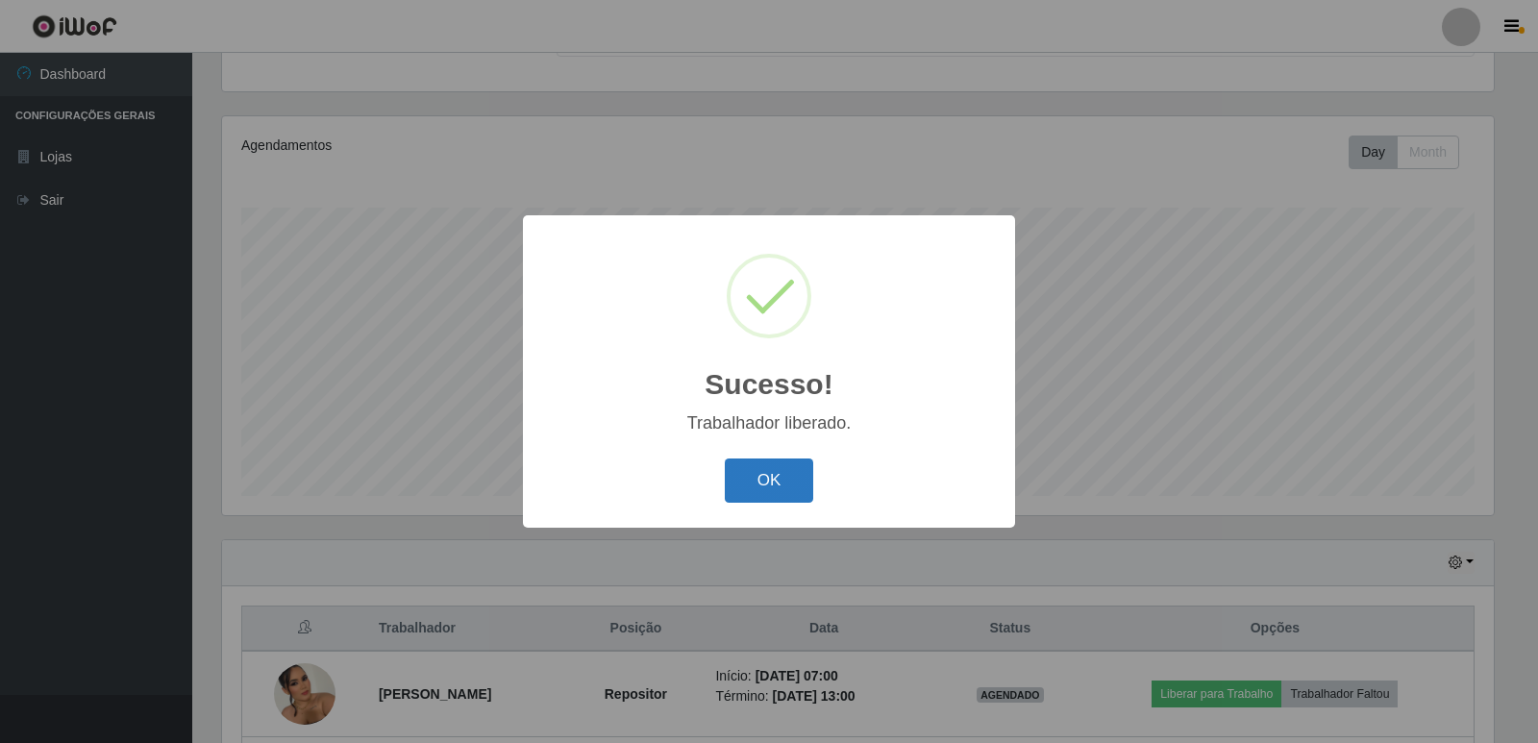
click at [809, 487] on button "OK" at bounding box center [769, 481] width 89 height 45
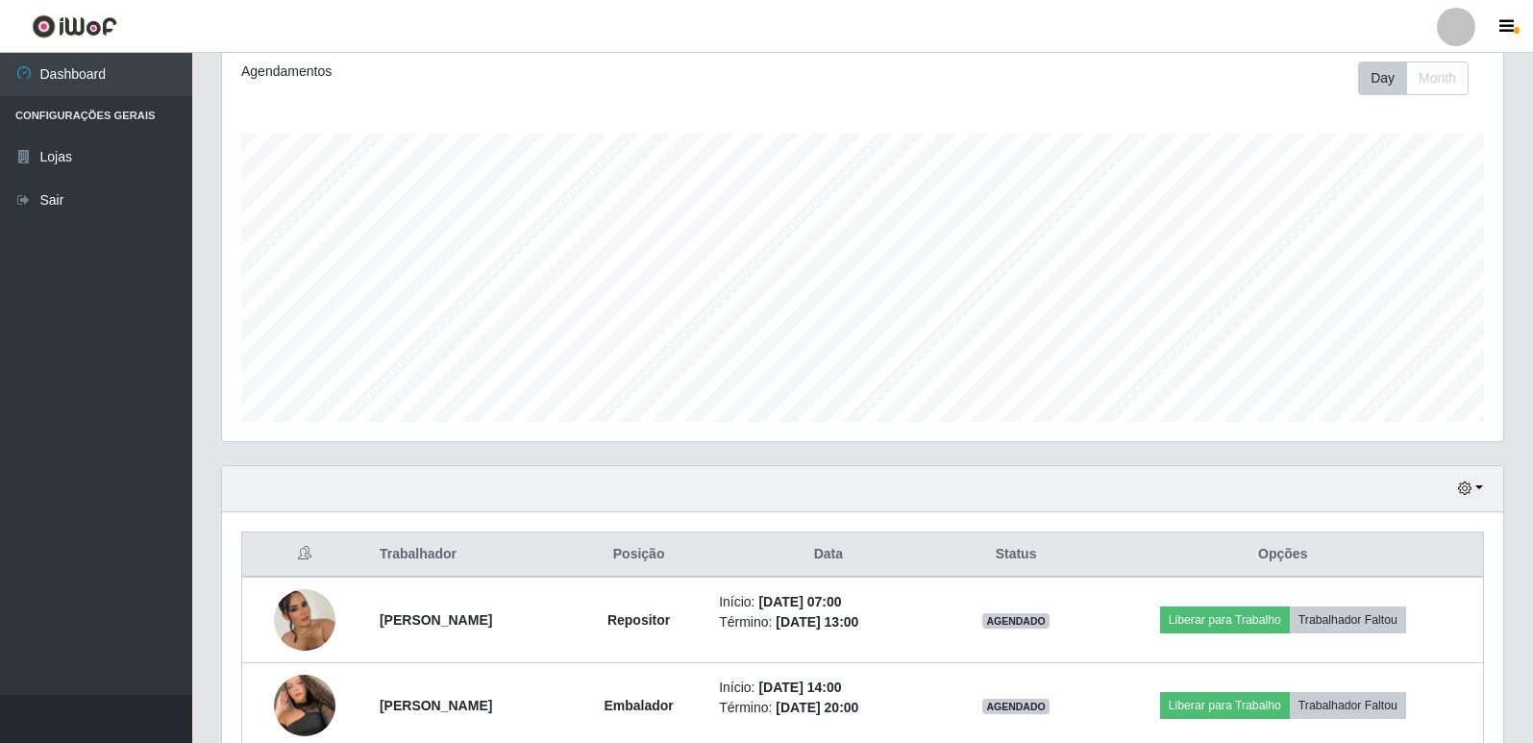
scroll to position [362, 0]
